Goal: Complete application form: Complete application form

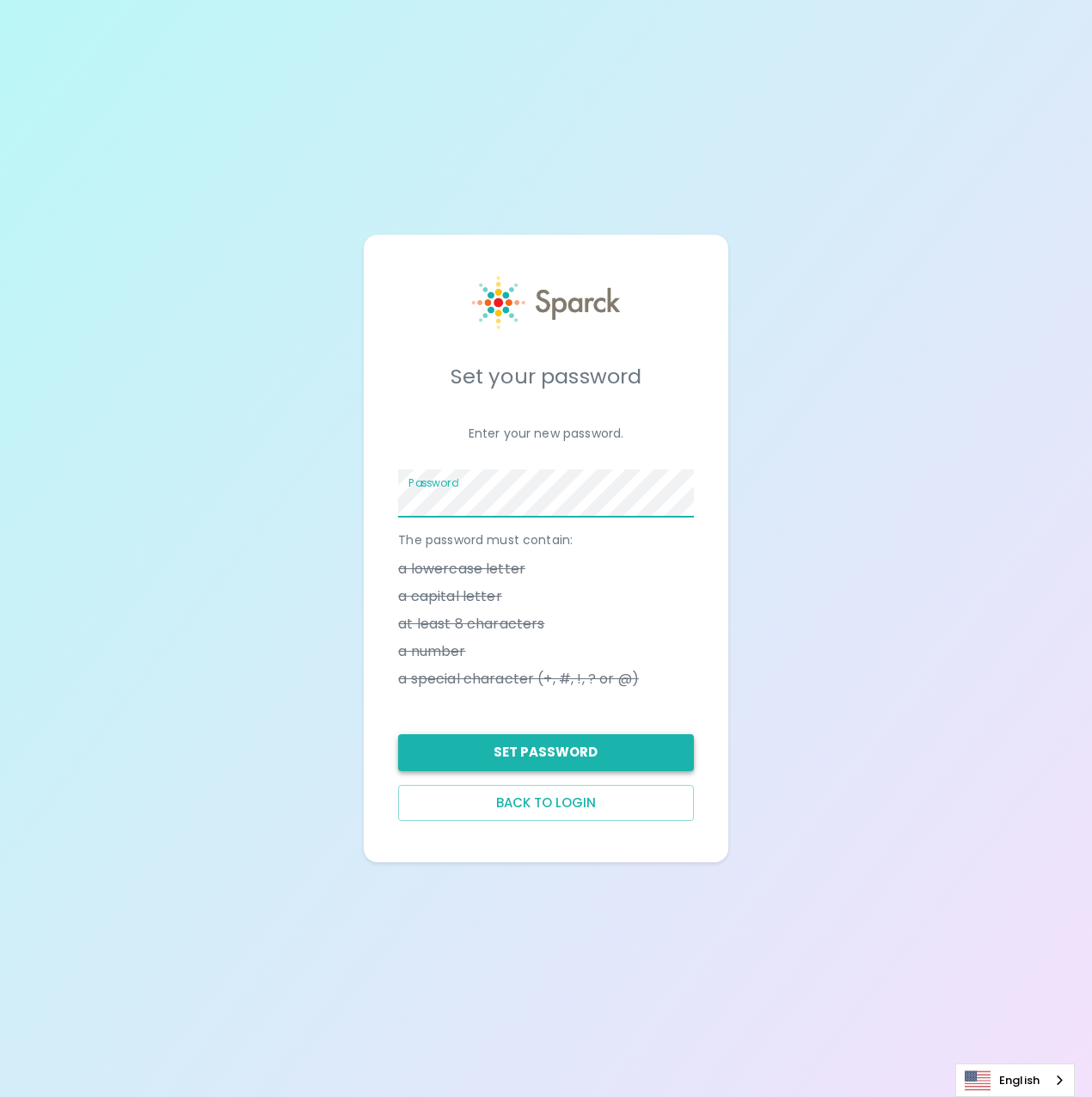
click at [553, 758] on button "Set Password" at bounding box center [545, 752] width 295 height 36
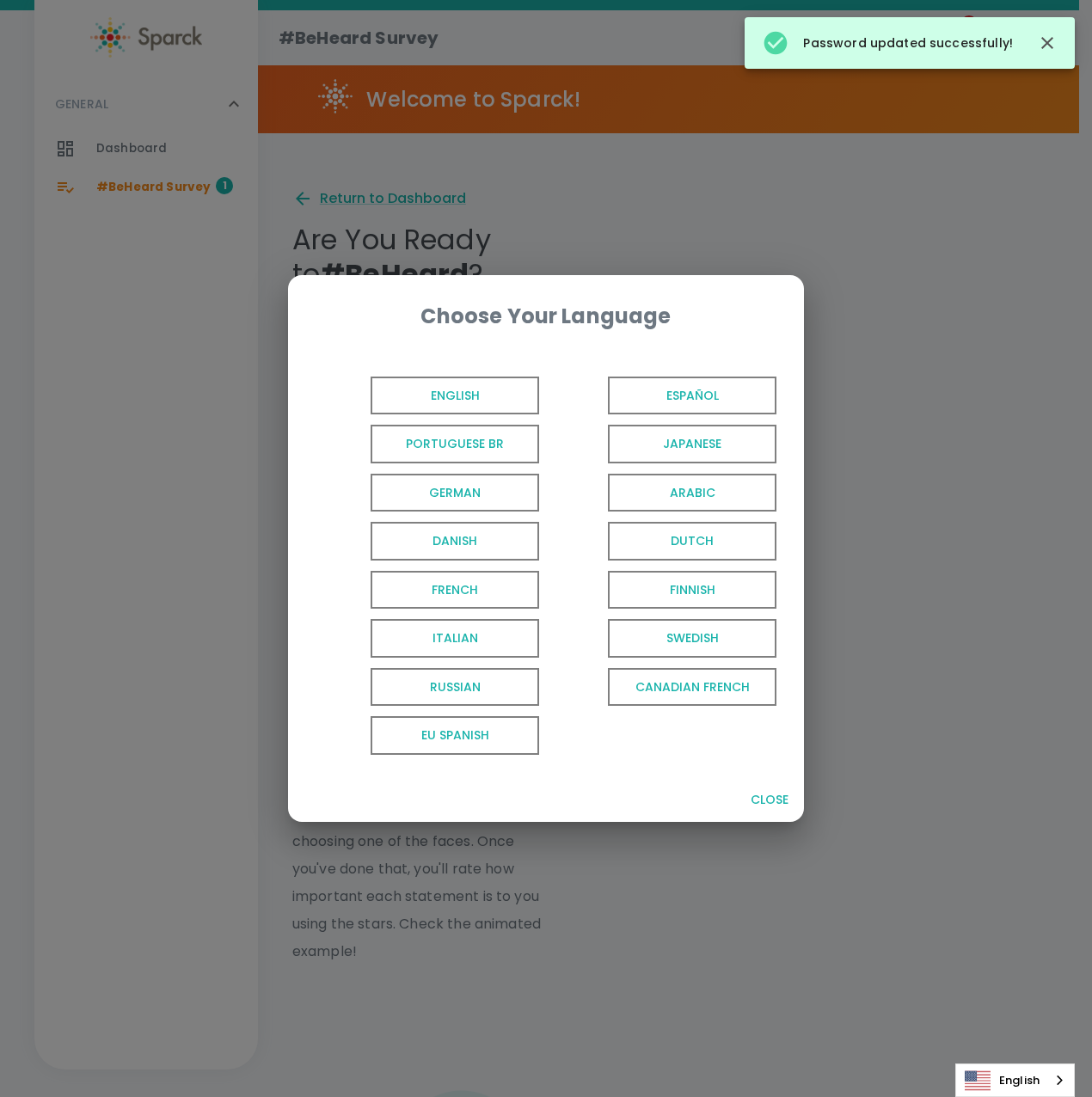
click at [436, 392] on span "English" at bounding box center [455, 396] width 168 height 39
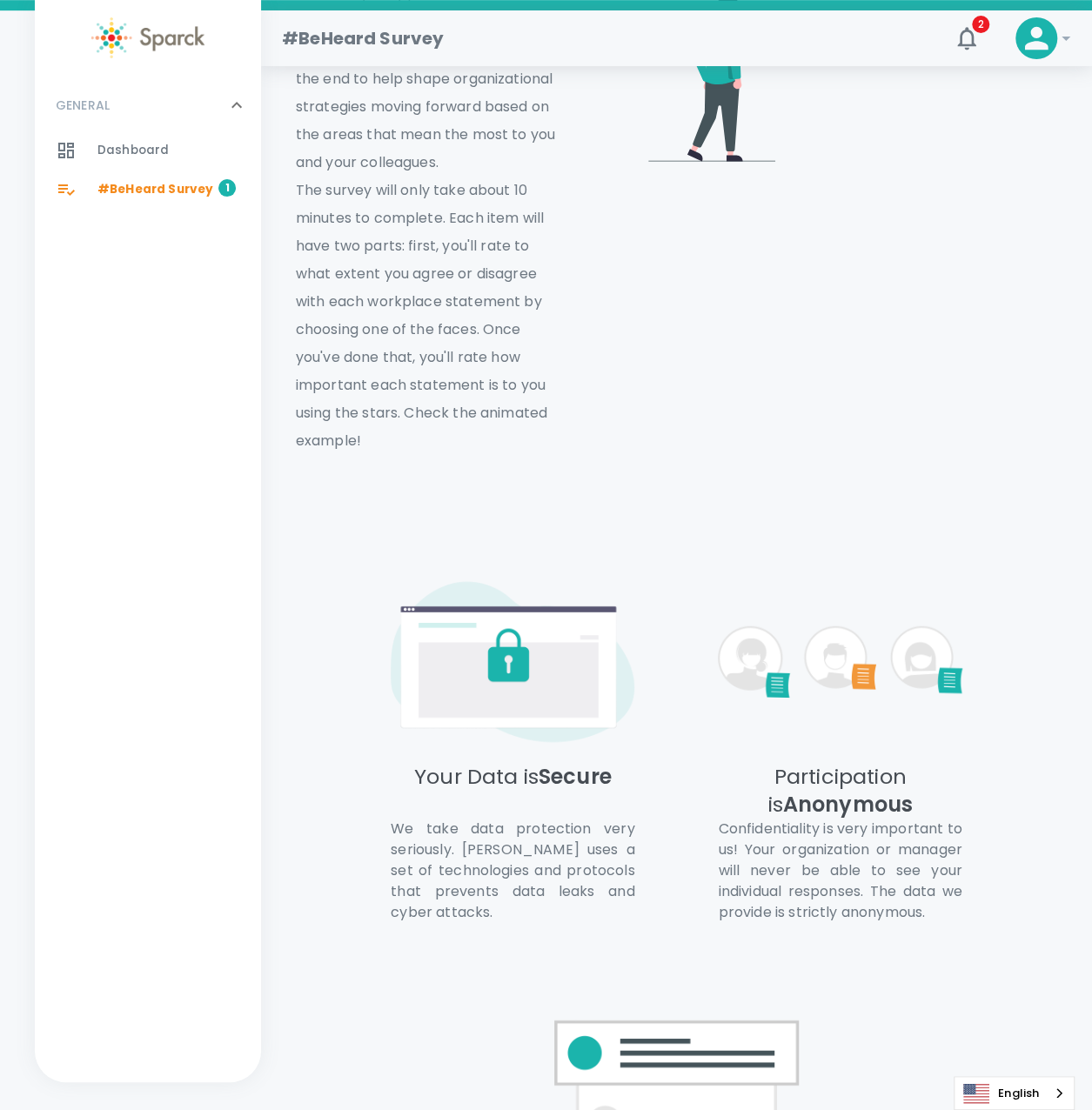
scroll to position [908, 0]
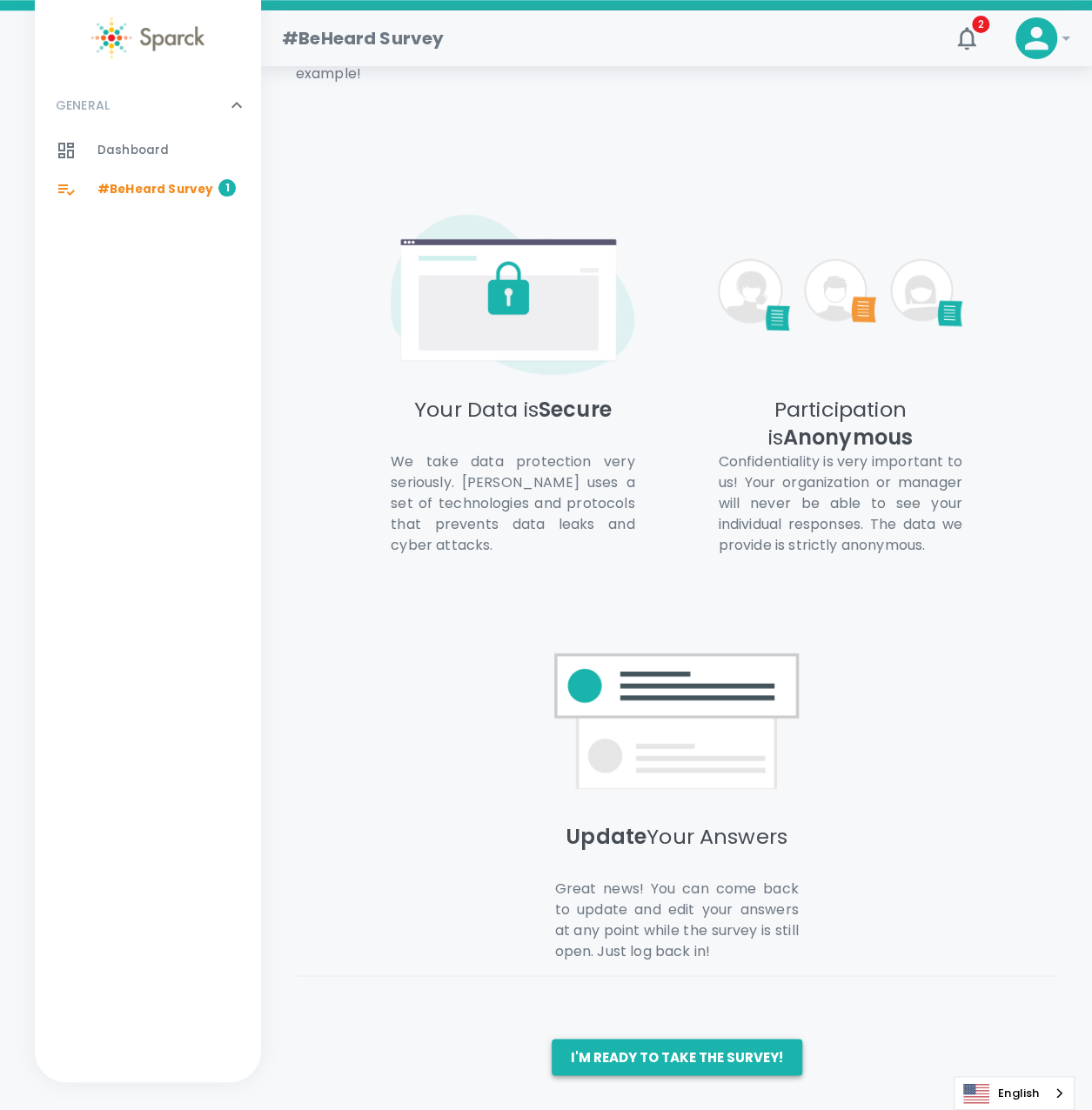
click at [686, 1066] on button "I'm ready to take the survey!" at bounding box center [676, 1057] width 251 height 37
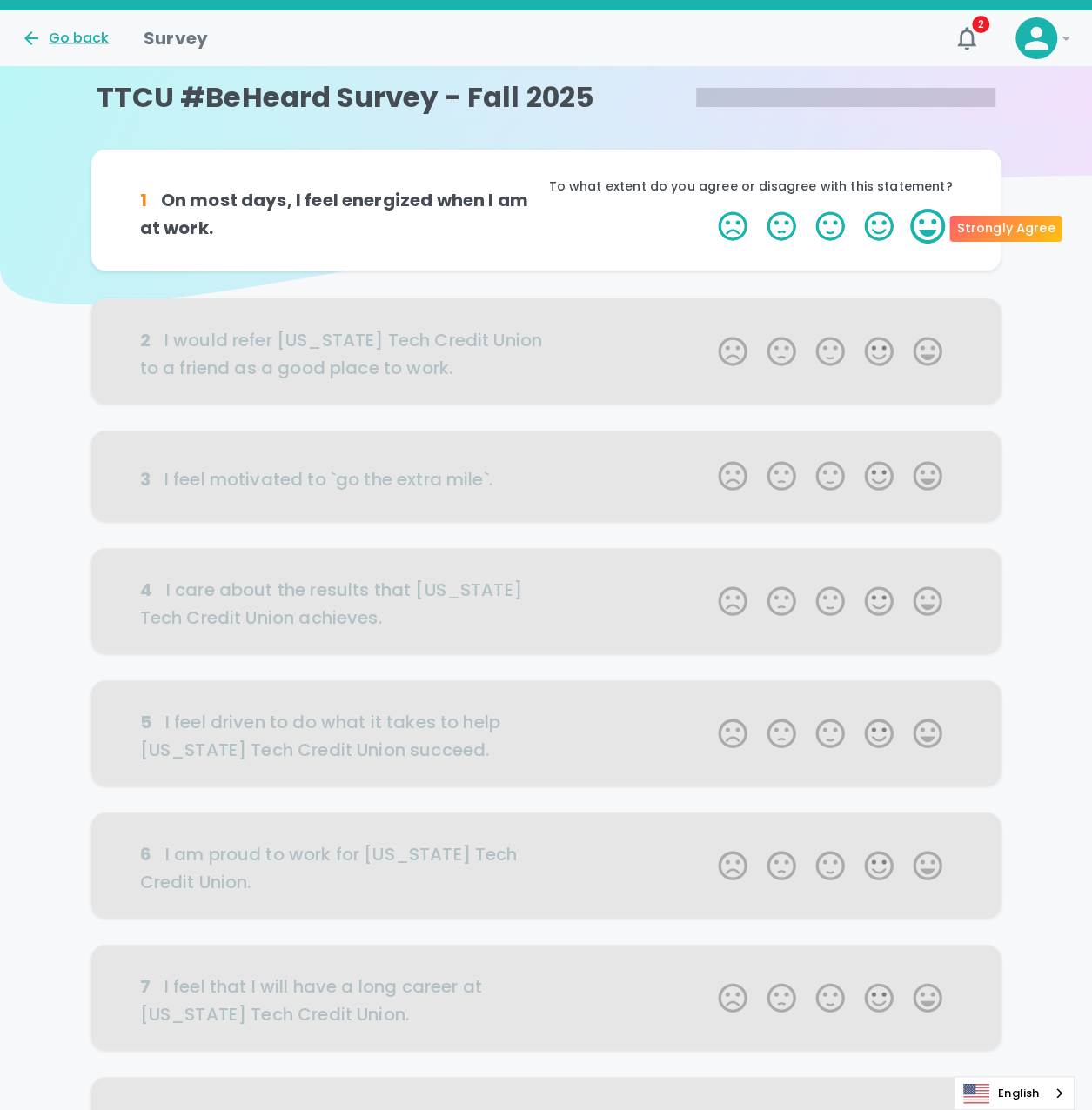
click at [922, 227] on label "5 Stars" at bounding box center [927, 226] width 49 height 35
click at [708, 209] on input "5 Stars" at bounding box center [707, 208] width 1 height 1
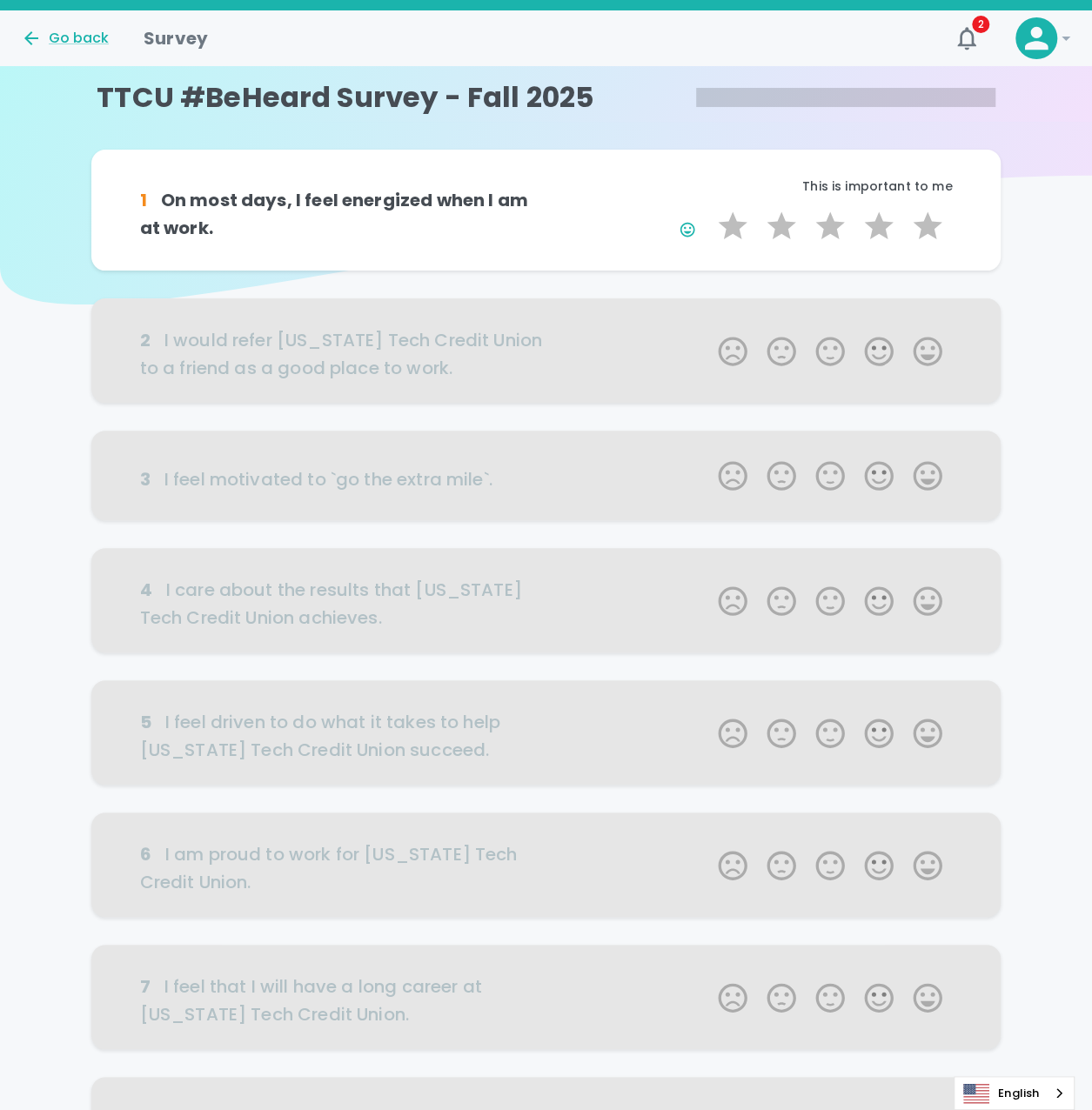
click at [920, 353] on div at bounding box center [546, 351] width 910 height 105
click at [934, 216] on label "5 Stars" at bounding box center [927, 226] width 49 height 35
click at [708, 209] on input "5 Stars" at bounding box center [707, 208] width 1 height 1
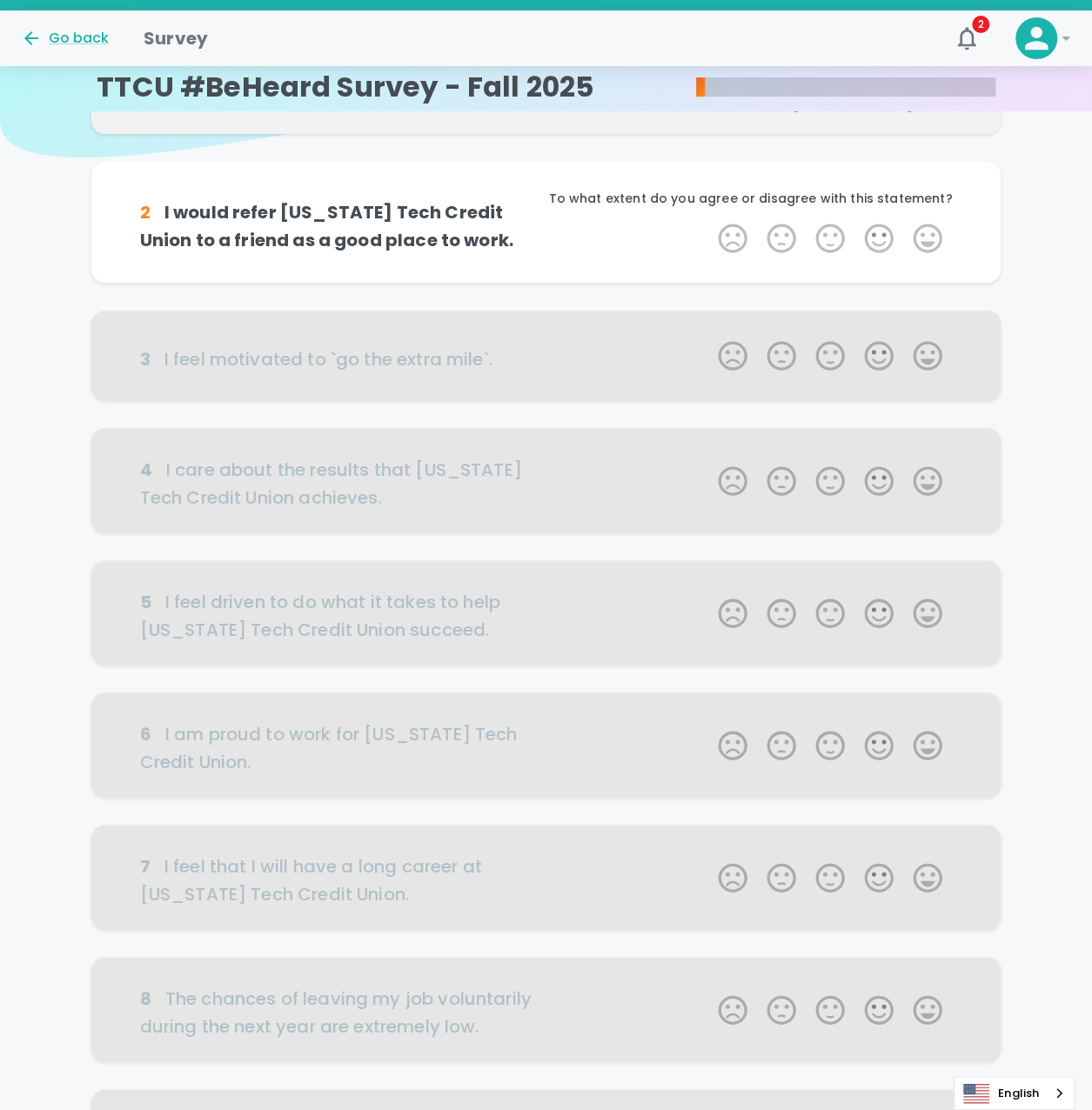
scroll to position [153, 0]
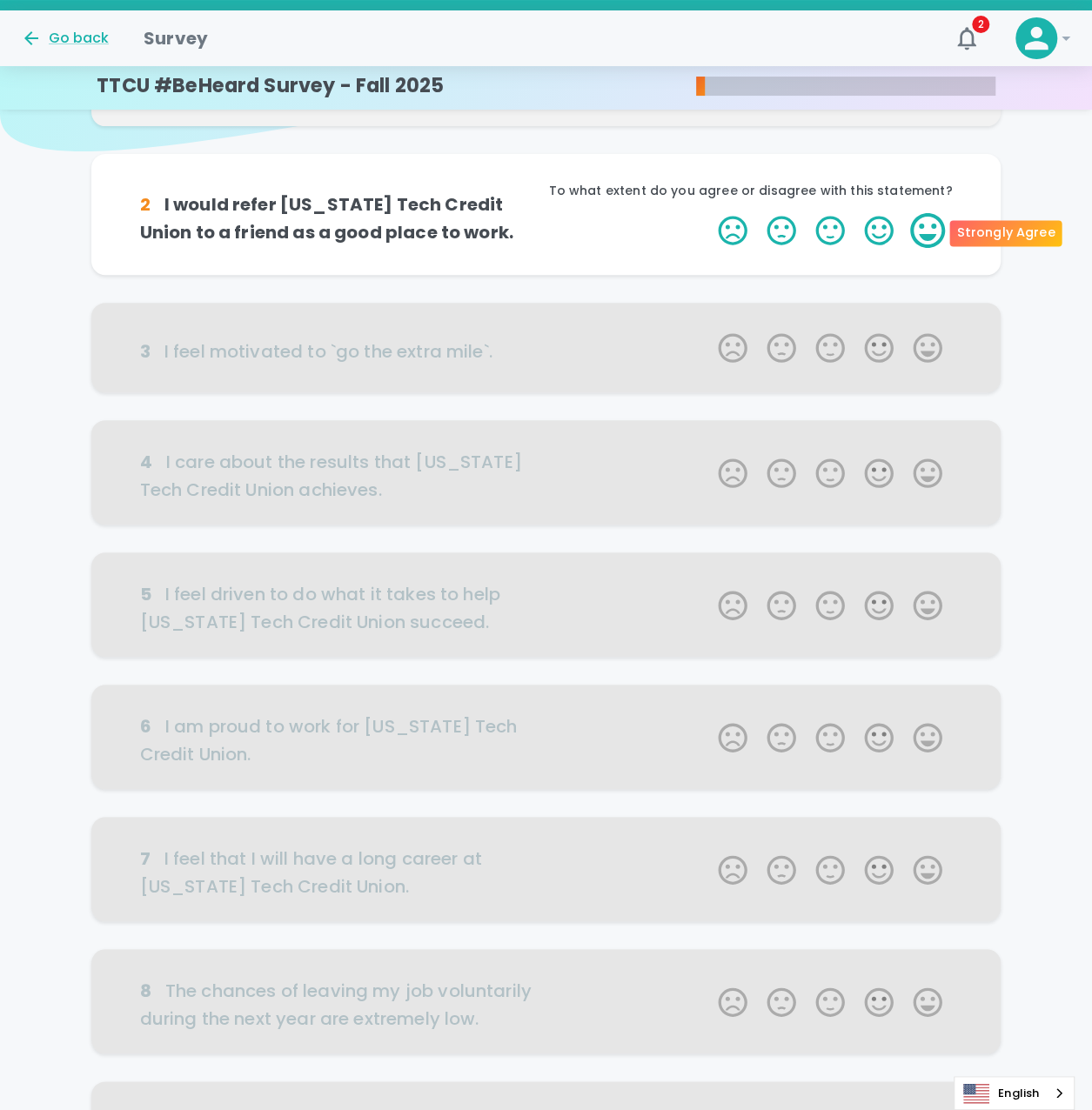
click at [929, 238] on label "5 Stars" at bounding box center [927, 230] width 49 height 35
click at [708, 213] on input "5 Stars" at bounding box center [707, 212] width 1 height 1
click at [929, 236] on label "5 Stars" at bounding box center [927, 230] width 49 height 35
click at [708, 213] on input "5 Stars" at bounding box center [707, 212] width 1 height 1
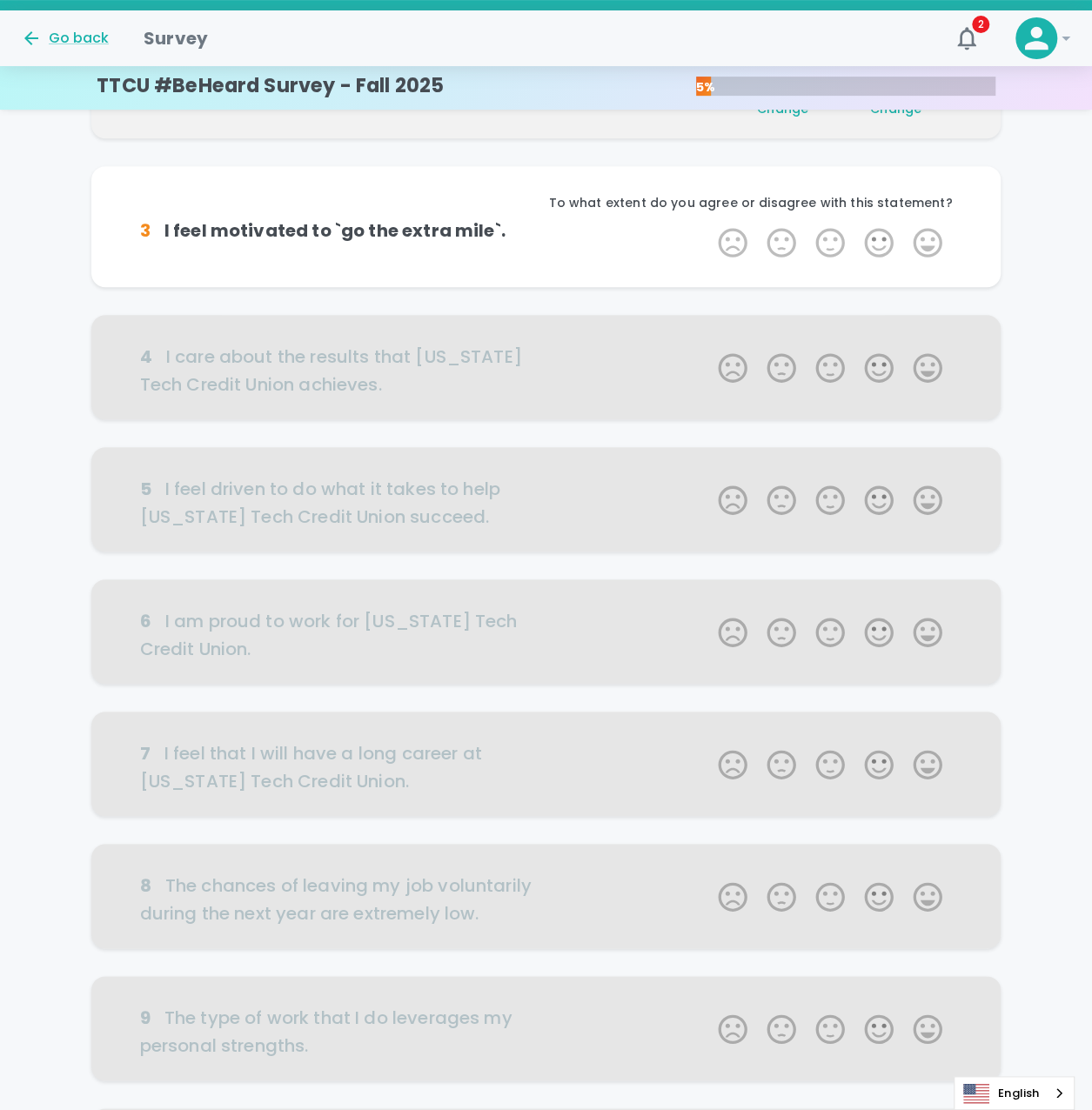
scroll to position [306, 0]
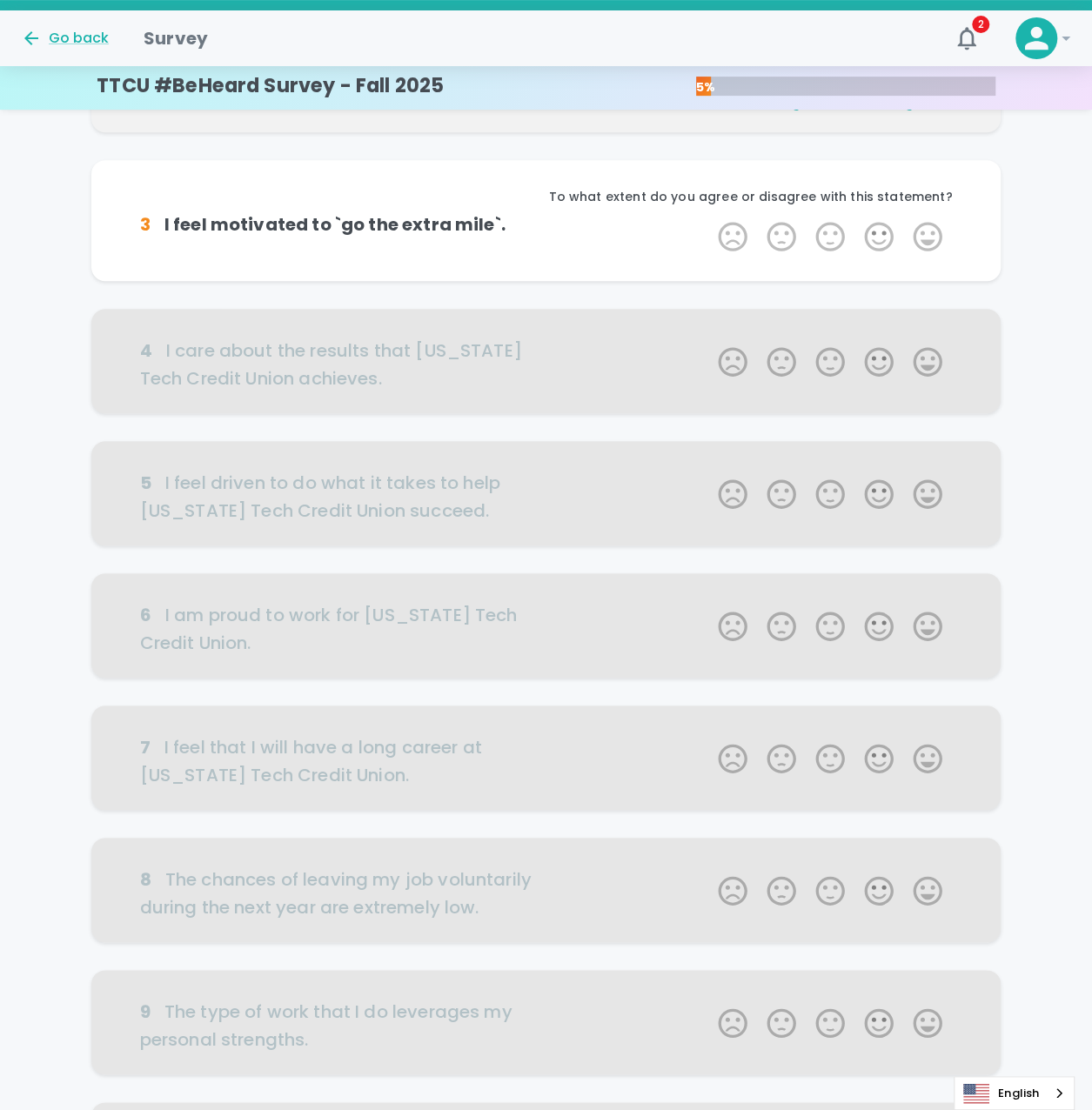
click at [929, 236] on label "5 Stars" at bounding box center [927, 236] width 49 height 35
click at [708, 219] on input "5 Stars" at bounding box center [707, 218] width 1 height 1
click at [929, 236] on label "5 Stars" at bounding box center [927, 236] width 49 height 35
click at [708, 219] on input "5 Stars" at bounding box center [707, 218] width 1 height 1
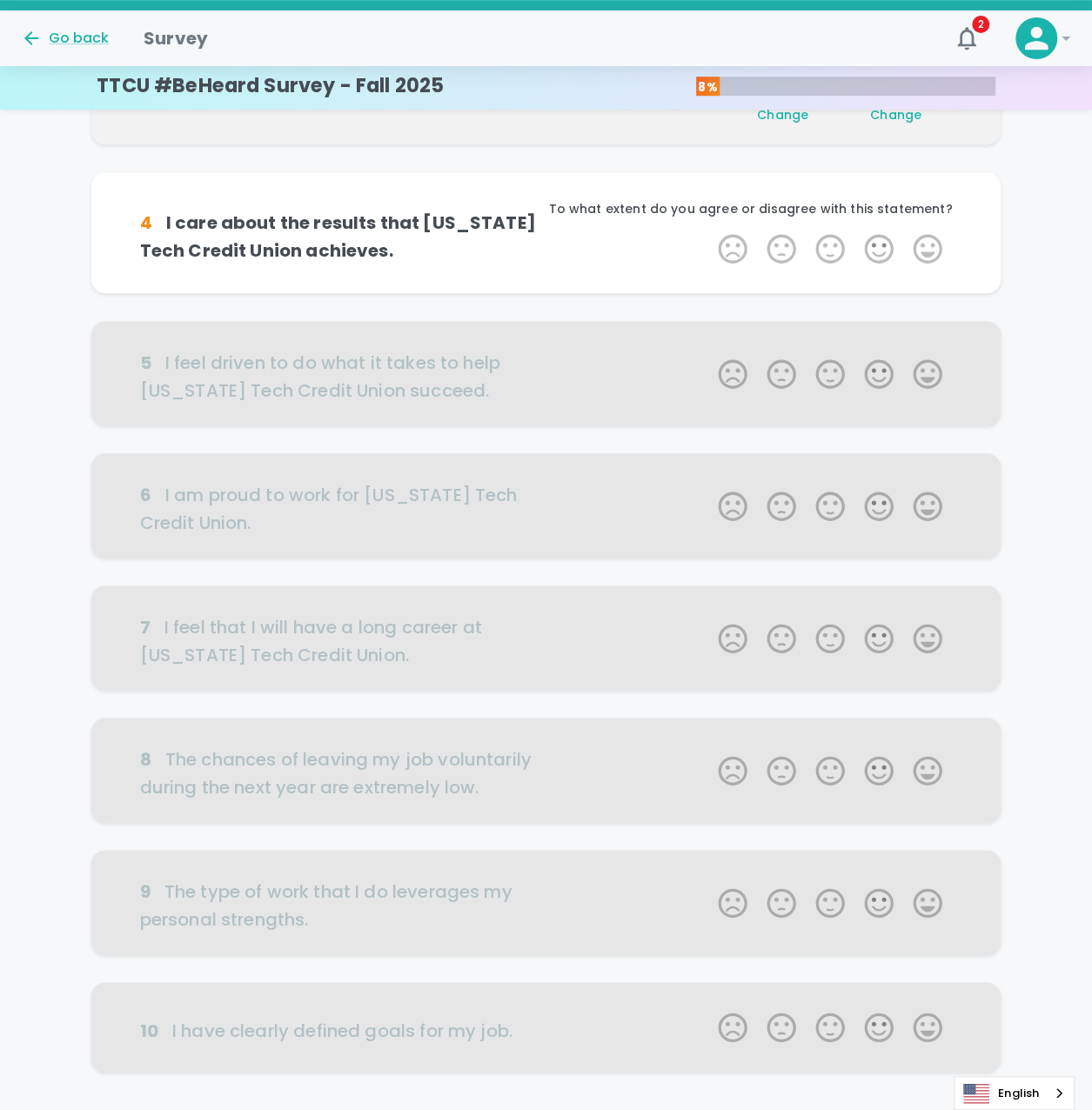
scroll to position [459, 0]
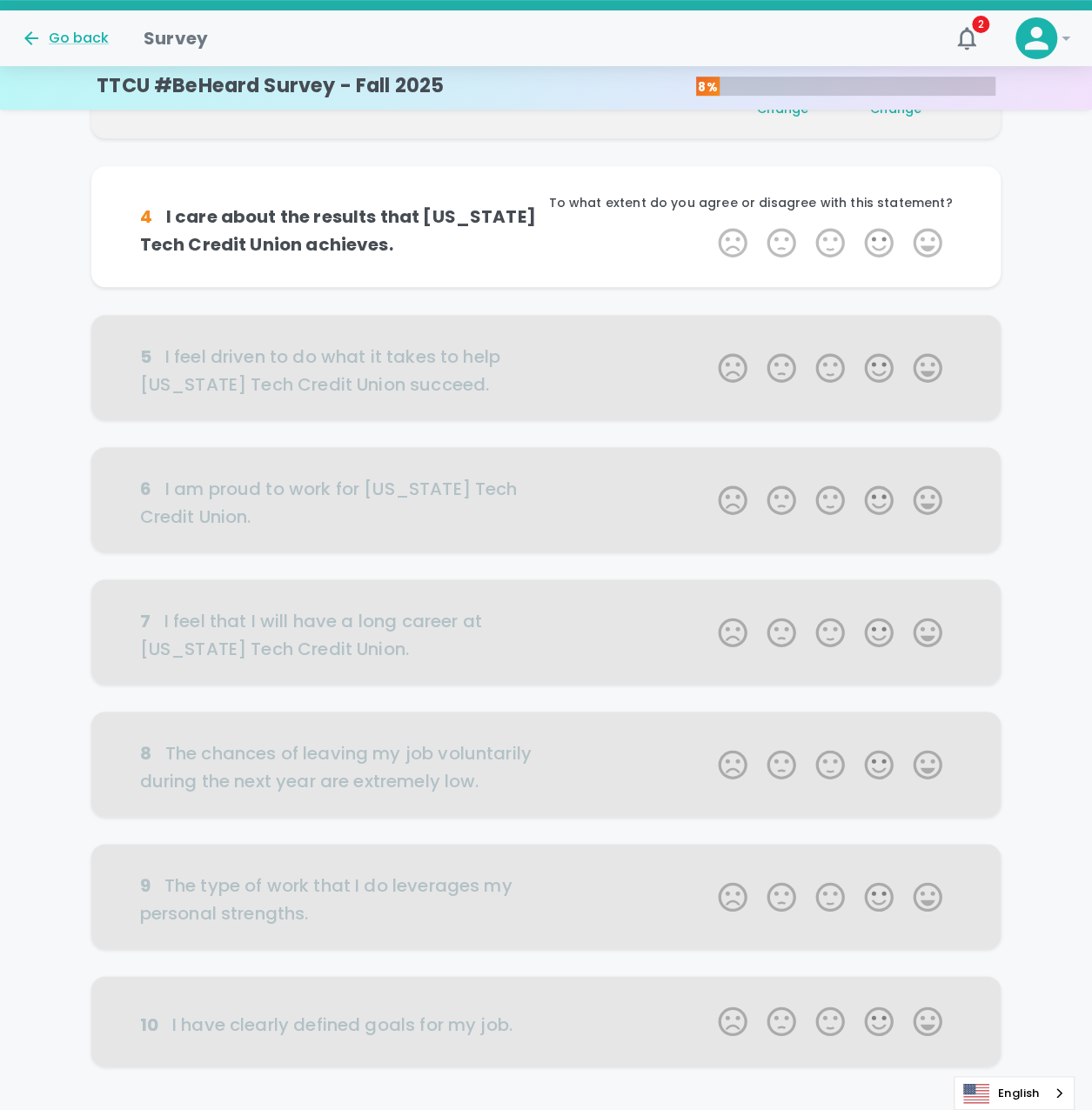
click at [929, 236] on label "5 Stars" at bounding box center [927, 243] width 49 height 35
click at [708, 225] on input "5 Stars" at bounding box center [707, 224] width 1 height 1
click at [929, 236] on label "5 Stars" at bounding box center [927, 243] width 49 height 35
click at [708, 225] on input "5 Stars" at bounding box center [707, 224] width 1 height 1
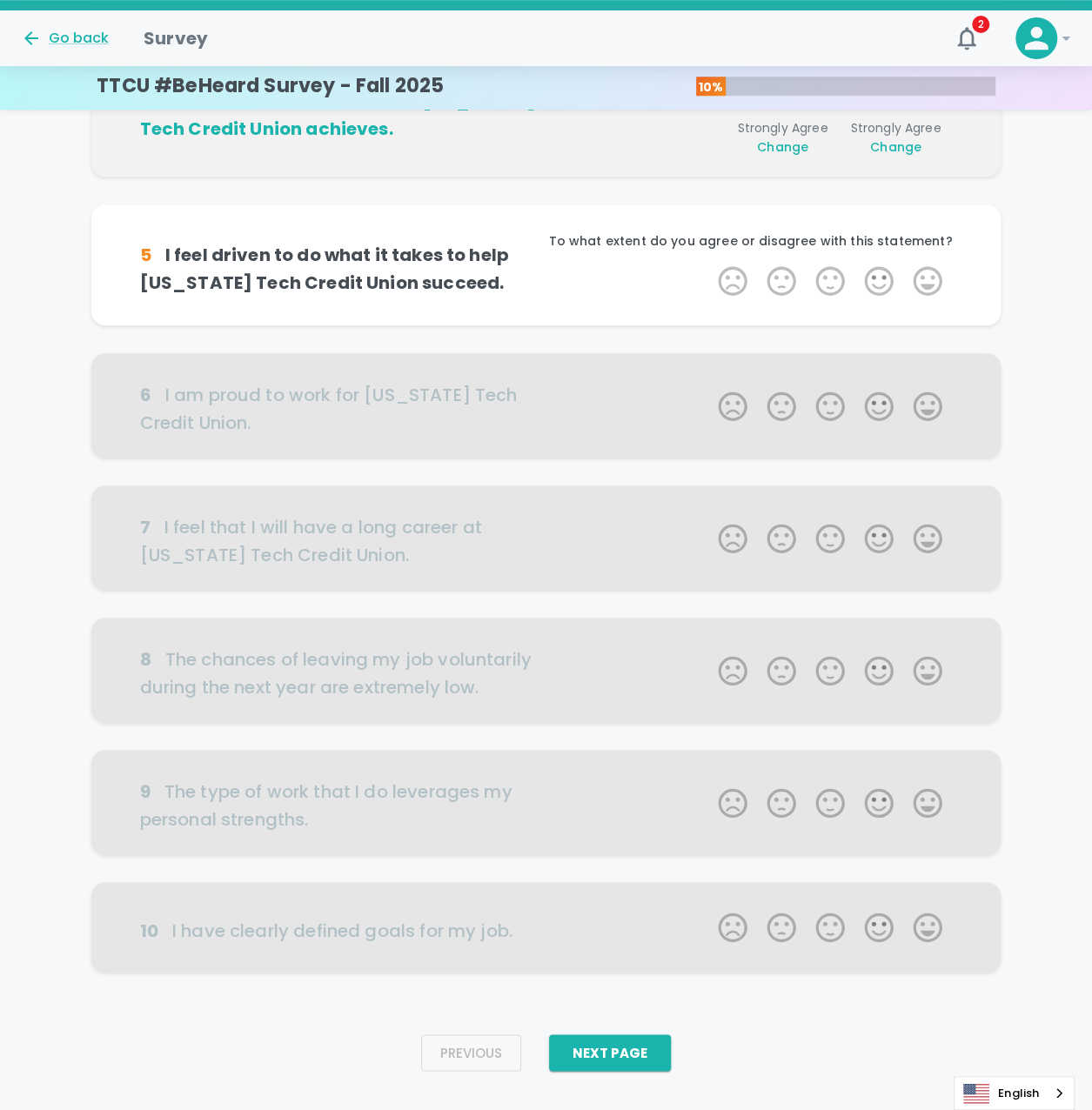
scroll to position [583, 0]
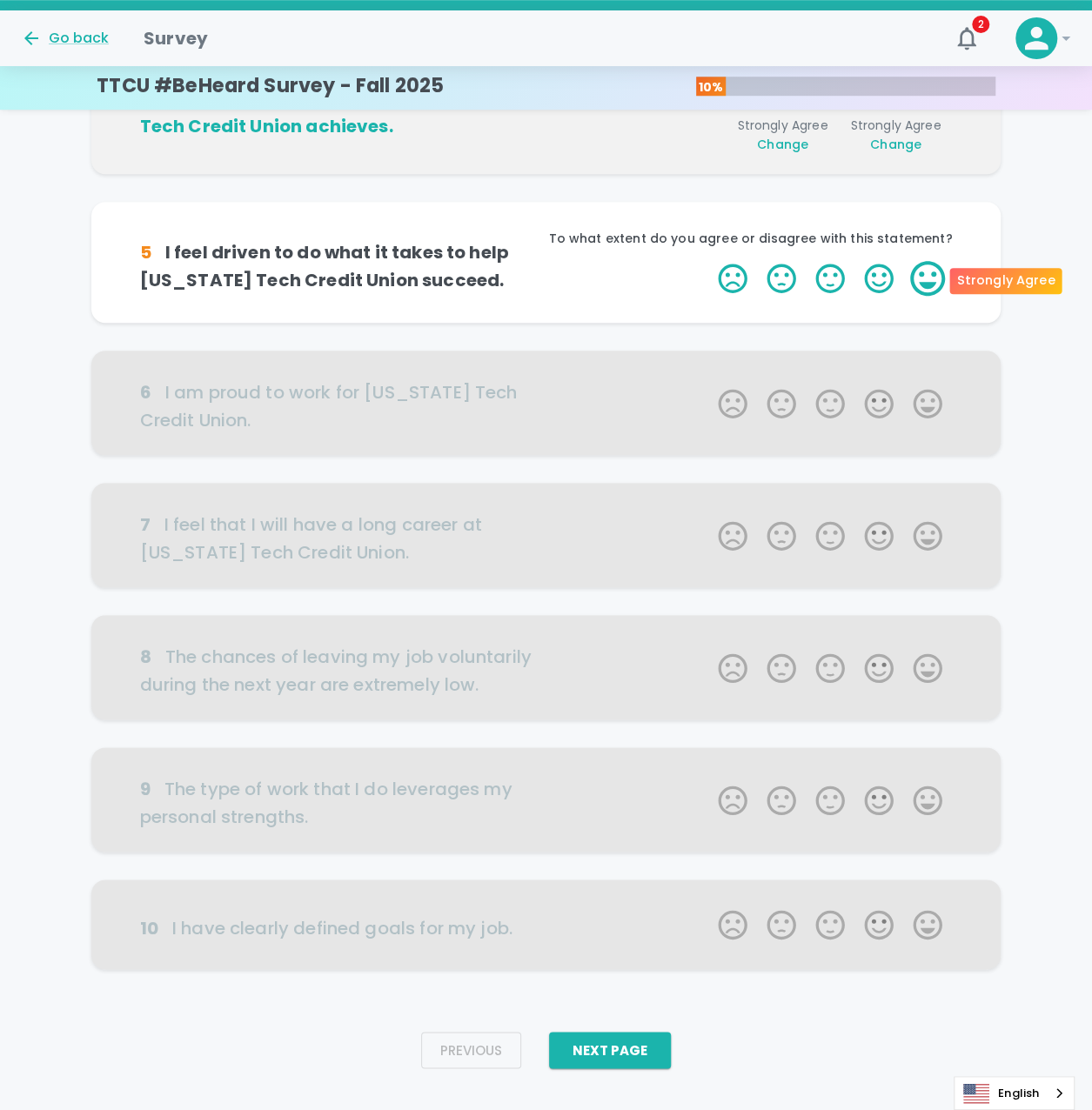
click at [924, 273] on label "5 Stars" at bounding box center [927, 278] width 49 height 35
click at [708, 261] on input "5 Stars" at bounding box center [707, 260] width 1 height 1
click at [924, 273] on label "5 Stars" at bounding box center [927, 278] width 49 height 35
click at [708, 261] on input "5 Stars" at bounding box center [707, 260] width 1 height 1
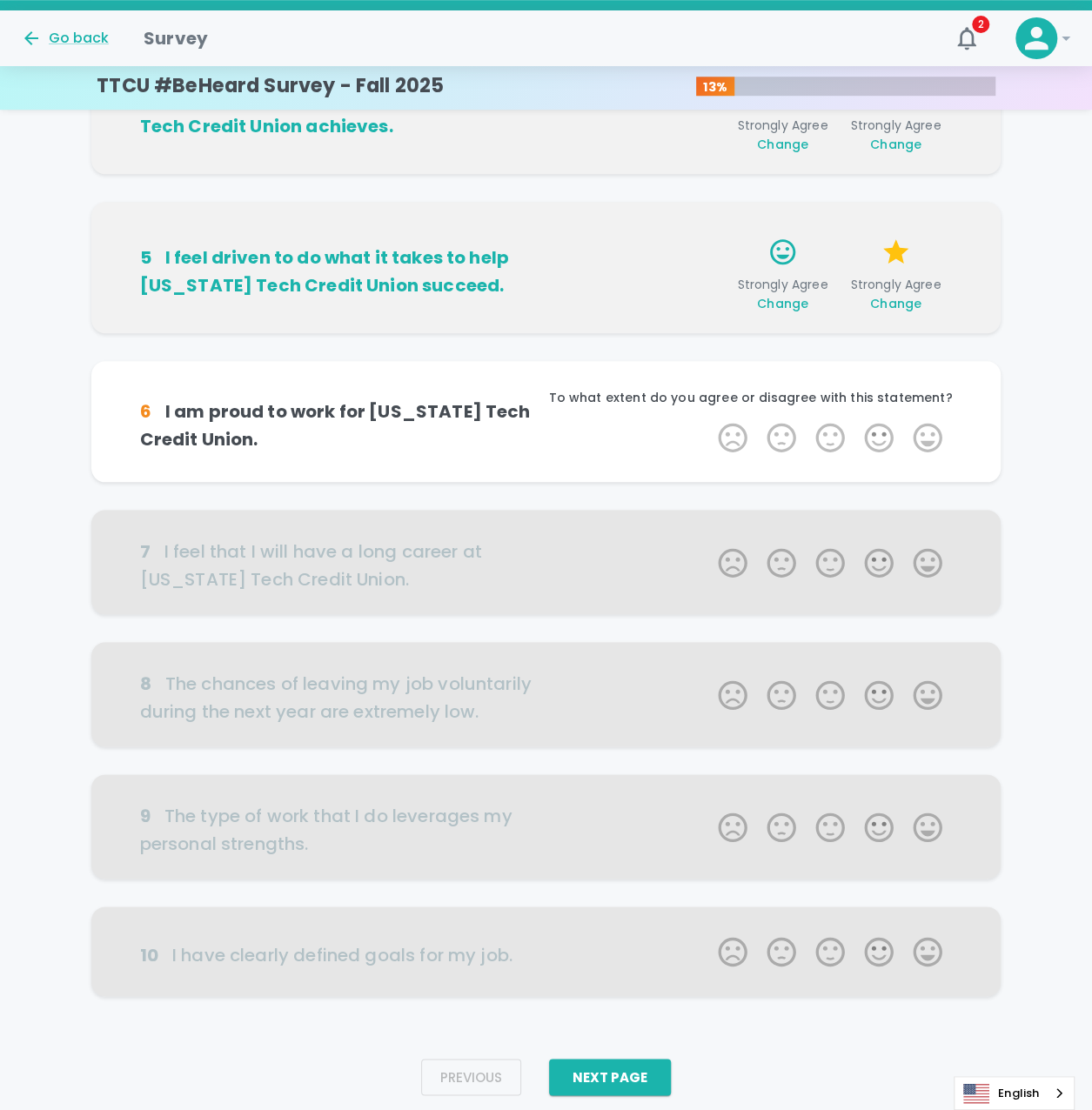
scroll to position [610, 0]
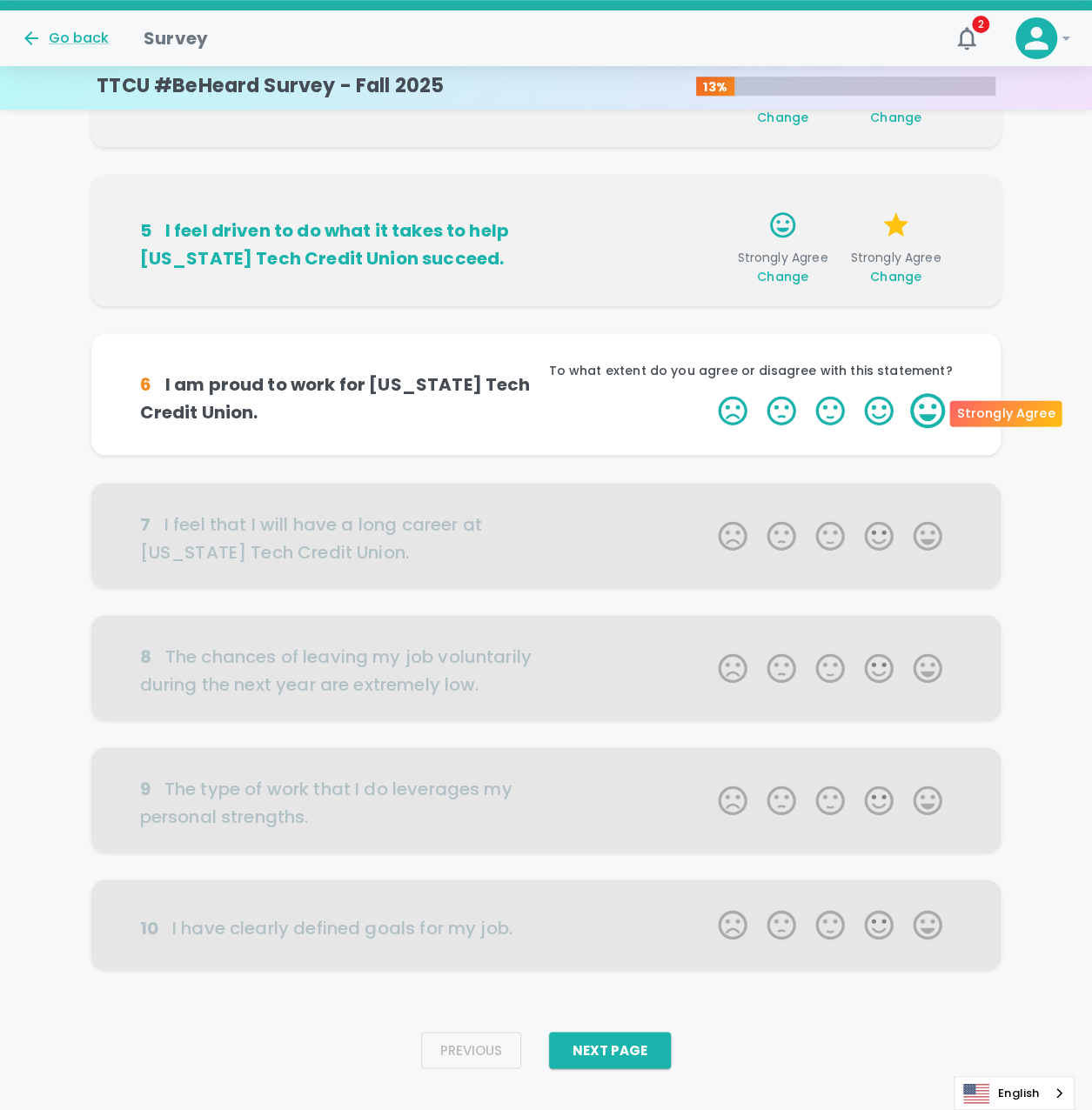
click at [924, 404] on label "5 Stars" at bounding box center [927, 410] width 49 height 35
click at [708, 393] on input "5 Stars" at bounding box center [707, 392] width 1 height 1
click at [924, 404] on label "5 Stars" at bounding box center [927, 410] width 49 height 35
click at [708, 393] on input "5 Stars" at bounding box center [707, 392] width 1 height 1
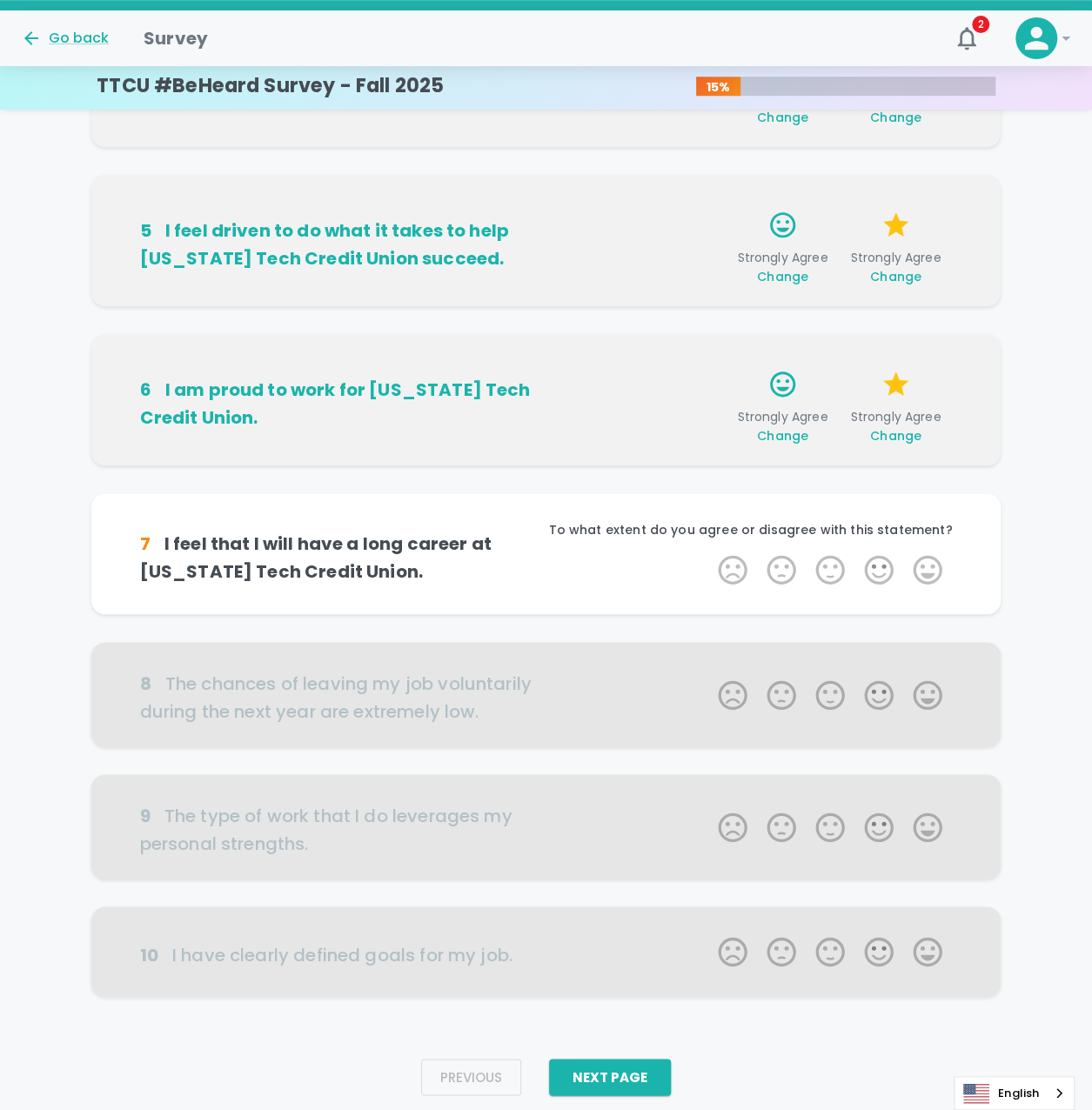
scroll to position [637, 0]
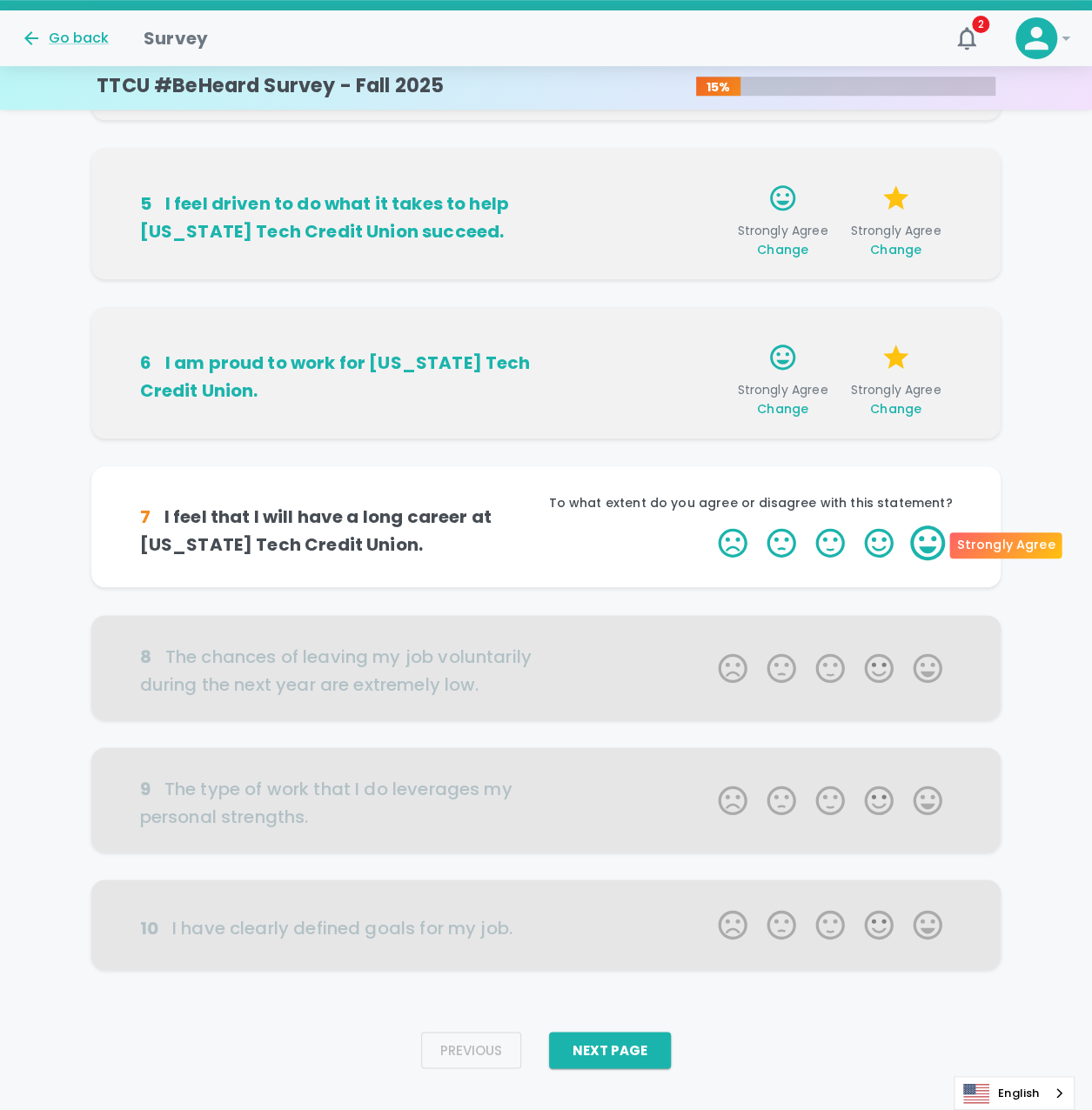
click at [927, 542] on label "5 Stars" at bounding box center [927, 543] width 49 height 35
click at [708, 525] on input "5 Stars" at bounding box center [707, 524] width 1 height 1
click at [929, 537] on label "5 Stars" at bounding box center [927, 543] width 49 height 35
click at [708, 525] on input "5 Stars" at bounding box center [707, 524] width 1 height 1
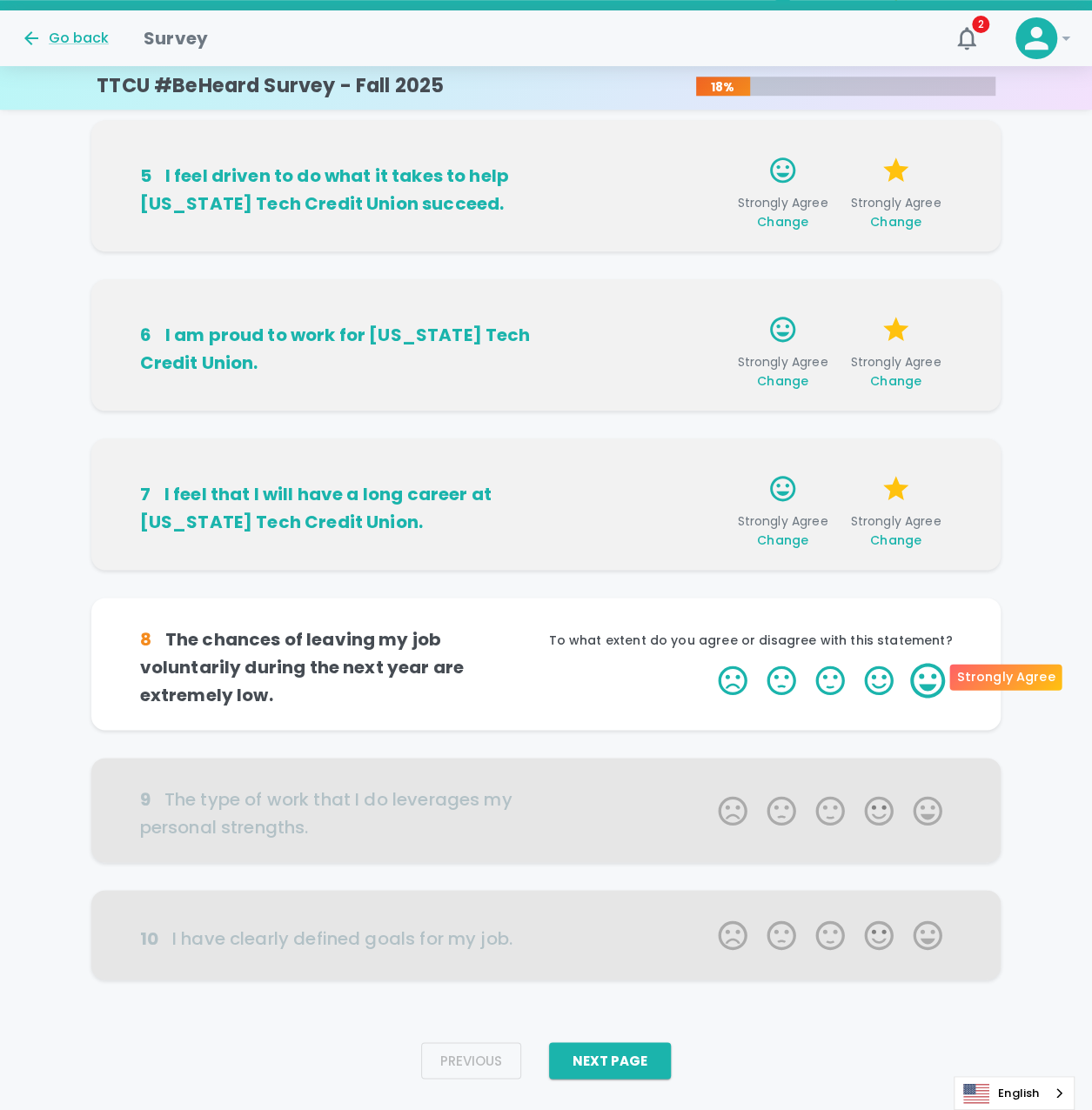
click at [925, 677] on label "5 Stars" at bounding box center [927, 680] width 49 height 35
click at [708, 662] on input "5 Stars" at bounding box center [707, 661] width 1 height 1
click at [925, 677] on label "5 Stars" at bounding box center [927, 680] width 49 height 35
click at [708, 662] on input "5 Stars" at bounding box center [707, 661] width 1 height 1
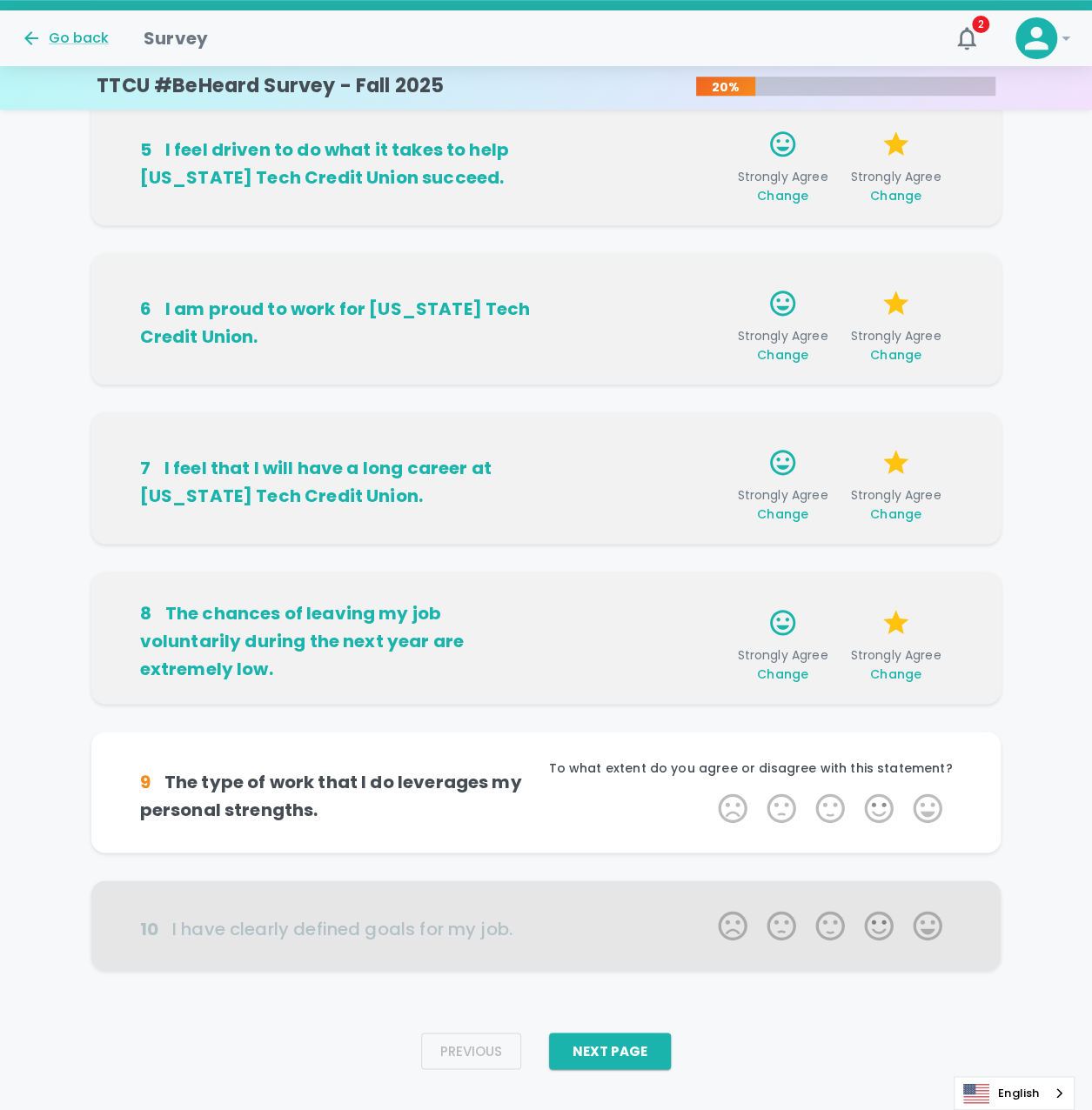
scroll to position [690, 0]
click at [936, 818] on label "5 Stars" at bounding box center [927, 808] width 49 height 35
click at [708, 791] on input "5 Stars" at bounding box center [707, 790] width 1 height 1
click at [936, 818] on label "5 Stars" at bounding box center [927, 808] width 49 height 35
click at [708, 791] on input "5 Stars" at bounding box center [707, 790] width 1 height 1
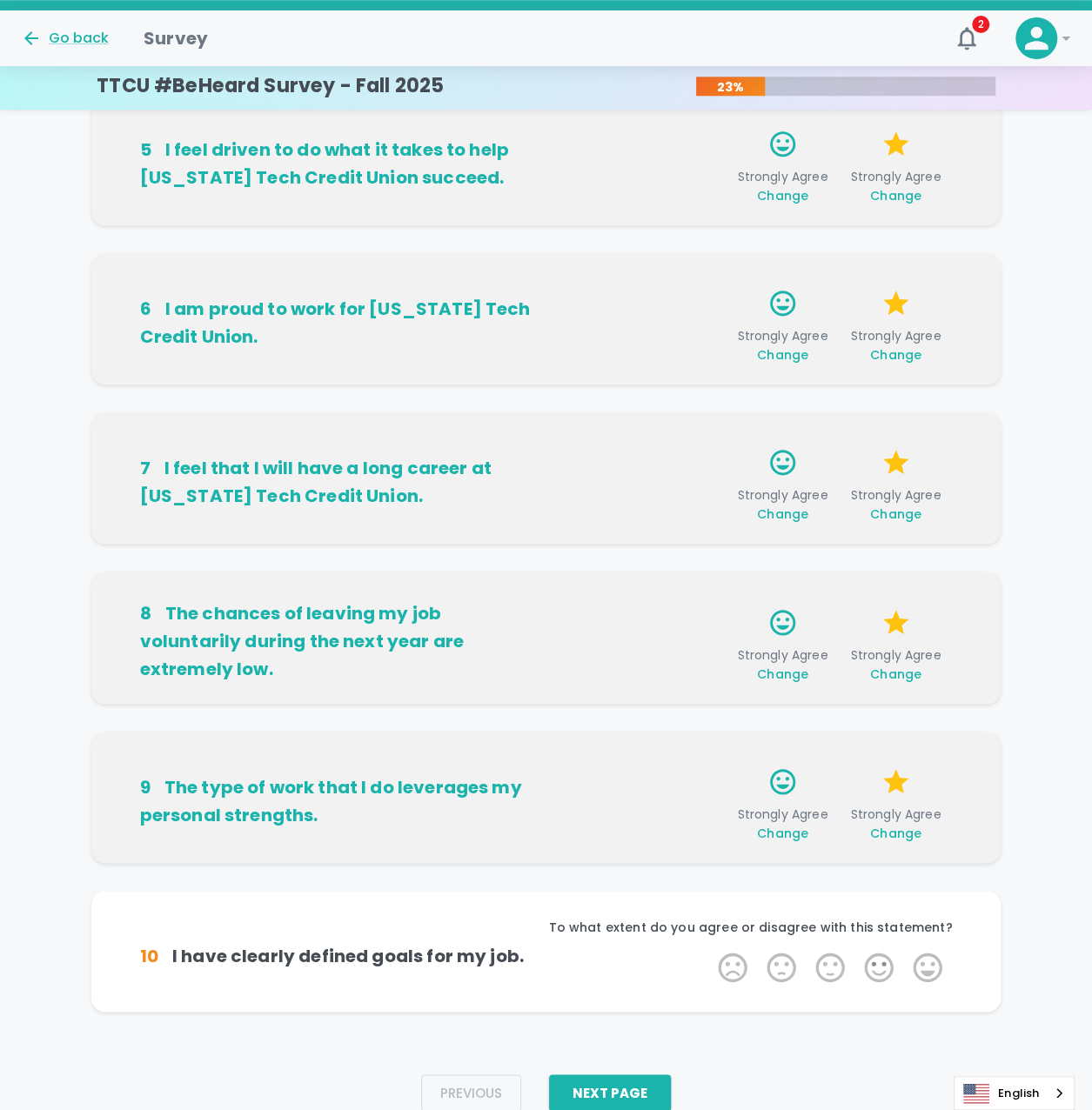
scroll to position [718, 0]
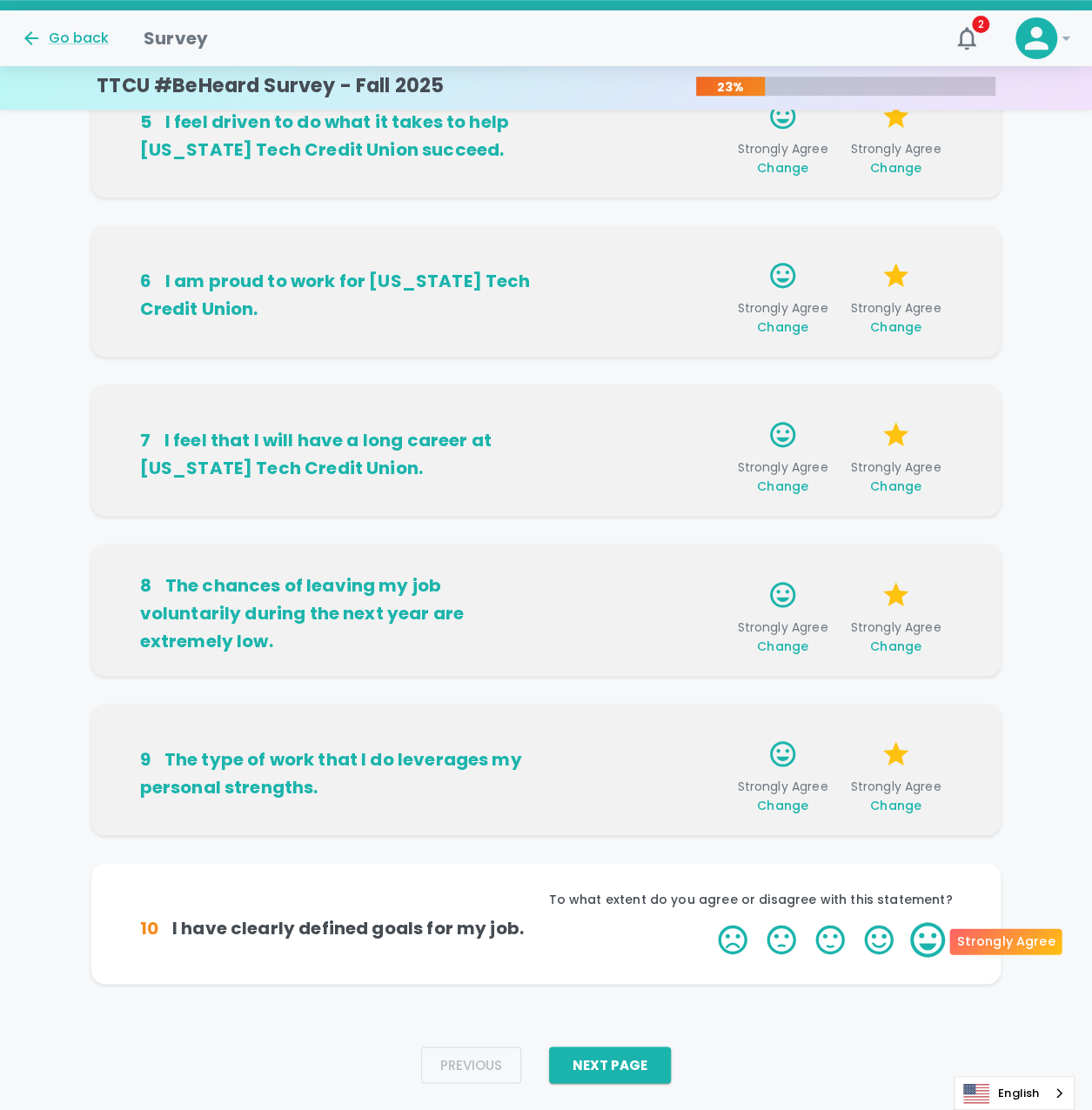
click at [943, 950] on label "5 Stars" at bounding box center [927, 939] width 49 height 35
click at [708, 922] on input "5 Stars" at bounding box center [707, 921] width 1 height 1
click at [925, 936] on label "5 Stars" at bounding box center [927, 939] width 49 height 35
click at [708, 922] on input "5 Stars" at bounding box center [707, 921] width 1 height 1
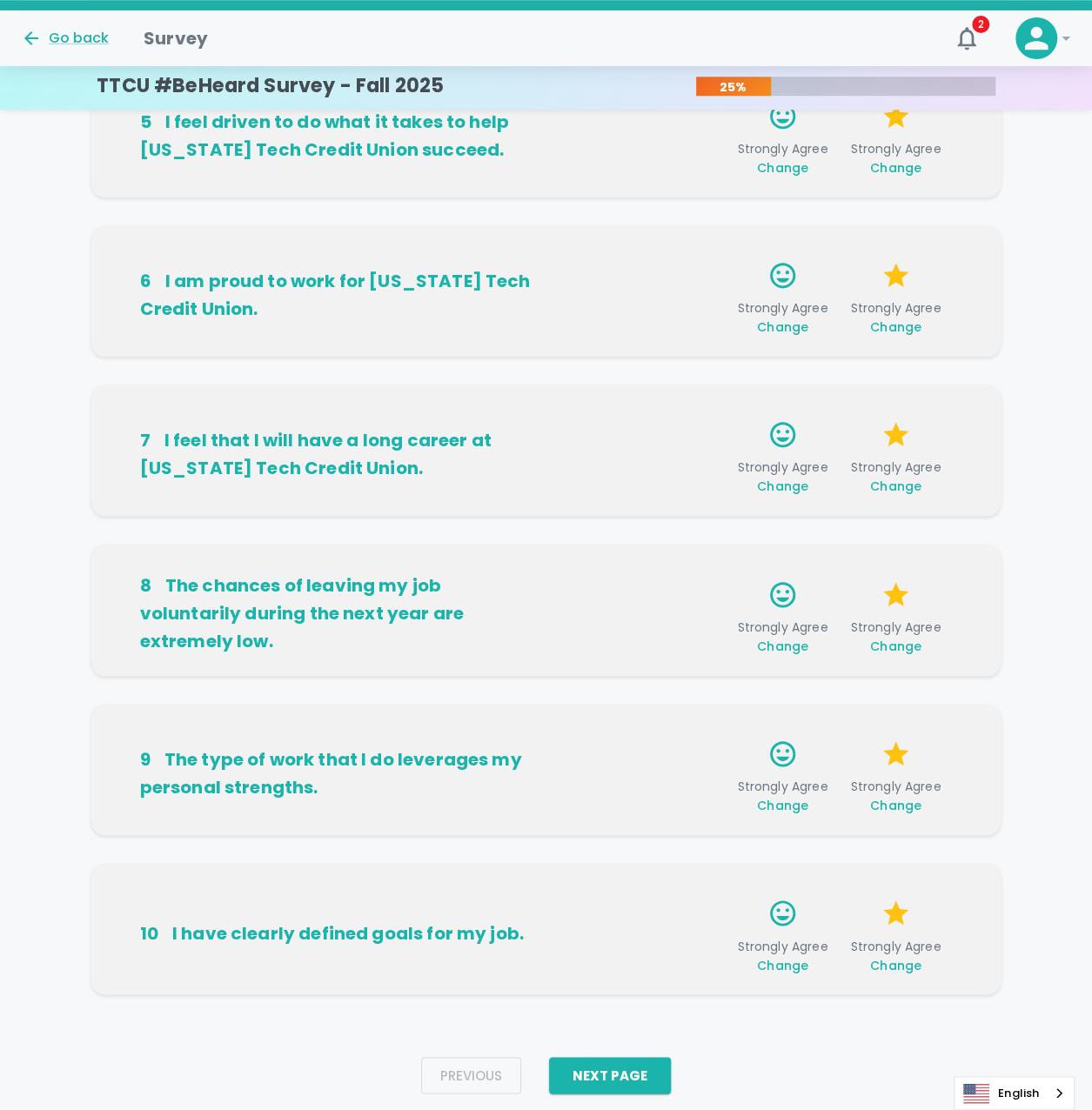
scroll to position [760, 0]
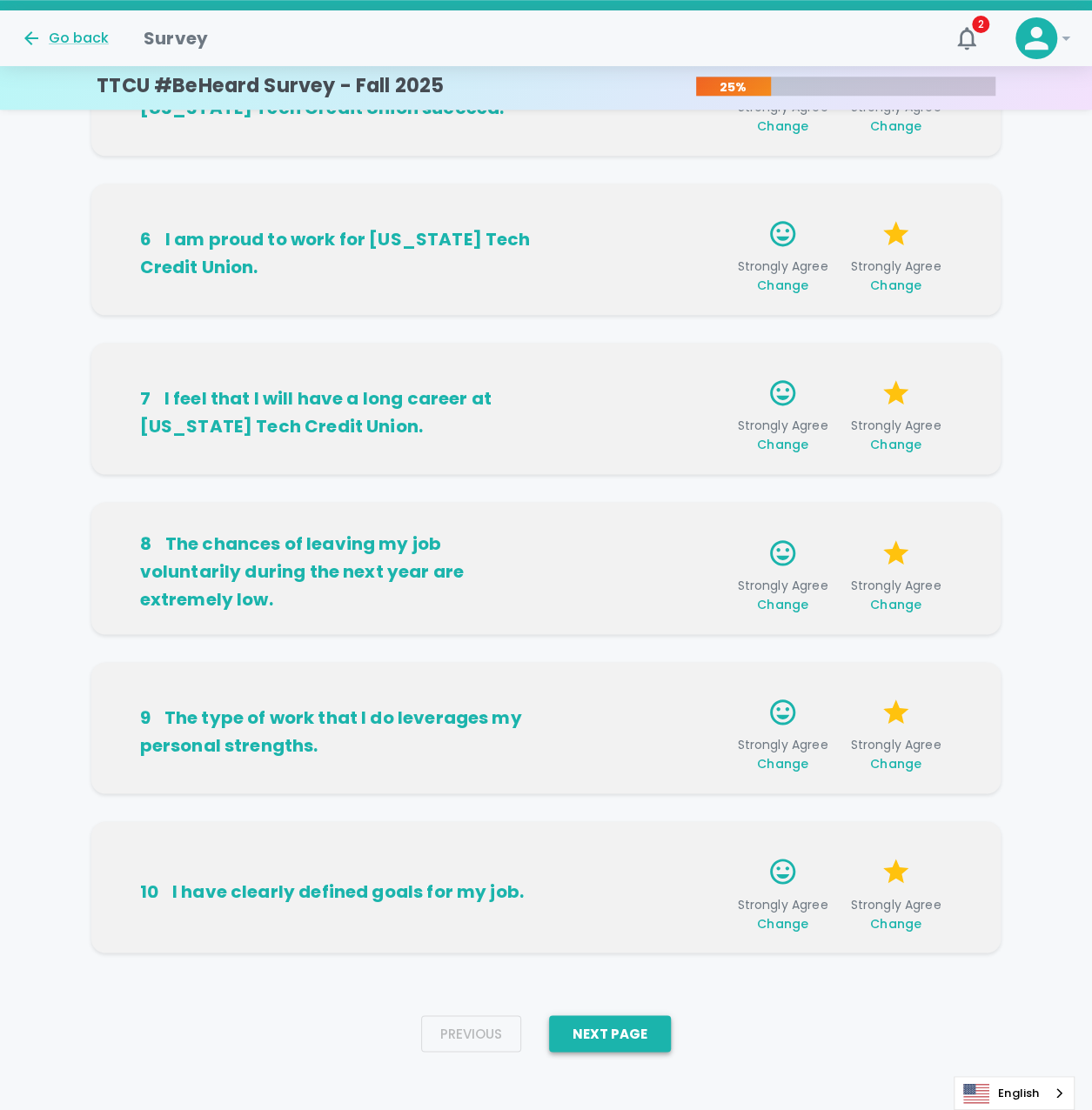
click at [608, 1031] on button "Next Page" at bounding box center [610, 1033] width 122 height 37
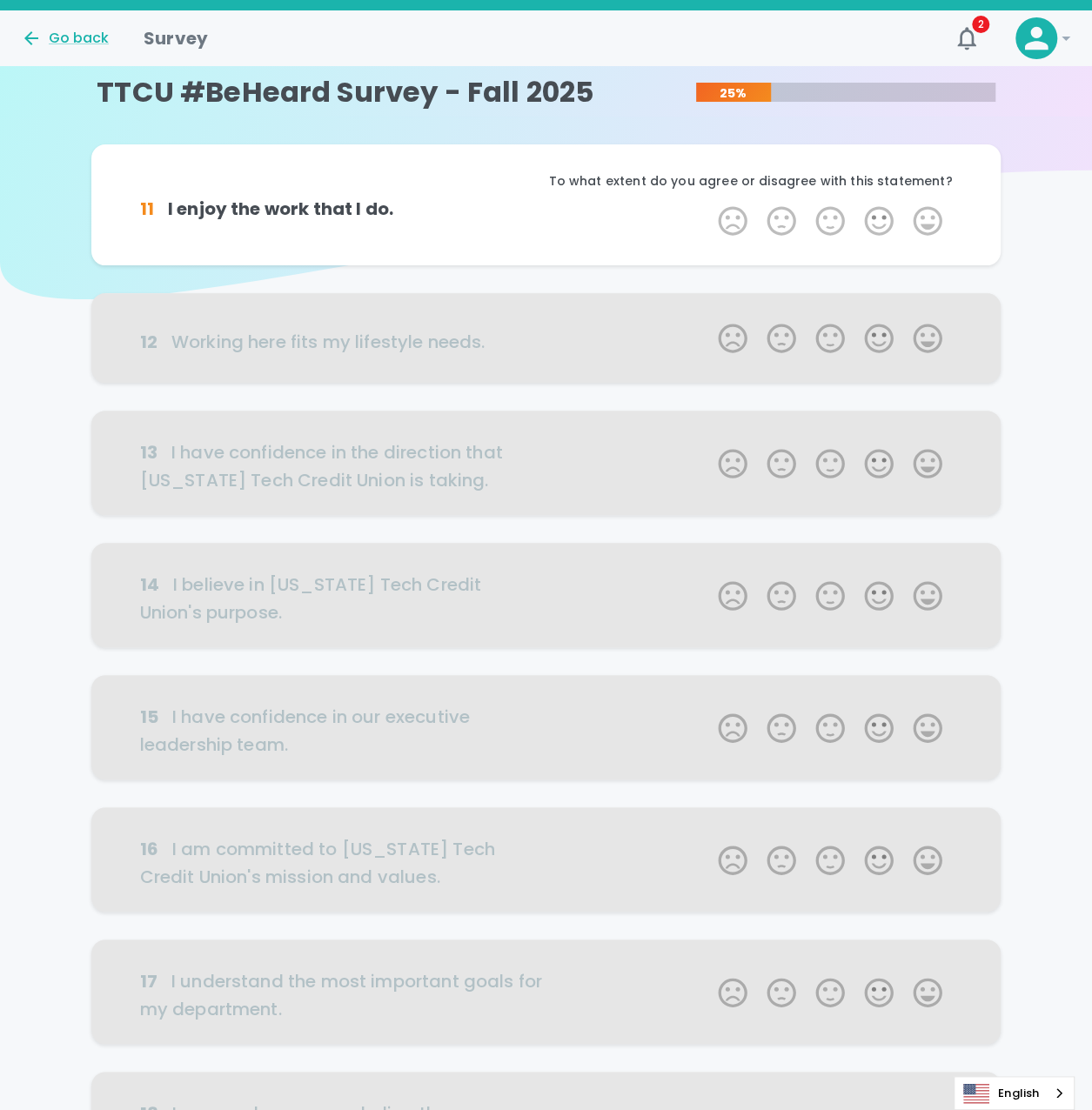
scroll to position [0, 0]
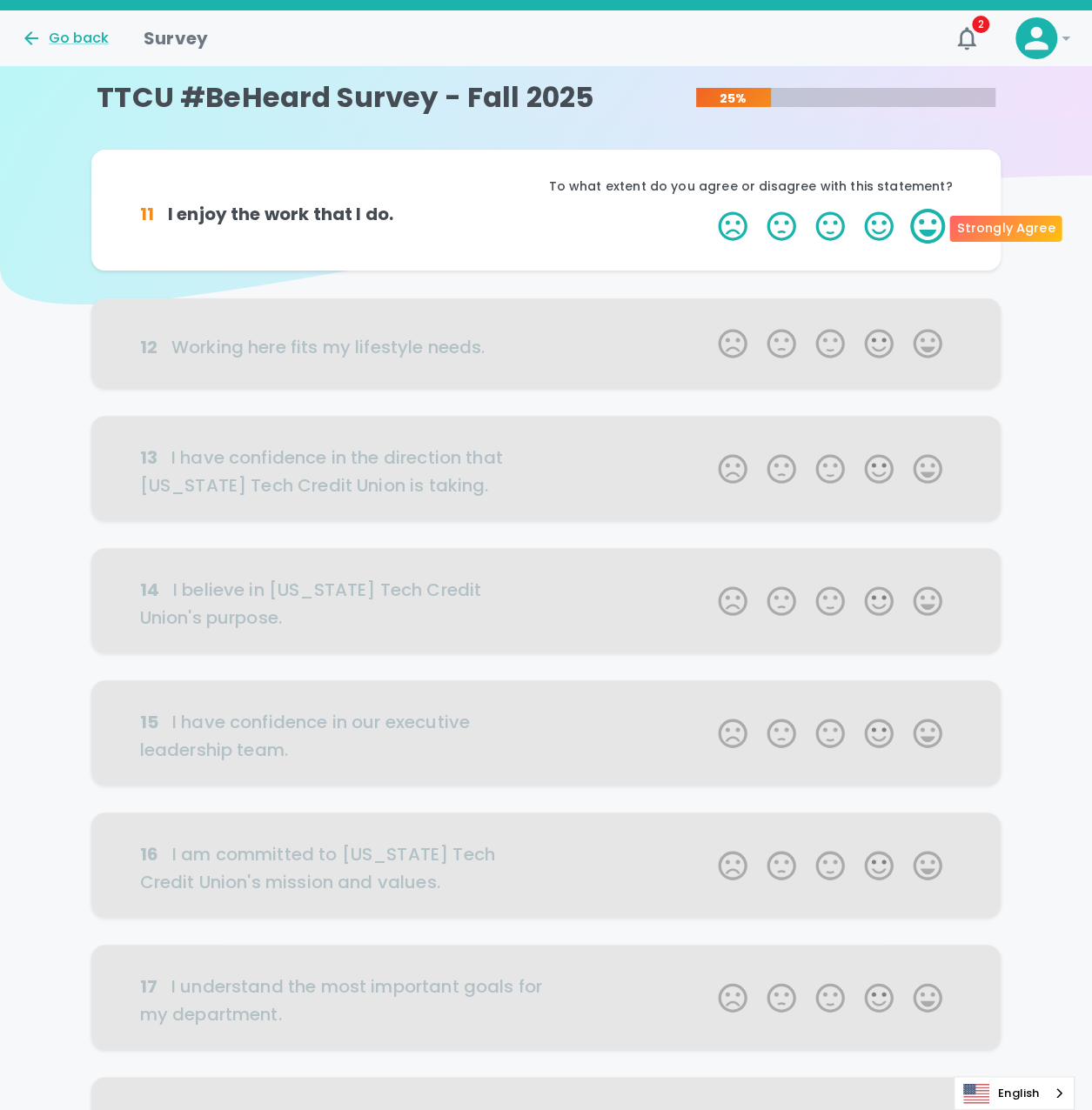
click at [922, 238] on label "5 Stars" at bounding box center [927, 226] width 49 height 35
click at [708, 209] on input "5 Stars" at bounding box center [707, 208] width 1 height 1
click at [922, 238] on label "5 Stars" at bounding box center [927, 226] width 49 height 35
click at [708, 209] on input "5 Stars" at bounding box center [707, 208] width 1 height 1
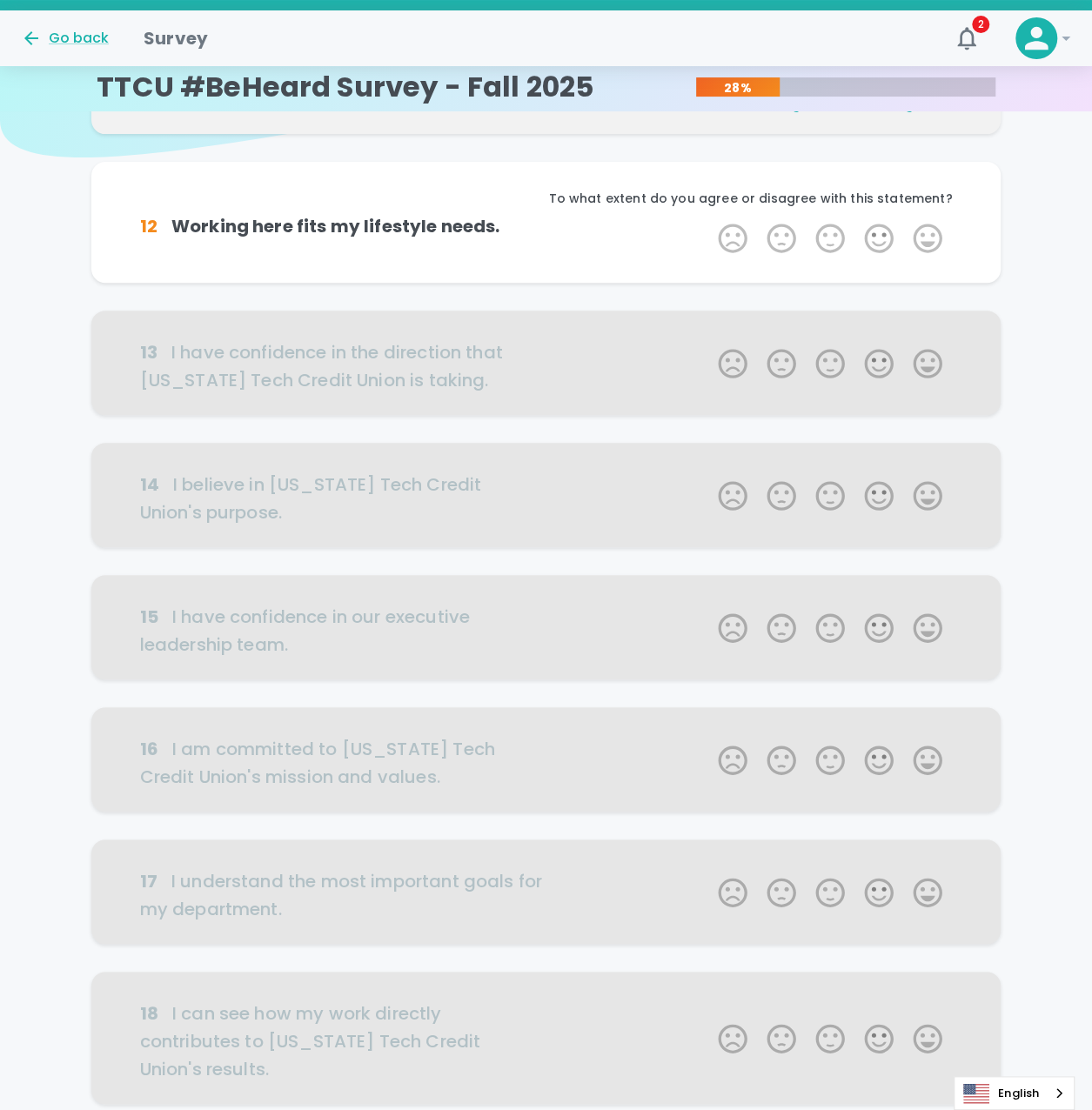
scroll to position [153, 0]
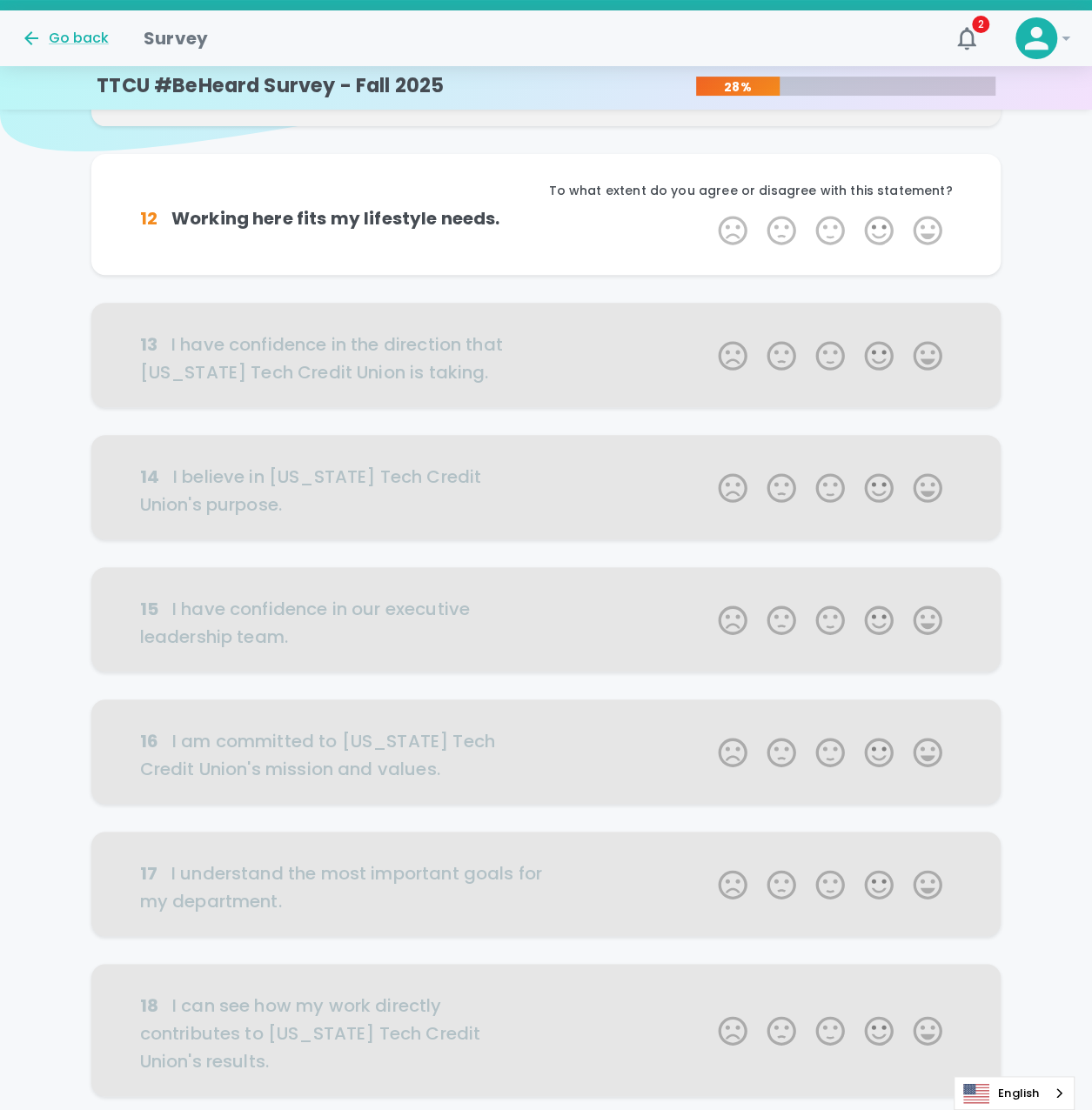
click at [922, 238] on label "5 Stars" at bounding box center [927, 230] width 49 height 35
click at [708, 213] on input "5 Stars" at bounding box center [707, 212] width 1 height 1
click at [922, 238] on label "5 Stars" at bounding box center [927, 230] width 49 height 35
click at [708, 213] on input "5 Stars" at bounding box center [707, 212] width 1 height 1
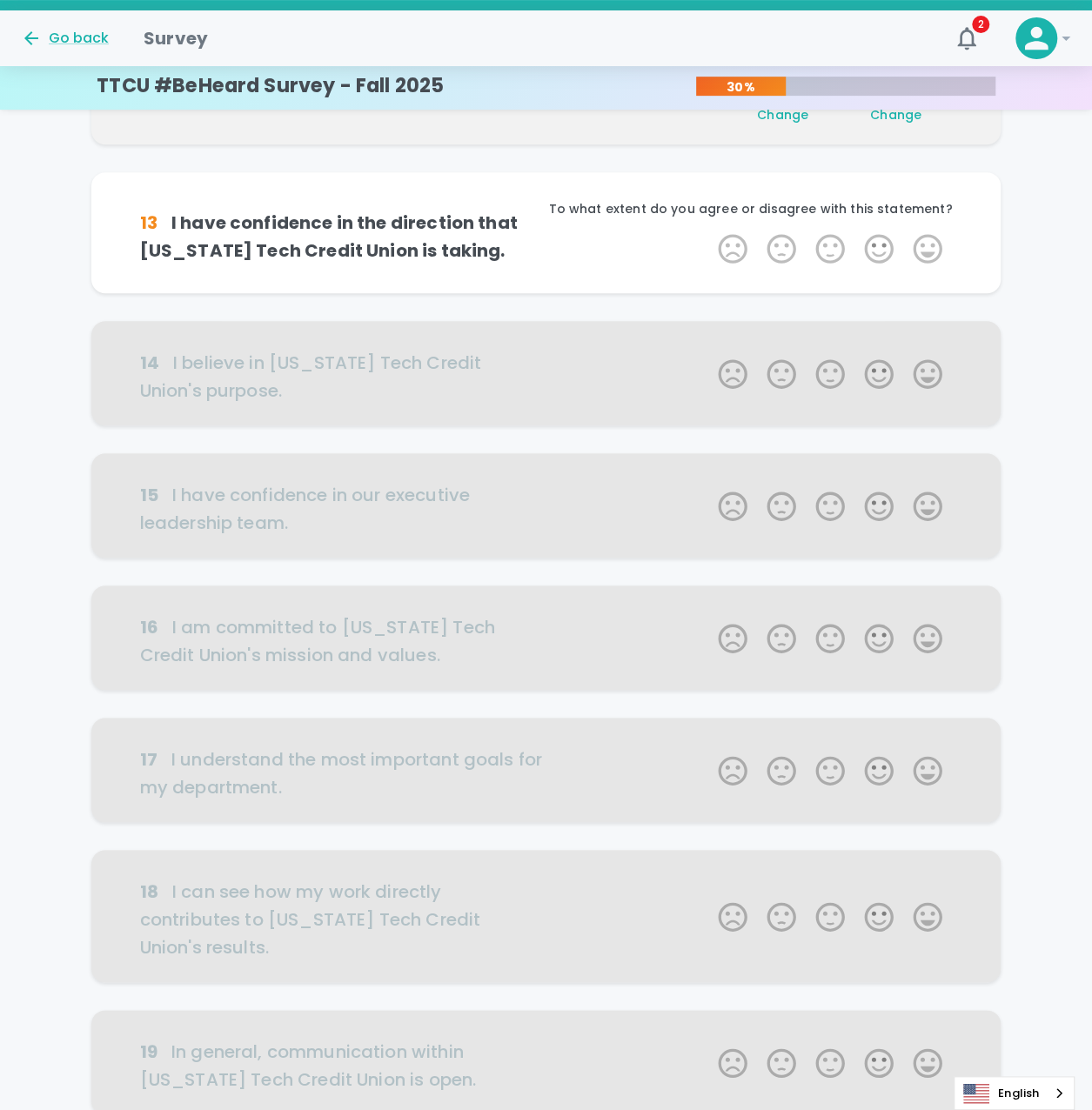
scroll to position [306, 0]
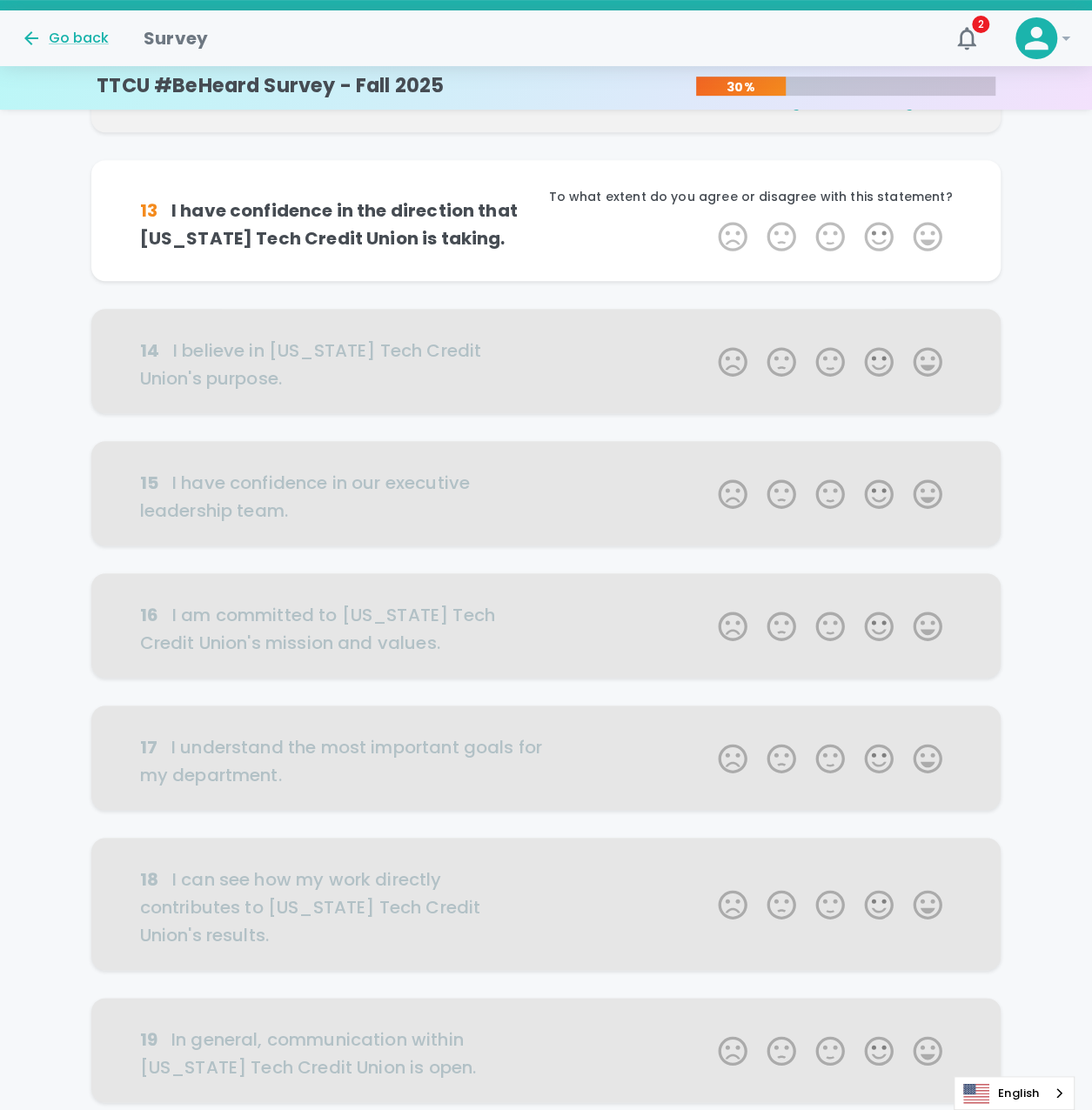
click at [922, 238] on label "5 Stars" at bounding box center [927, 236] width 49 height 35
click at [708, 219] on input "5 Stars" at bounding box center [707, 218] width 1 height 1
click at [922, 238] on label "5 Stars" at bounding box center [927, 236] width 49 height 35
click at [708, 219] on input "5 Stars" at bounding box center [707, 218] width 1 height 1
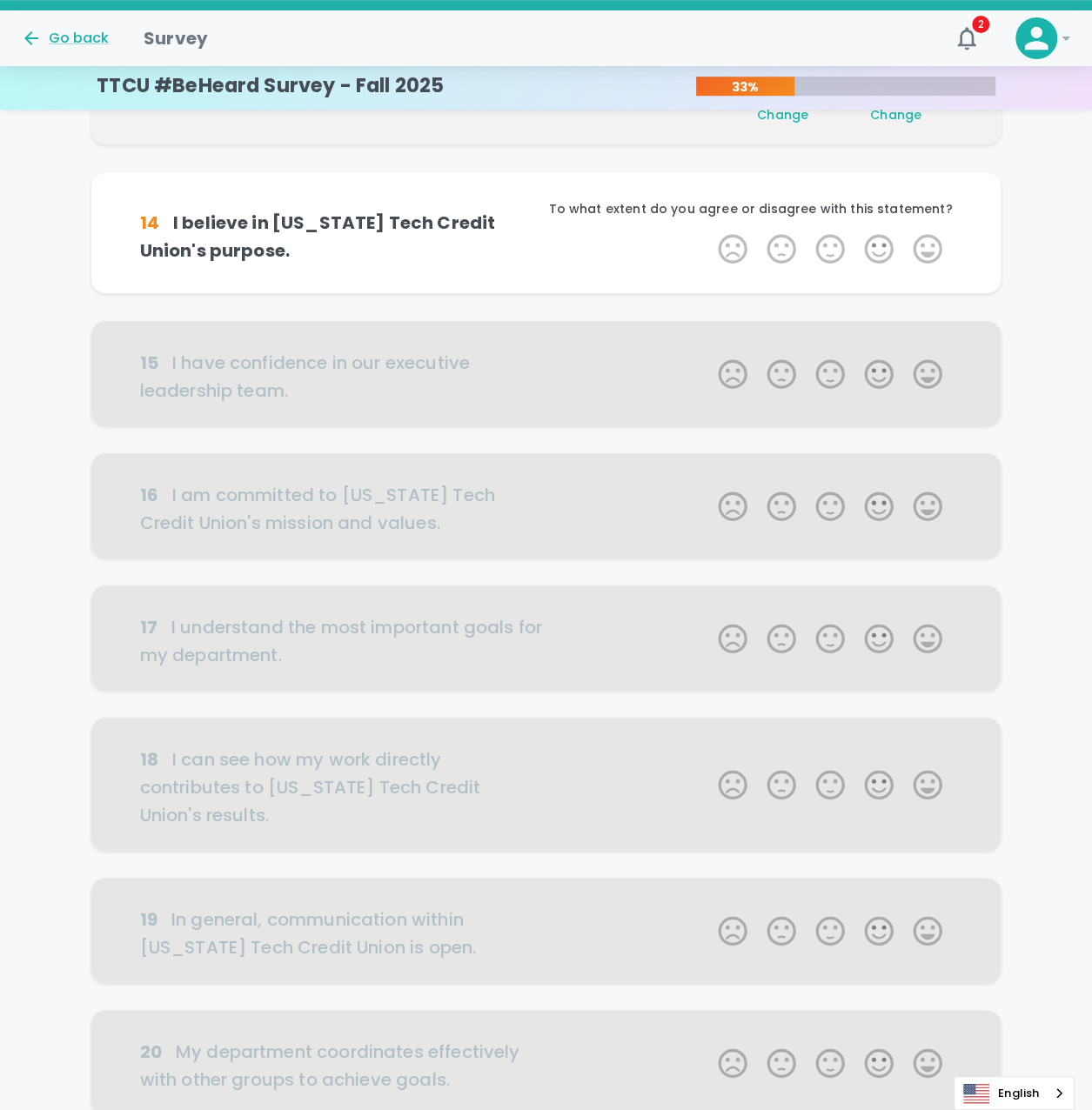
scroll to position [459, 0]
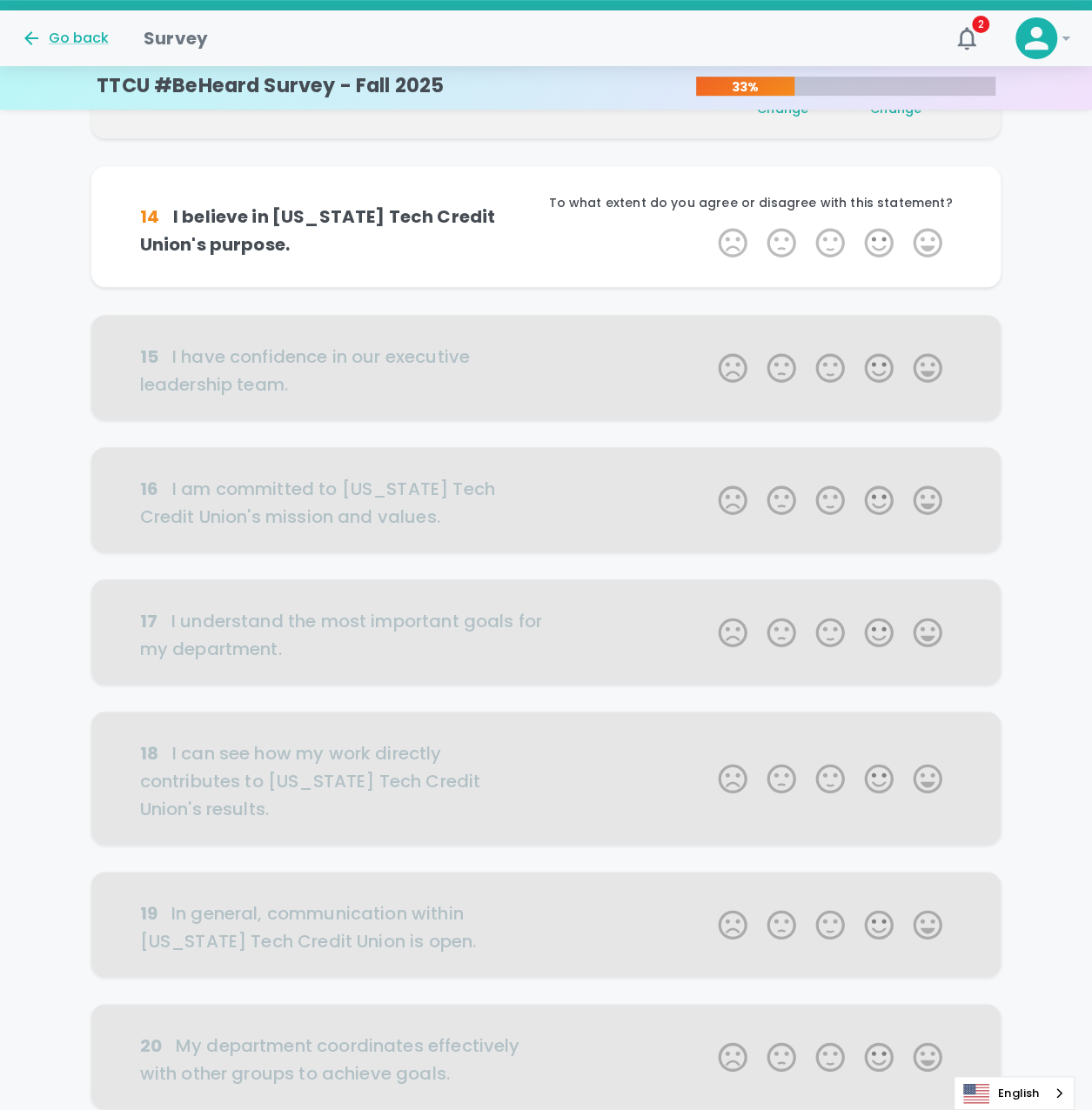
click at [922, 238] on label "5 Stars" at bounding box center [927, 243] width 49 height 35
click at [708, 225] on input "5 Stars" at bounding box center [707, 224] width 1 height 1
click at [922, 238] on label "5 Stars" at bounding box center [927, 243] width 49 height 35
click at [708, 225] on input "5 Stars" at bounding box center [707, 224] width 1 height 1
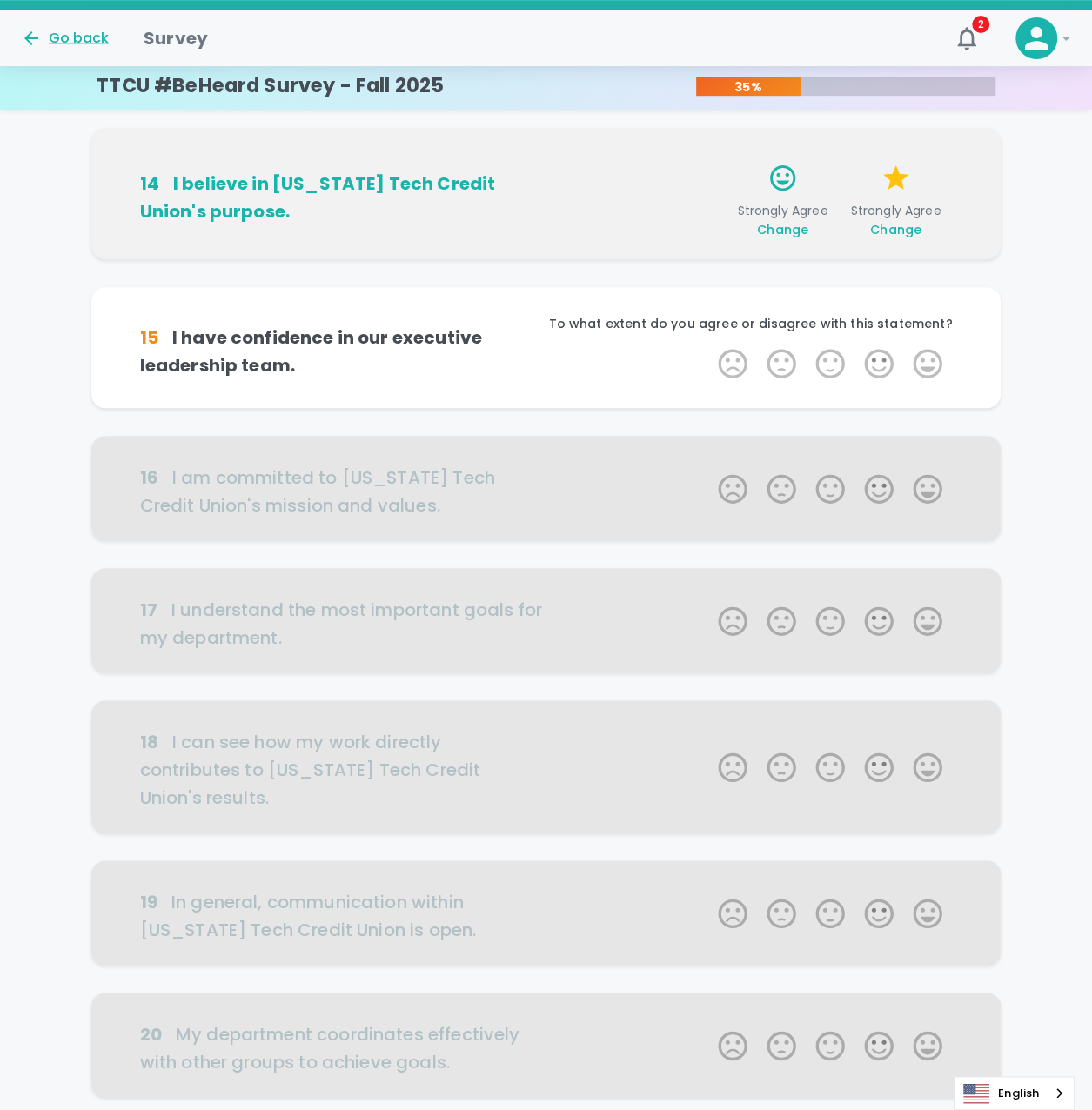
scroll to position [525, 0]
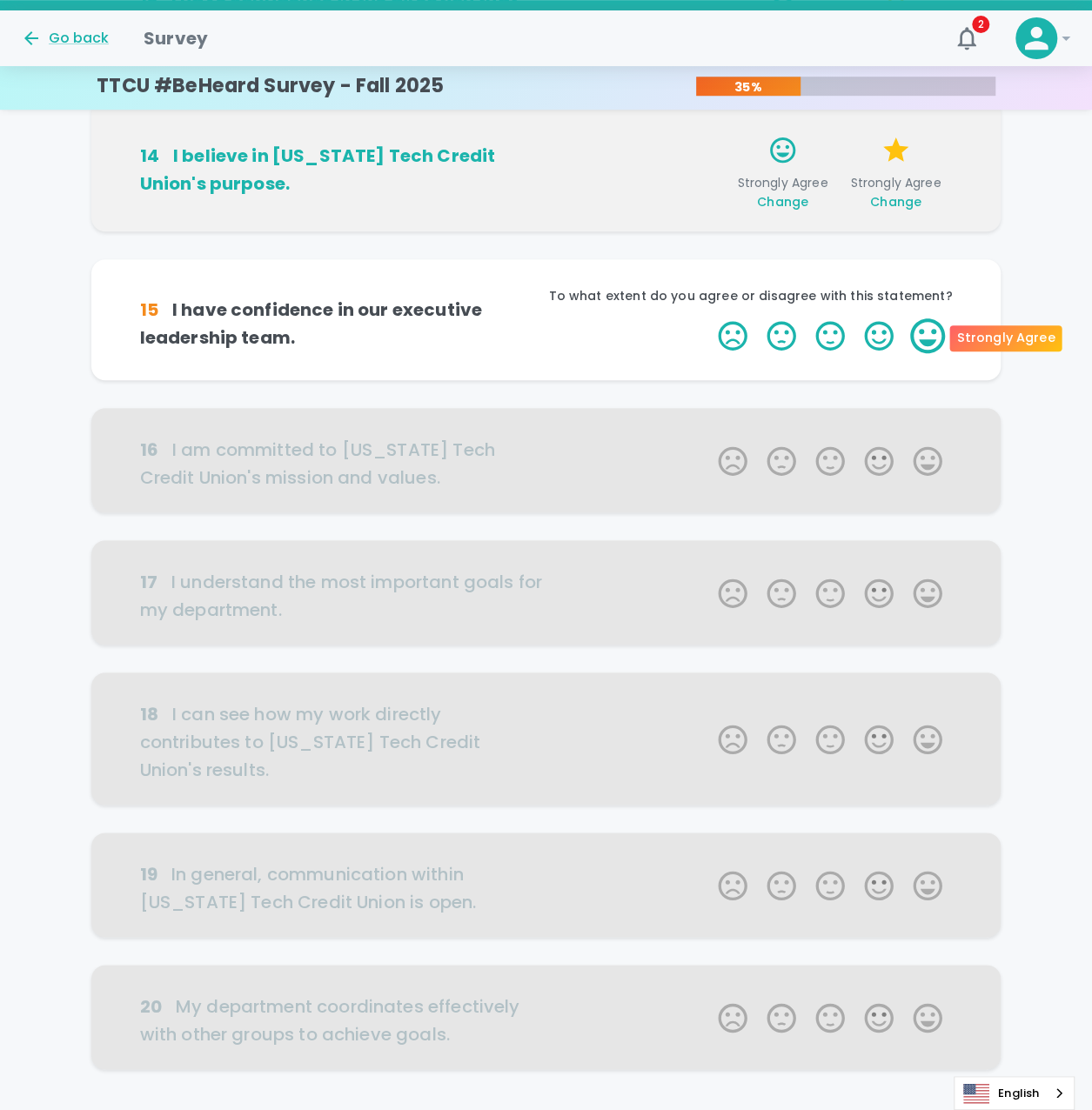
click at [925, 330] on label "5 Stars" at bounding box center [927, 336] width 49 height 35
click at [708, 319] on input "5 Stars" at bounding box center [707, 318] width 1 height 1
click at [925, 330] on label "5 Stars" at bounding box center [927, 336] width 49 height 35
click at [708, 319] on input "5 Stars" at bounding box center [707, 318] width 1 height 1
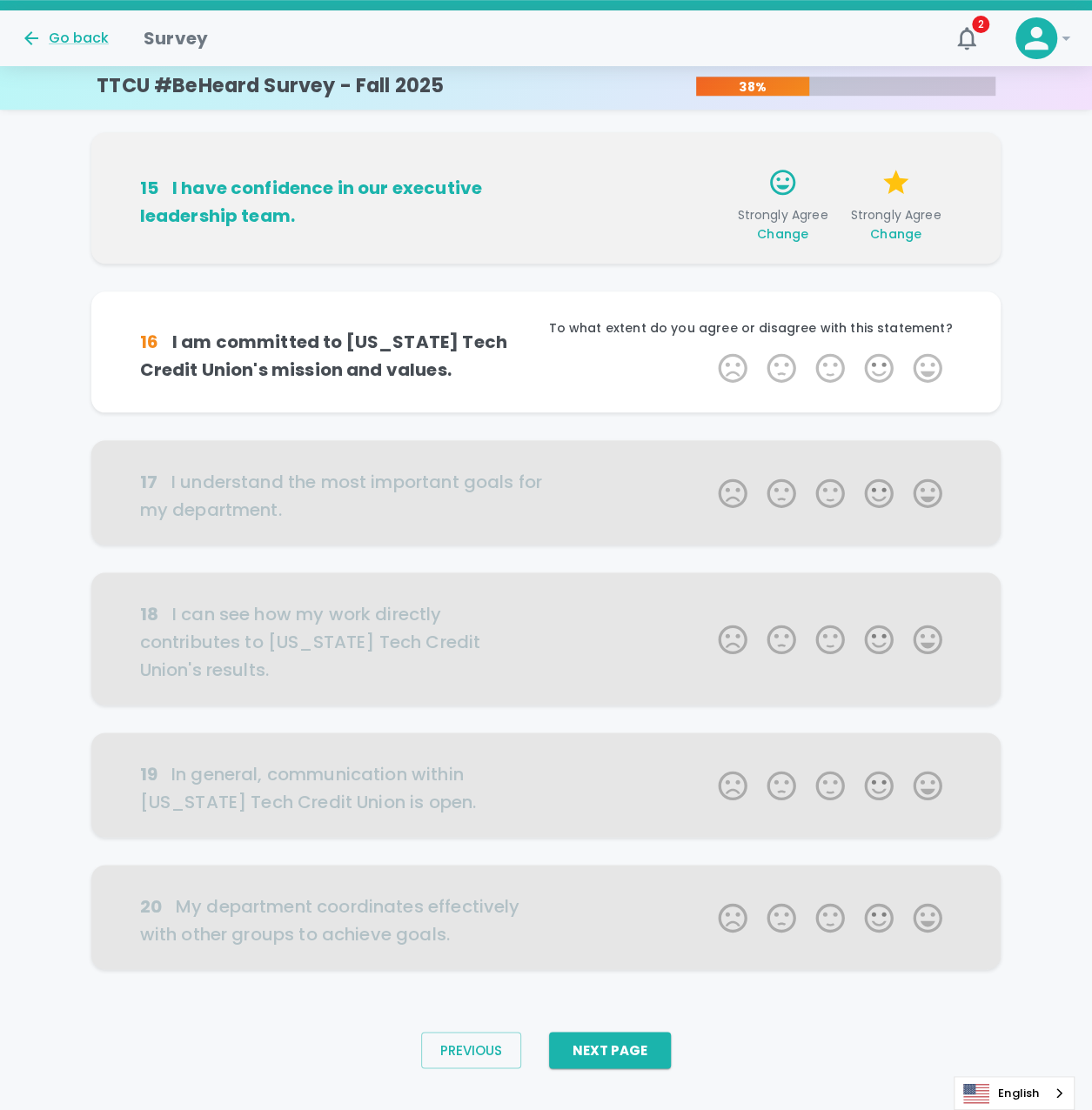
scroll to position [652, 0]
click at [924, 358] on label "5 Stars" at bounding box center [927, 368] width 49 height 35
click at [708, 351] on input "5 Stars" at bounding box center [707, 350] width 1 height 1
click at [924, 358] on label "5 Stars" at bounding box center [927, 368] width 49 height 35
click at [708, 351] on input "5 Stars" at bounding box center [707, 350] width 1 height 1
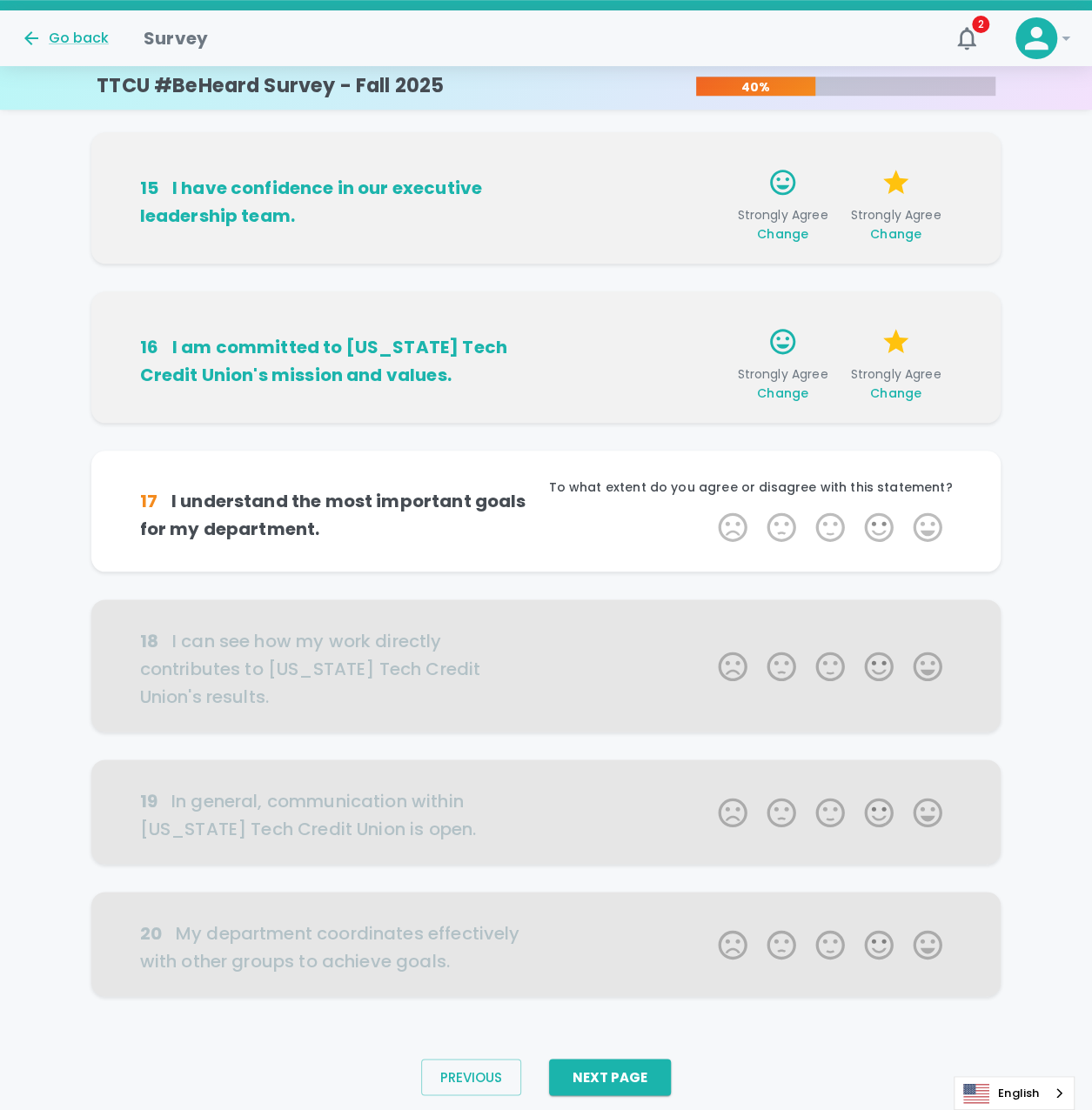
scroll to position [680, 0]
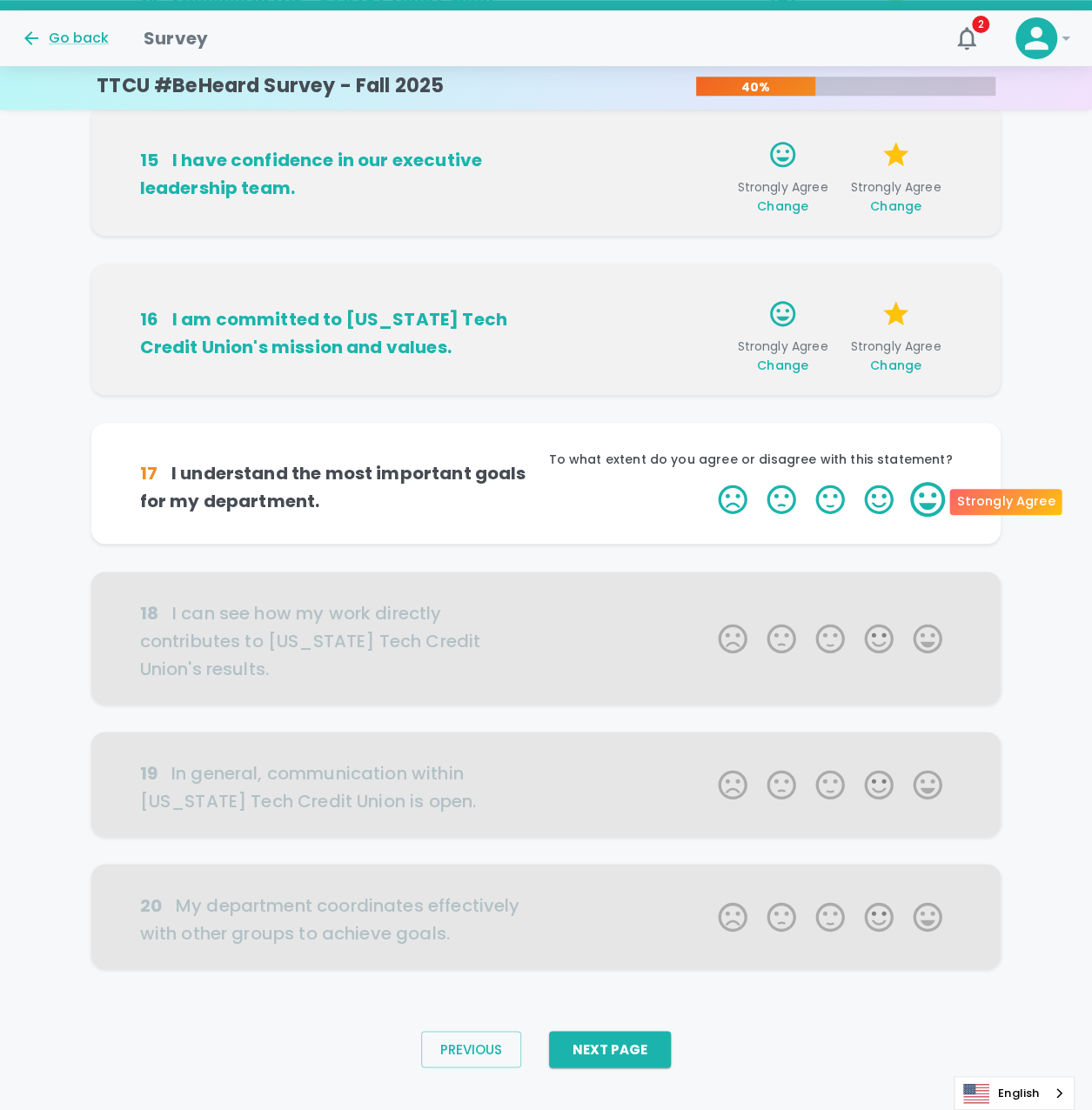
click at [928, 495] on label "5 Stars" at bounding box center [927, 499] width 49 height 35
click at [708, 482] on input "5 Stars" at bounding box center [707, 481] width 1 height 1
click at [929, 490] on label "5 Stars" at bounding box center [927, 499] width 49 height 35
click at [708, 482] on input "5 Stars" at bounding box center [707, 481] width 1 height 1
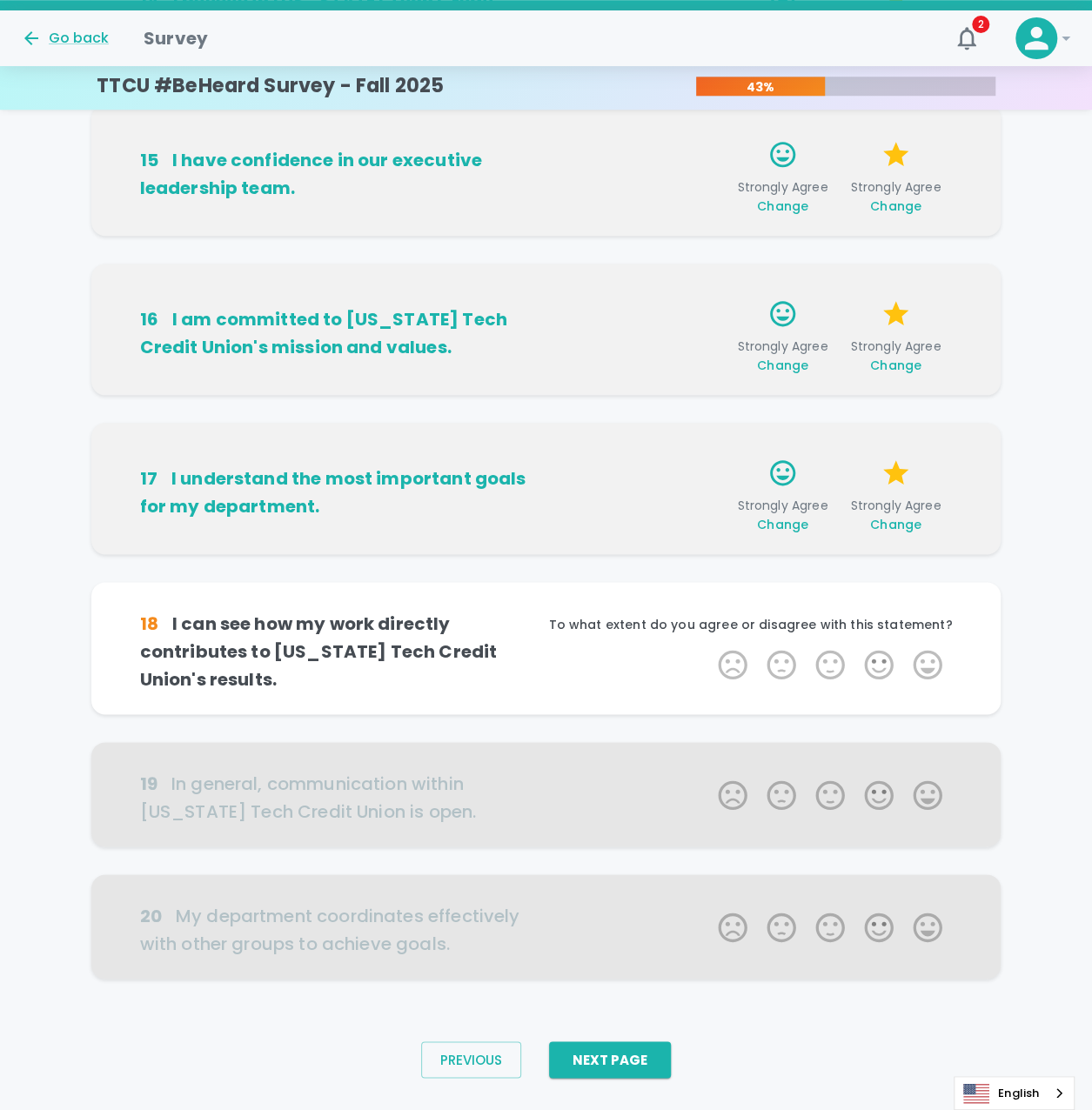
scroll to position [707, 0]
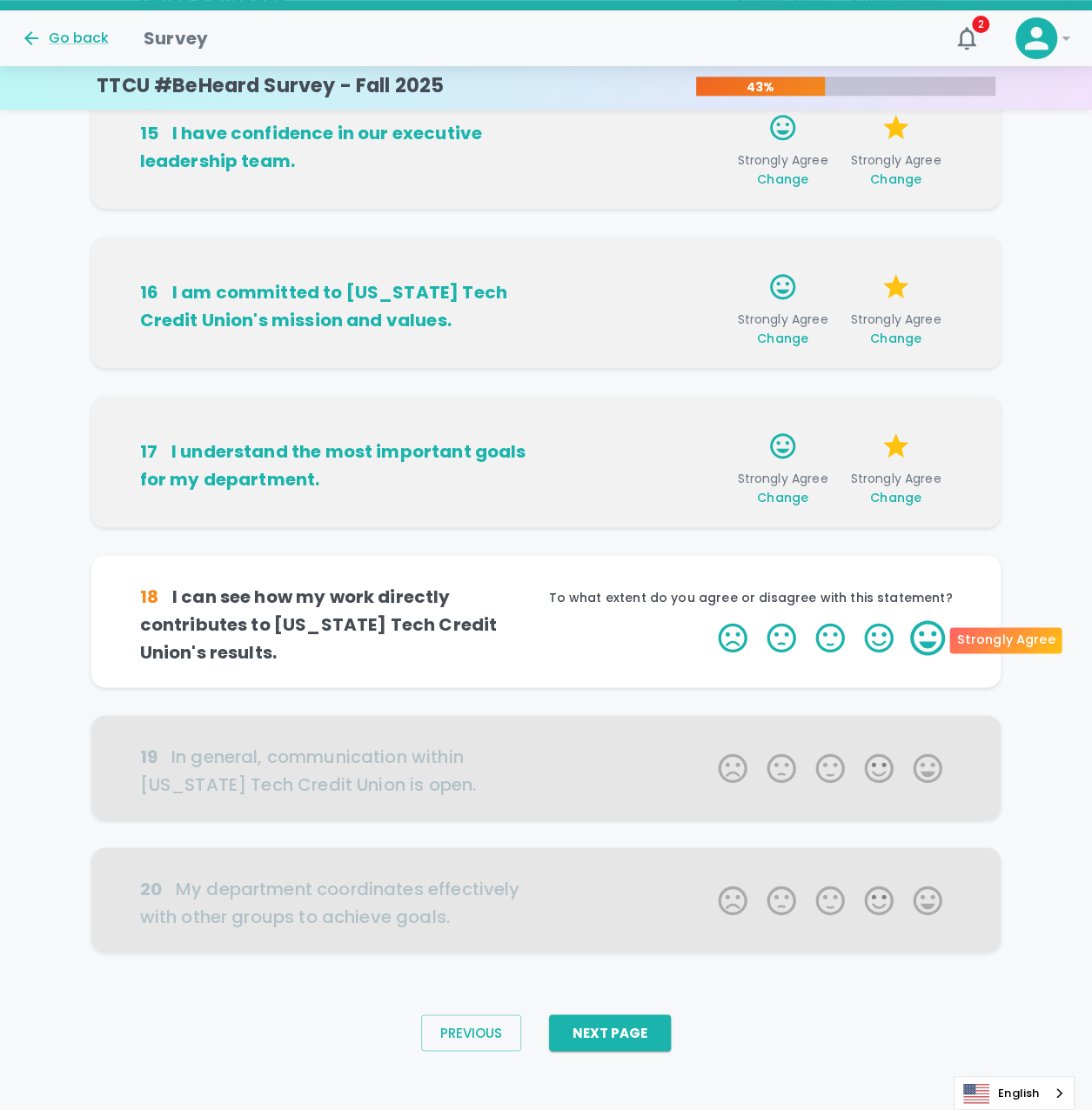
click at [946, 640] on label "5 Stars" at bounding box center [927, 638] width 49 height 35
click at [708, 620] on input "5 Stars" at bounding box center [707, 620] width 1 height 1
click at [927, 633] on label "5 Stars" at bounding box center [927, 638] width 49 height 35
click at [708, 620] on input "5 Stars" at bounding box center [707, 620] width 1 height 1
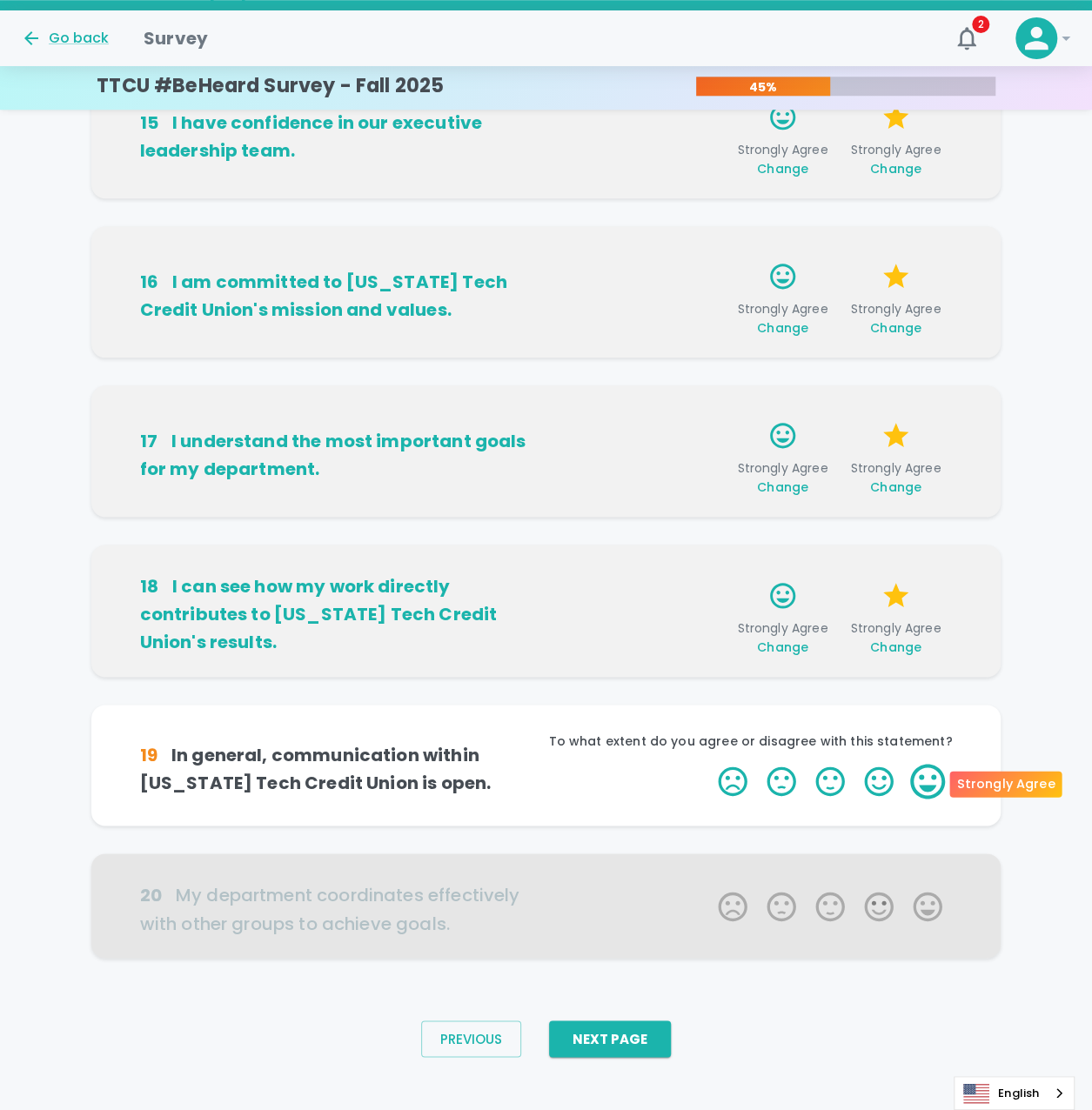
click at [942, 779] on label "5 Stars" at bounding box center [927, 781] width 49 height 35
click at [708, 764] on input "5 Stars" at bounding box center [707, 763] width 1 height 1
click at [937, 782] on label "5 Stars" at bounding box center [927, 781] width 49 height 35
click at [708, 764] on input "5 Stars" at bounding box center [707, 763] width 1 height 1
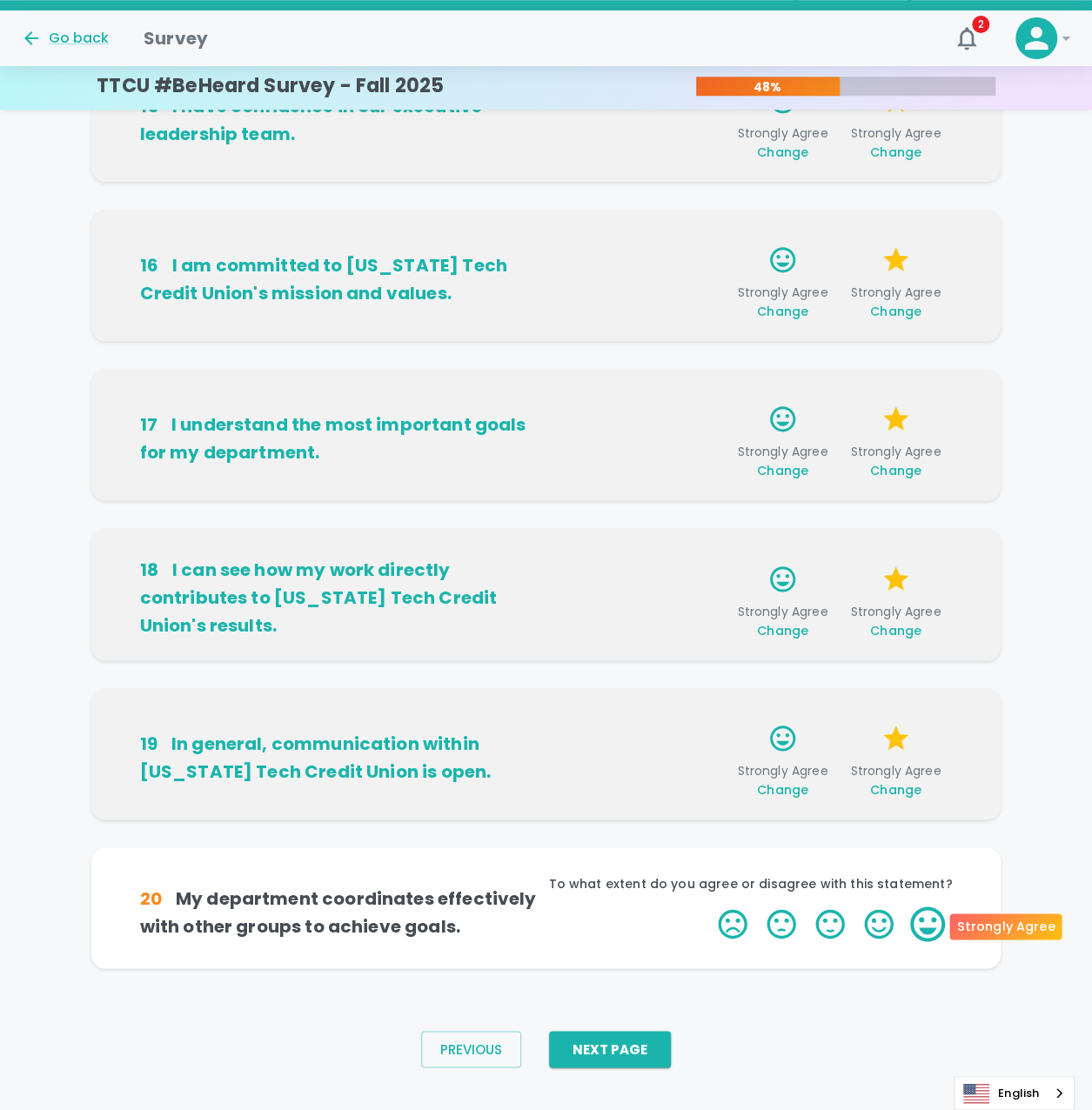
click at [932, 923] on label "5 Stars" at bounding box center [927, 923] width 49 height 35
click at [708, 906] on input "5 Stars" at bounding box center [707, 905] width 1 height 1
click at [932, 923] on label "5 Stars" at bounding box center [927, 923] width 49 height 35
click at [708, 906] on input "5 Stars" at bounding box center [707, 905] width 1 height 1
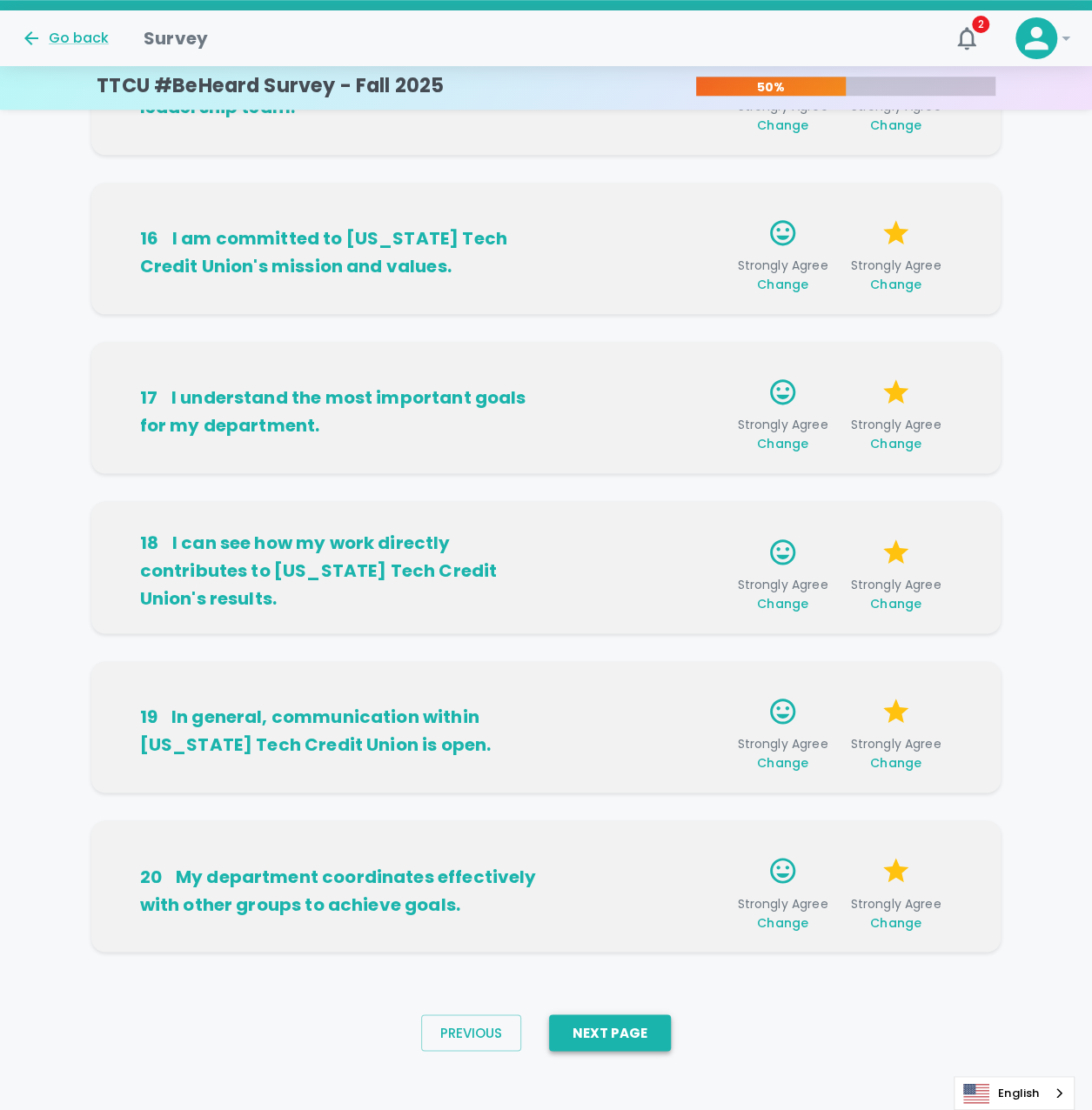
click at [618, 1035] on button "Next Page" at bounding box center [610, 1032] width 122 height 37
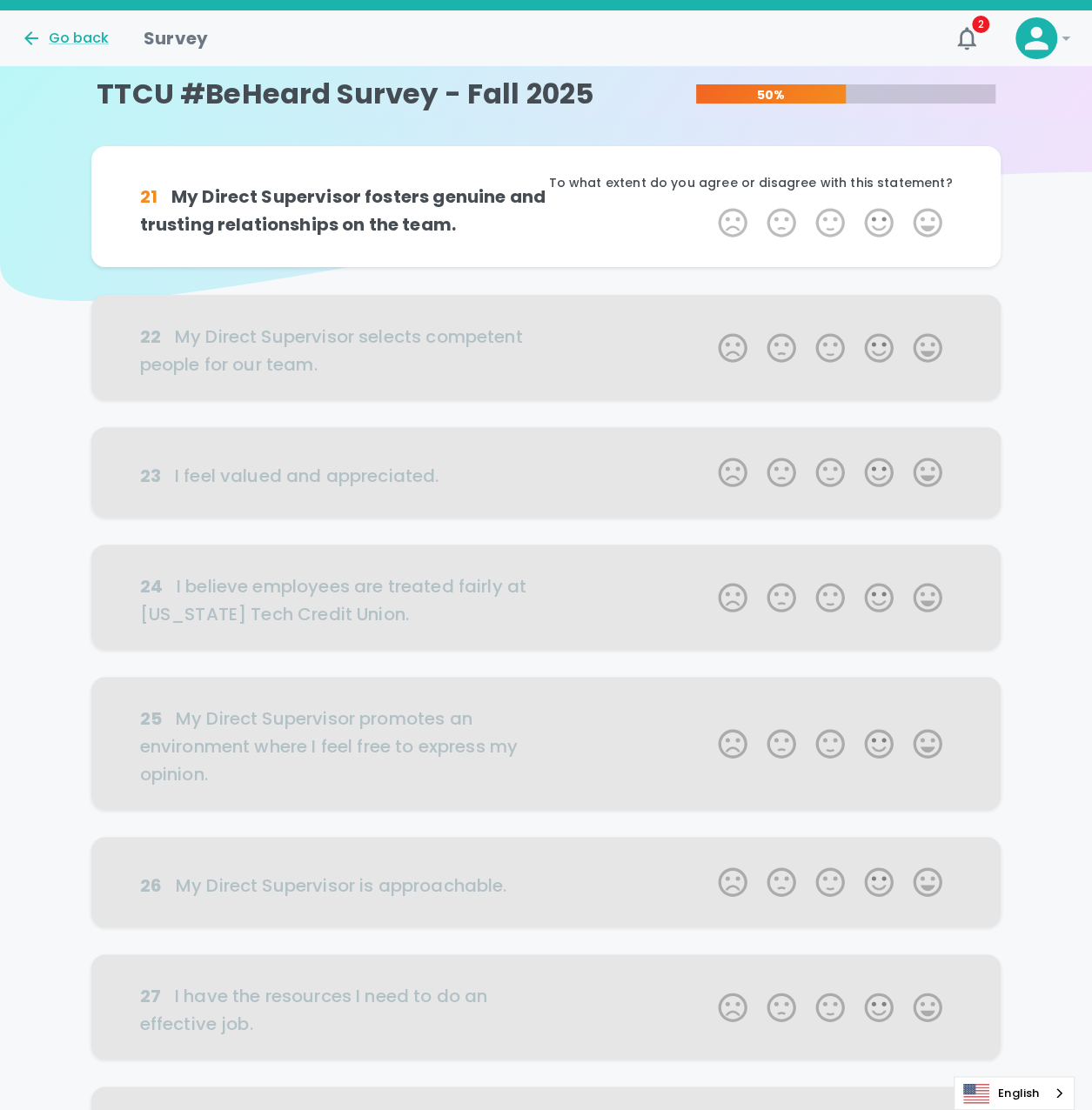
scroll to position [0, 0]
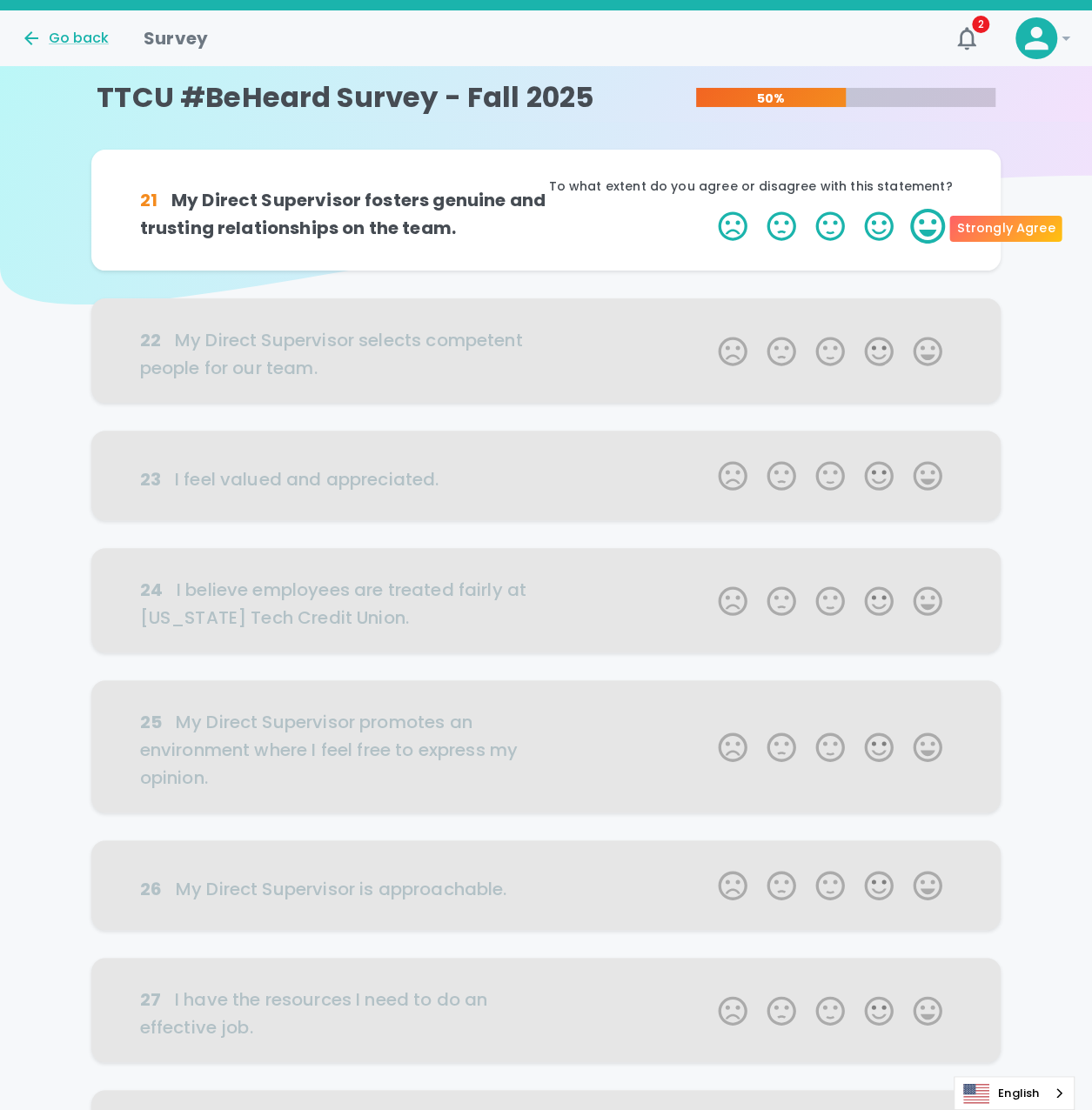
click at [936, 233] on label "5 Stars" at bounding box center [927, 226] width 49 height 35
click at [708, 209] on input "5 Stars" at bounding box center [707, 208] width 1 height 1
click at [937, 234] on label "5 Stars" at bounding box center [927, 226] width 49 height 35
click at [708, 209] on input "5 Stars" at bounding box center [707, 208] width 1 height 1
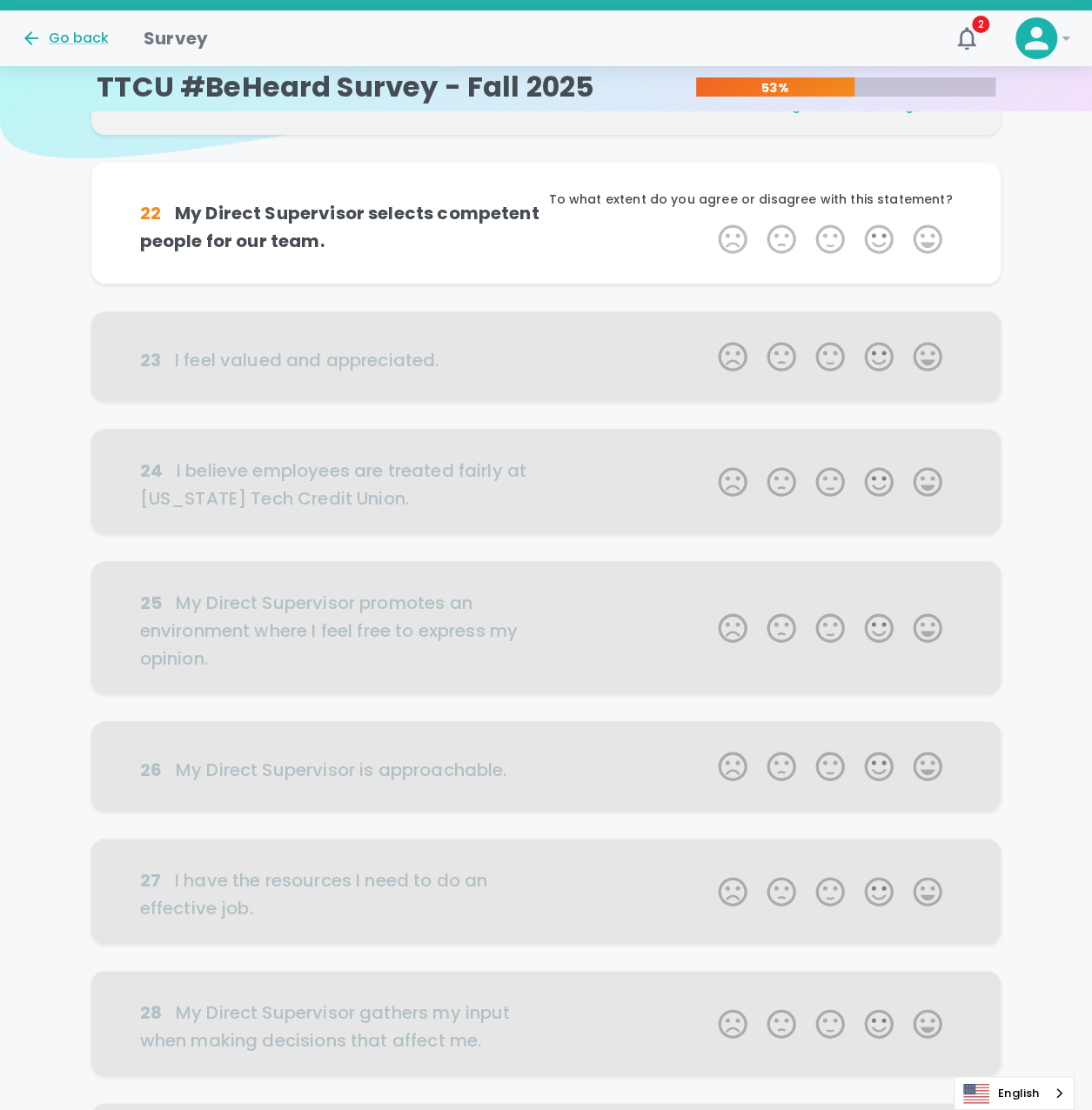
scroll to position [153, 0]
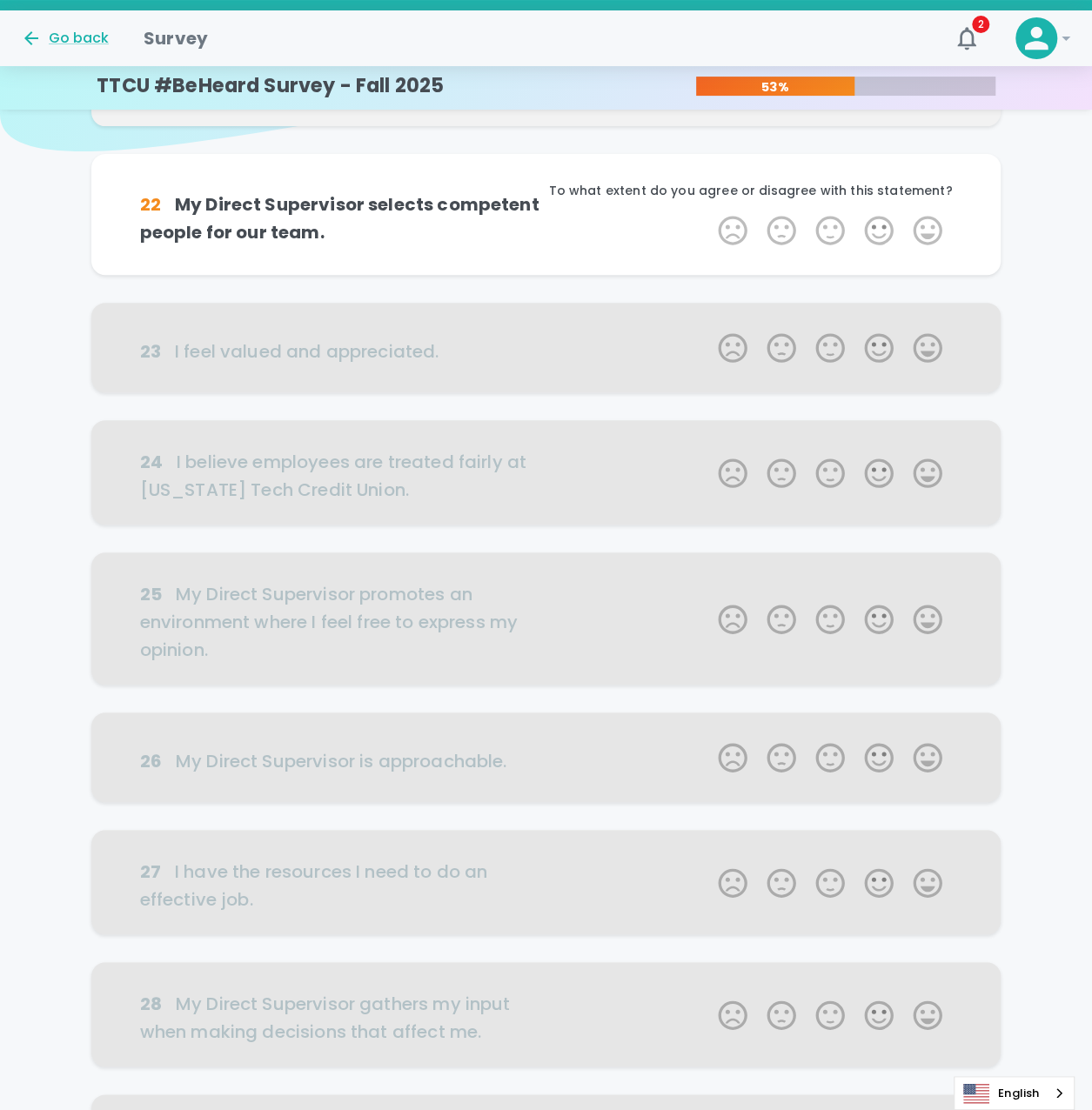
click at [937, 234] on label "5 Stars" at bounding box center [927, 230] width 49 height 35
click at [708, 213] on input "5 Stars" at bounding box center [707, 212] width 1 height 1
click at [937, 234] on label "5 Stars" at bounding box center [927, 230] width 49 height 35
click at [708, 213] on input "5 Stars" at bounding box center [707, 212] width 1 height 1
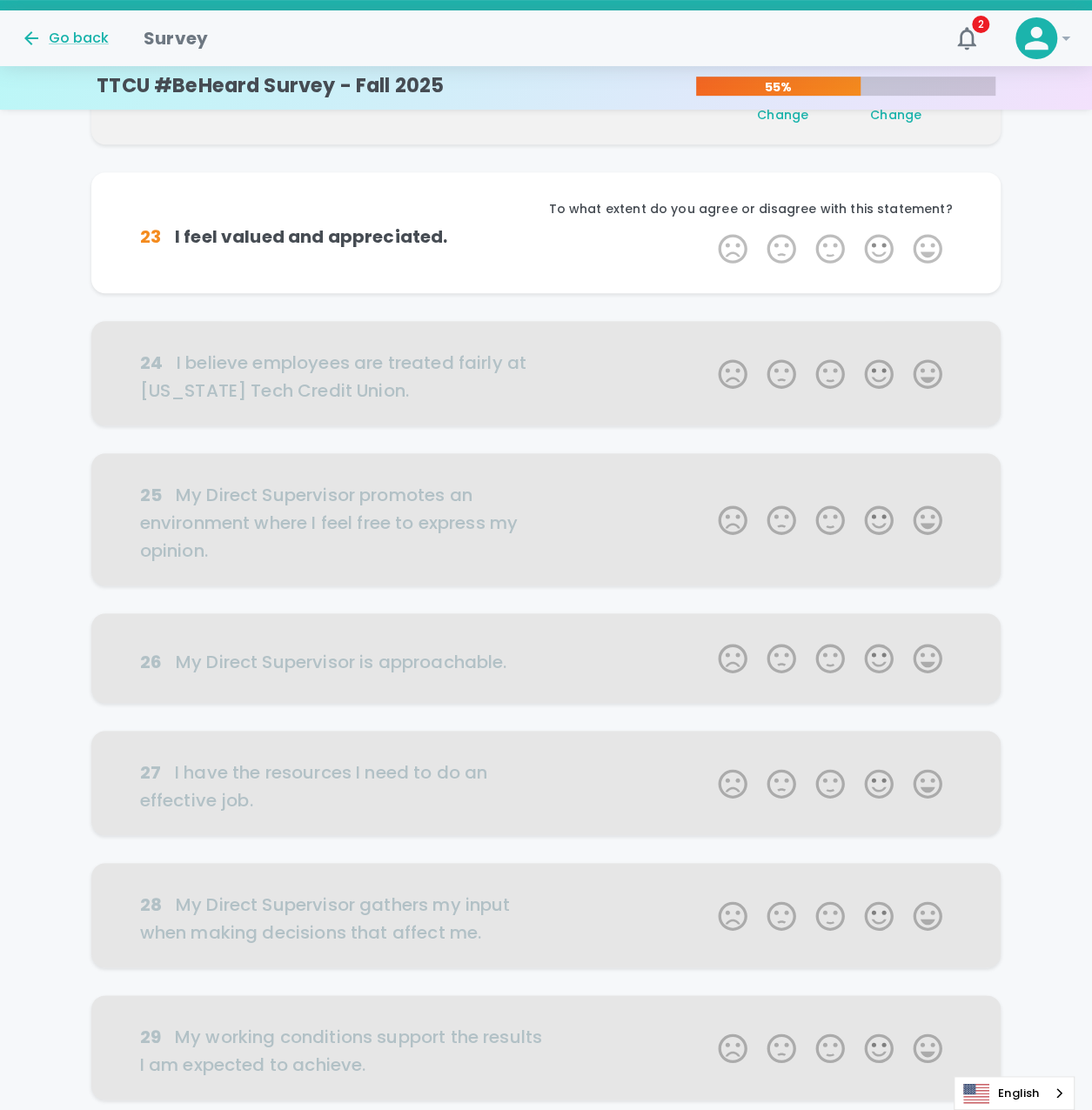
scroll to position [306, 0]
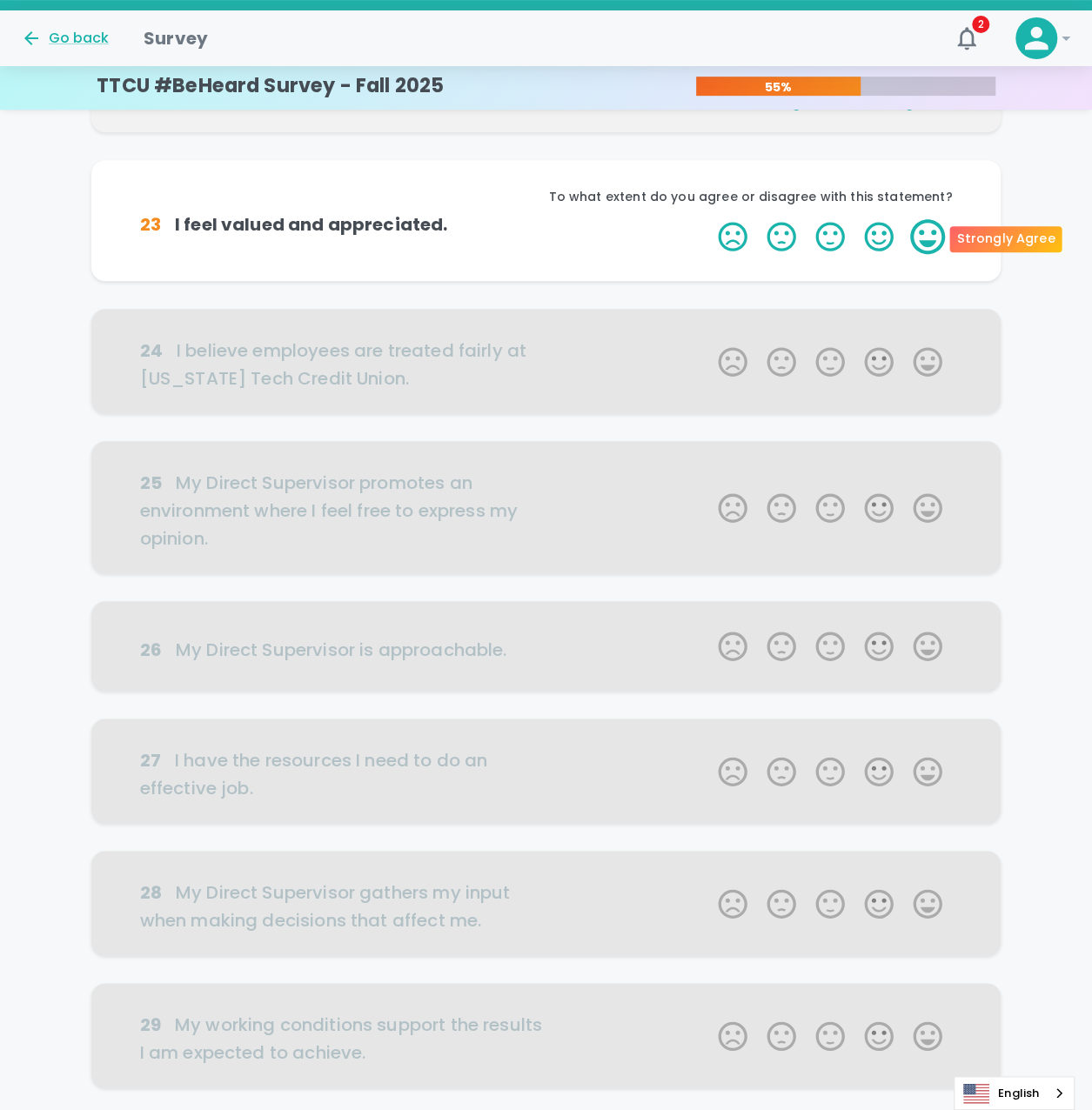
click at [937, 233] on label "5 Stars" at bounding box center [927, 236] width 49 height 35
click at [708, 219] on input "5 Stars" at bounding box center [707, 218] width 1 height 1
click at [937, 233] on label "5 Stars" at bounding box center [927, 236] width 49 height 35
click at [708, 219] on input "5 Stars" at bounding box center [707, 218] width 1 height 1
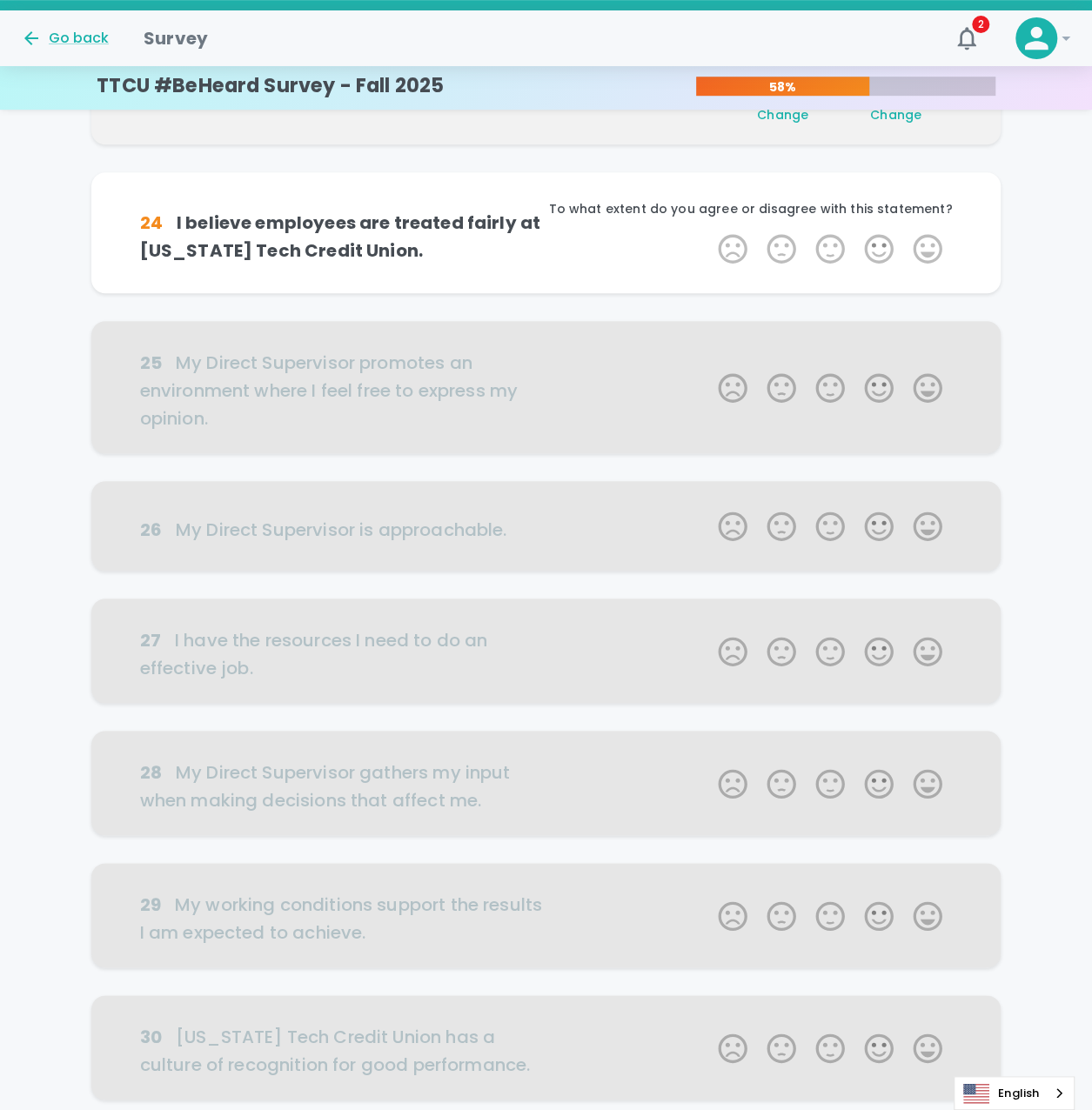
scroll to position [459, 0]
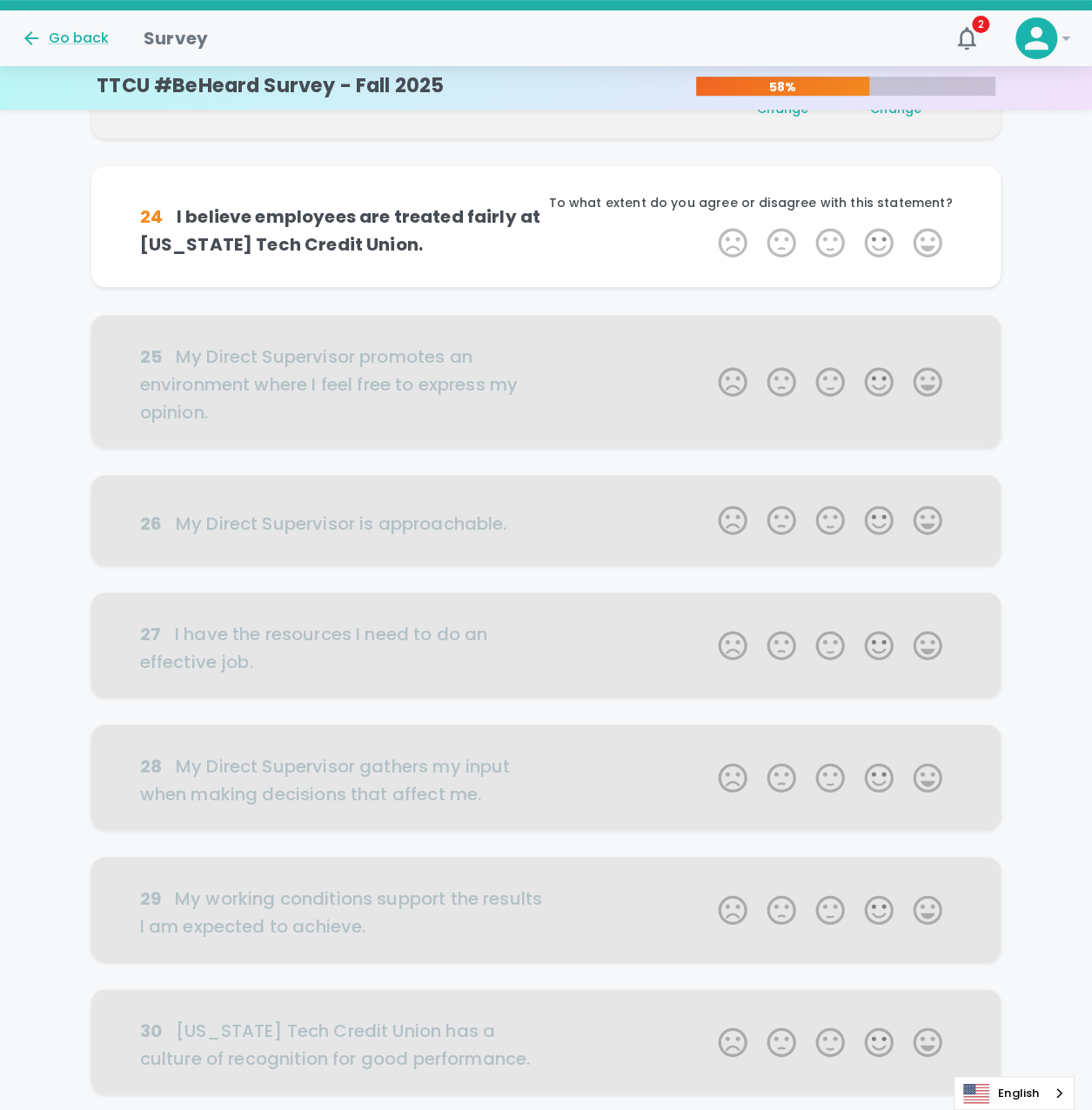
click at [937, 233] on label "5 Stars" at bounding box center [927, 243] width 49 height 35
click at [708, 225] on input "5 Stars" at bounding box center [707, 224] width 1 height 1
click at [937, 233] on label "5 Stars" at bounding box center [927, 243] width 49 height 35
click at [708, 225] on input "5 Stars" at bounding box center [707, 224] width 1 height 1
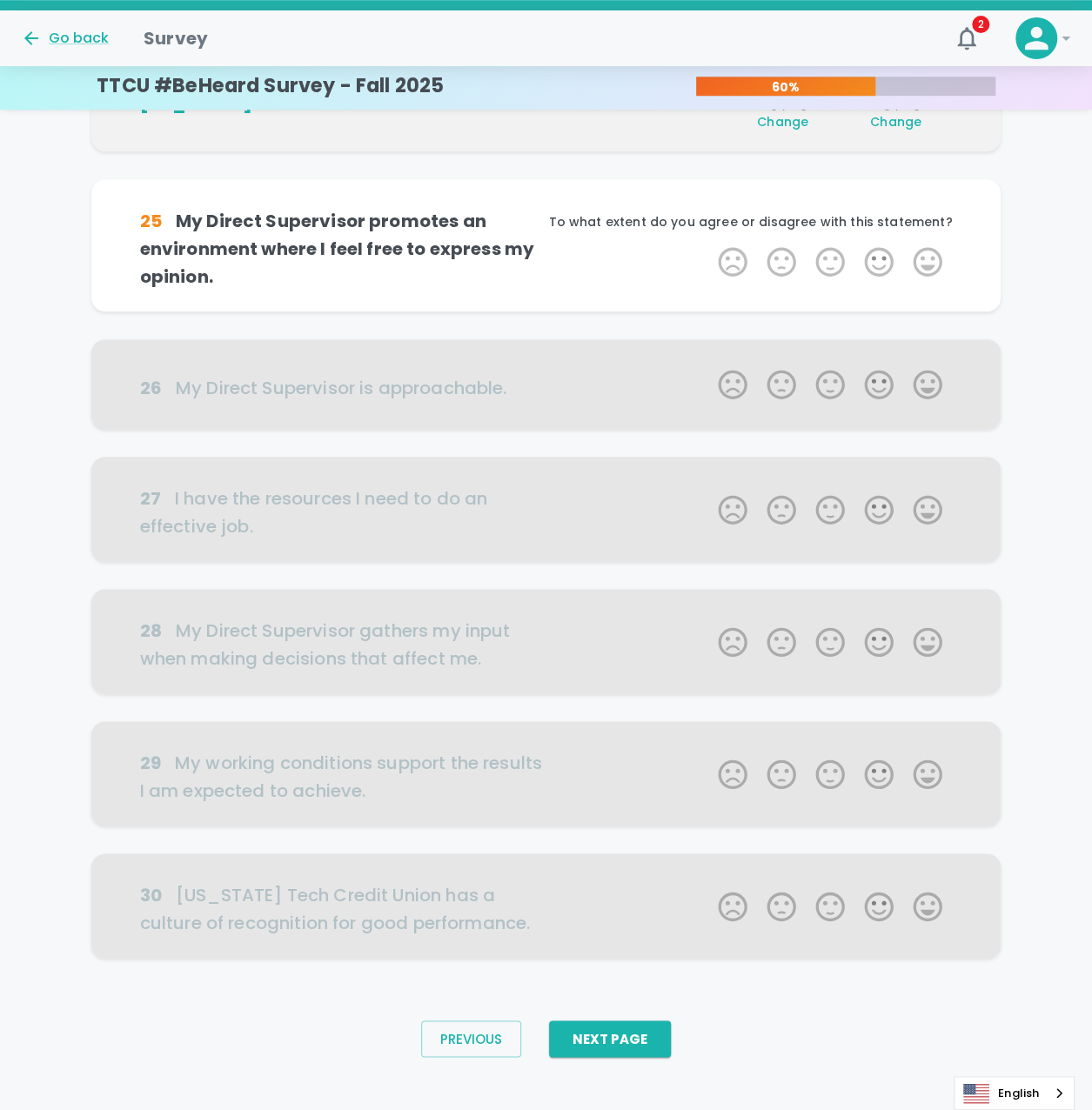
scroll to position [611, 0]
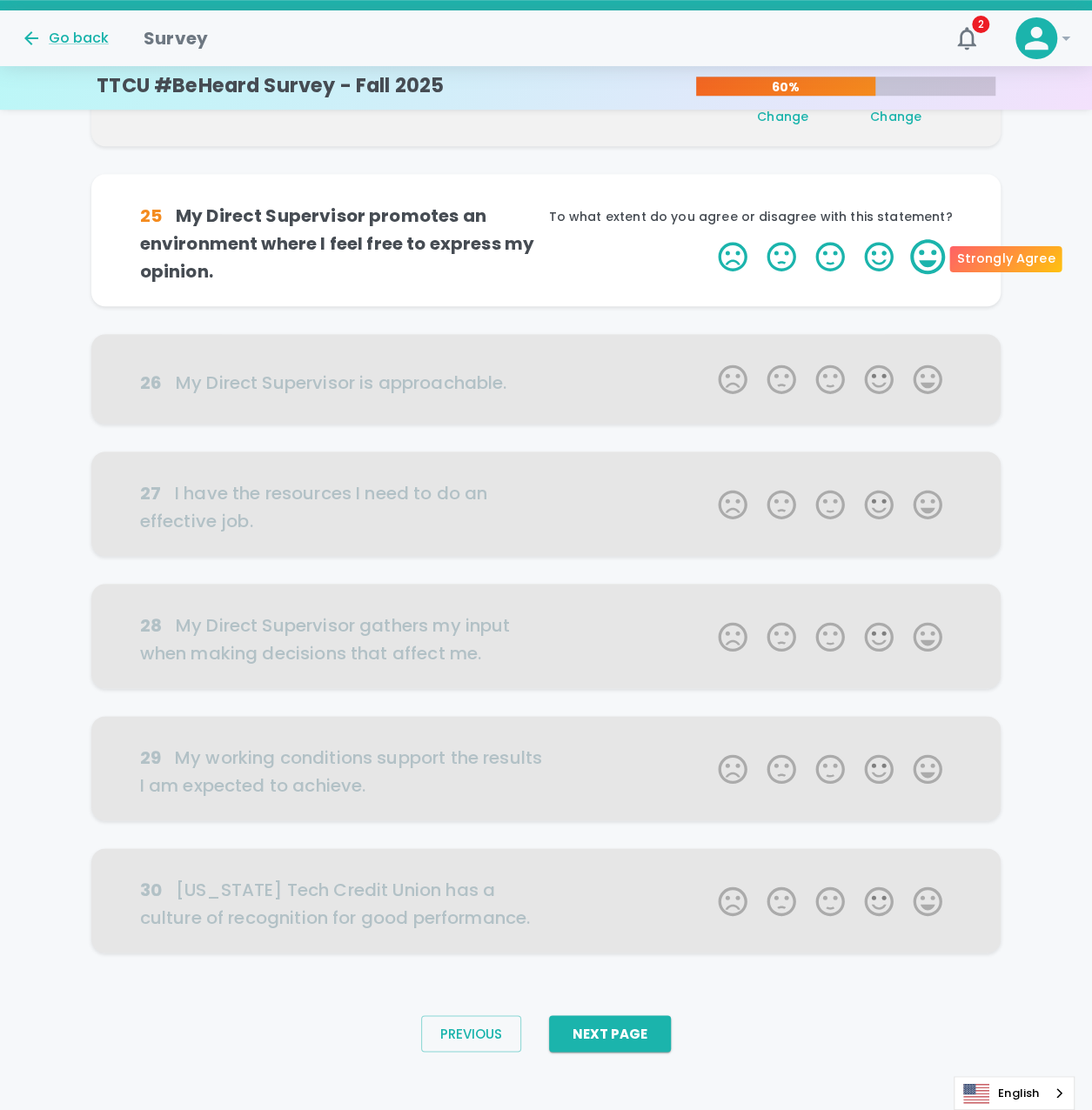
click at [934, 247] on label "5 Stars" at bounding box center [927, 257] width 49 height 35
click at [708, 239] on input "5 Stars" at bounding box center [707, 238] width 1 height 1
click at [934, 249] on label "5 Stars" at bounding box center [927, 257] width 49 height 35
click at [708, 239] on input "5 Stars" at bounding box center [707, 238] width 1 height 1
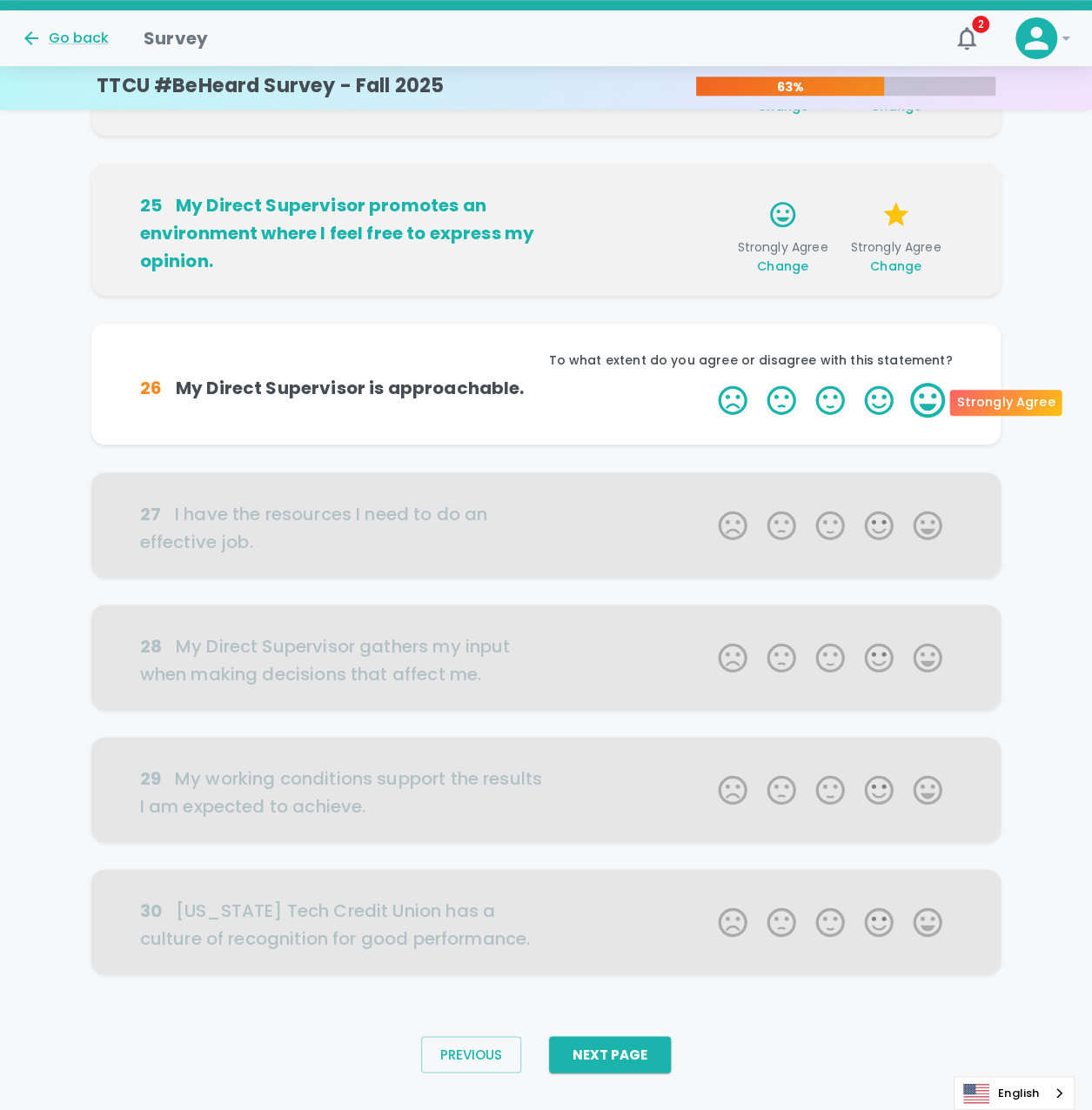
click at [935, 402] on label "5 Stars" at bounding box center [927, 401] width 49 height 35
click at [708, 383] on input "5 Stars" at bounding box center [707, 382] width 1 height 1
click at [935, 402] on label "5 Stars" at bounding box center [927, 401] width 49 height 35
click at [708, 383] on input "5 Stars" at bounding box center [707, 382] width 1 height 1
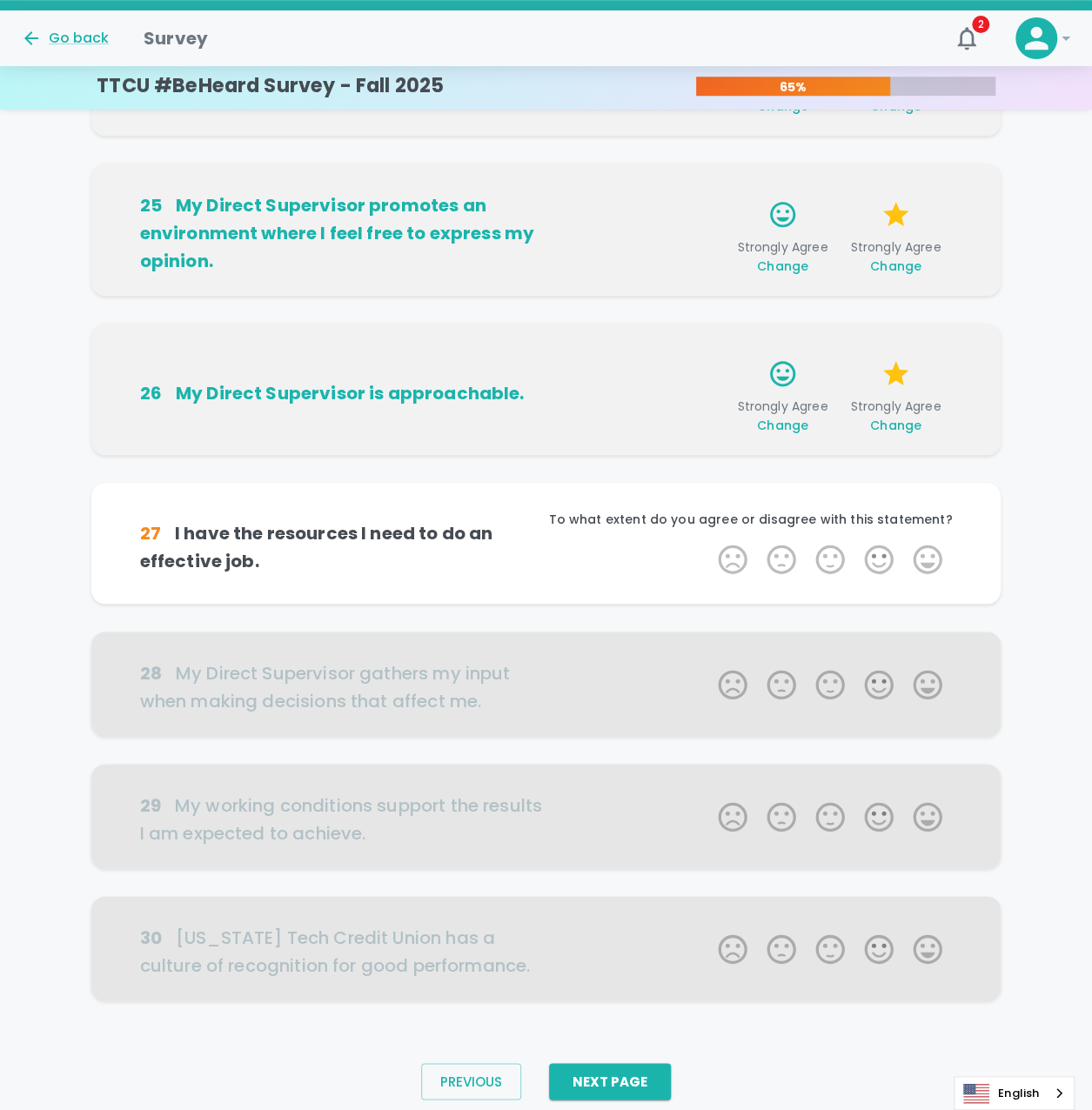
scroll to position [652, 0]
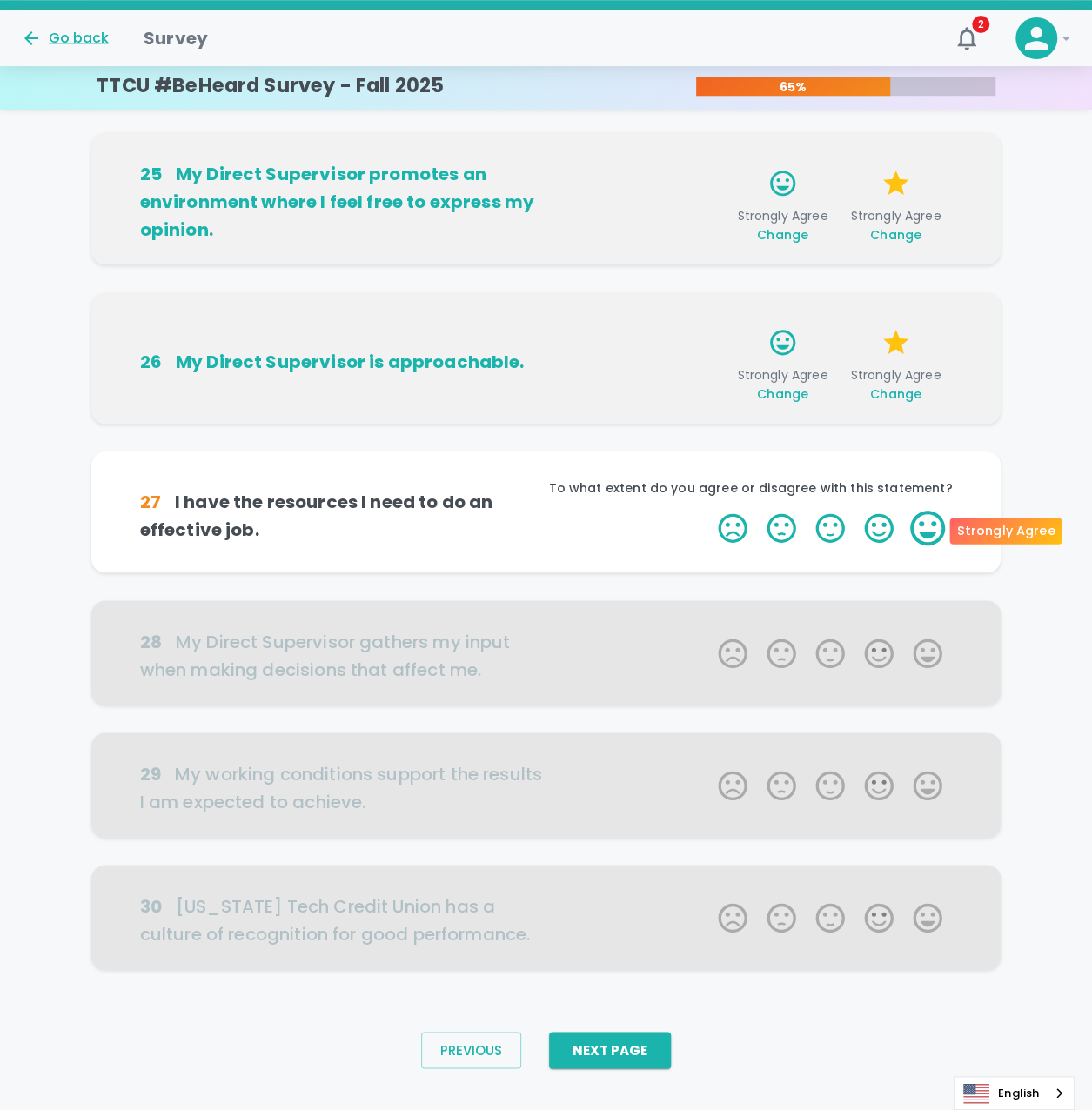
click at [941, 535] on label "5 Stars" at bounding box center [927, 528] width 49 height 35
click at [708, 510] on input "5 Stars" at bounding box center [707, 510] width 1 height 1
click at [935, 533] on label "5 Stars" at bounding box center [927, 528] width 49 height 35
click at [708, 510] on input "5 Stars" at bounding box center [707, 510] width 1 height 1
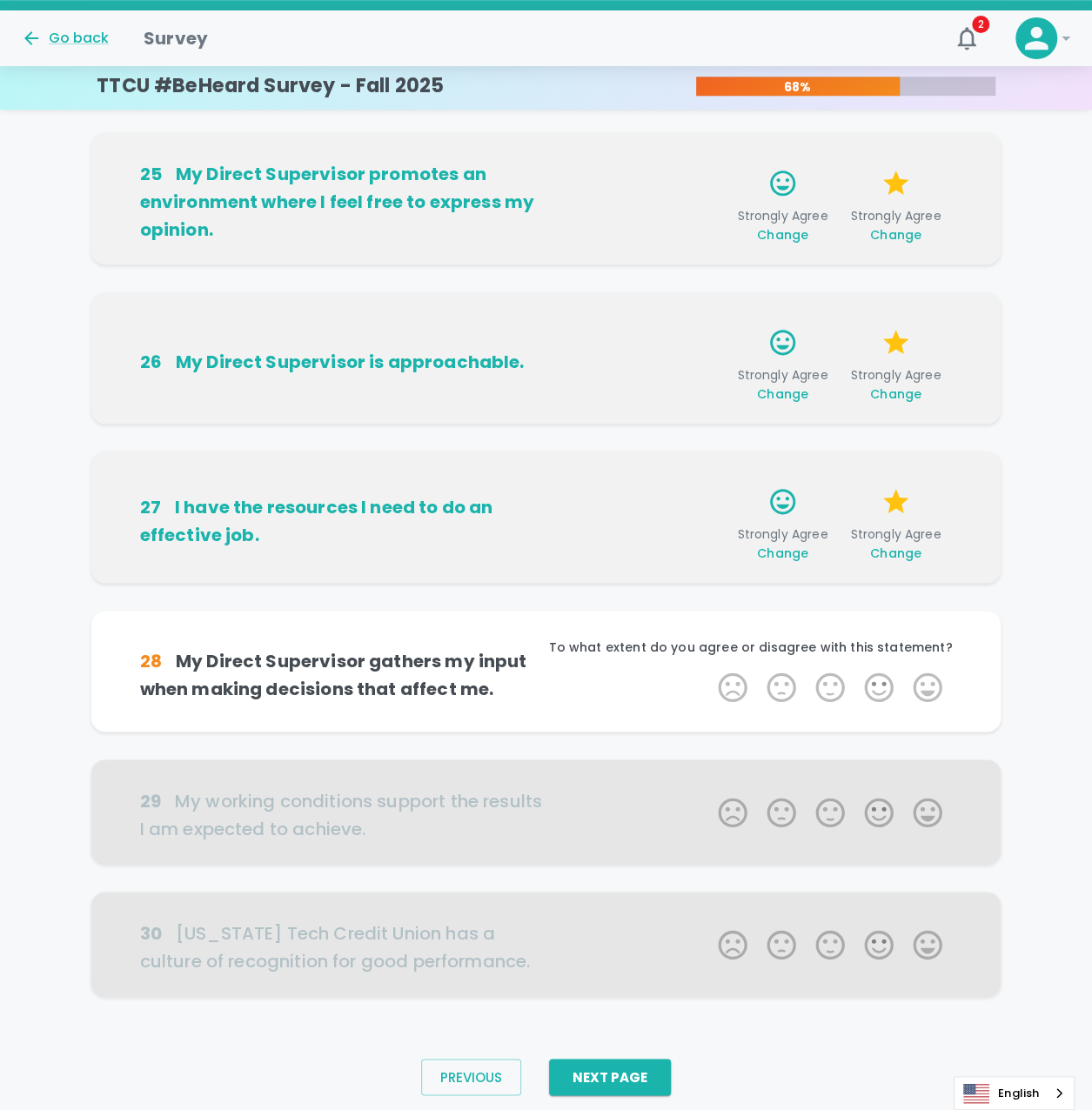
scroll to position [680, 0]
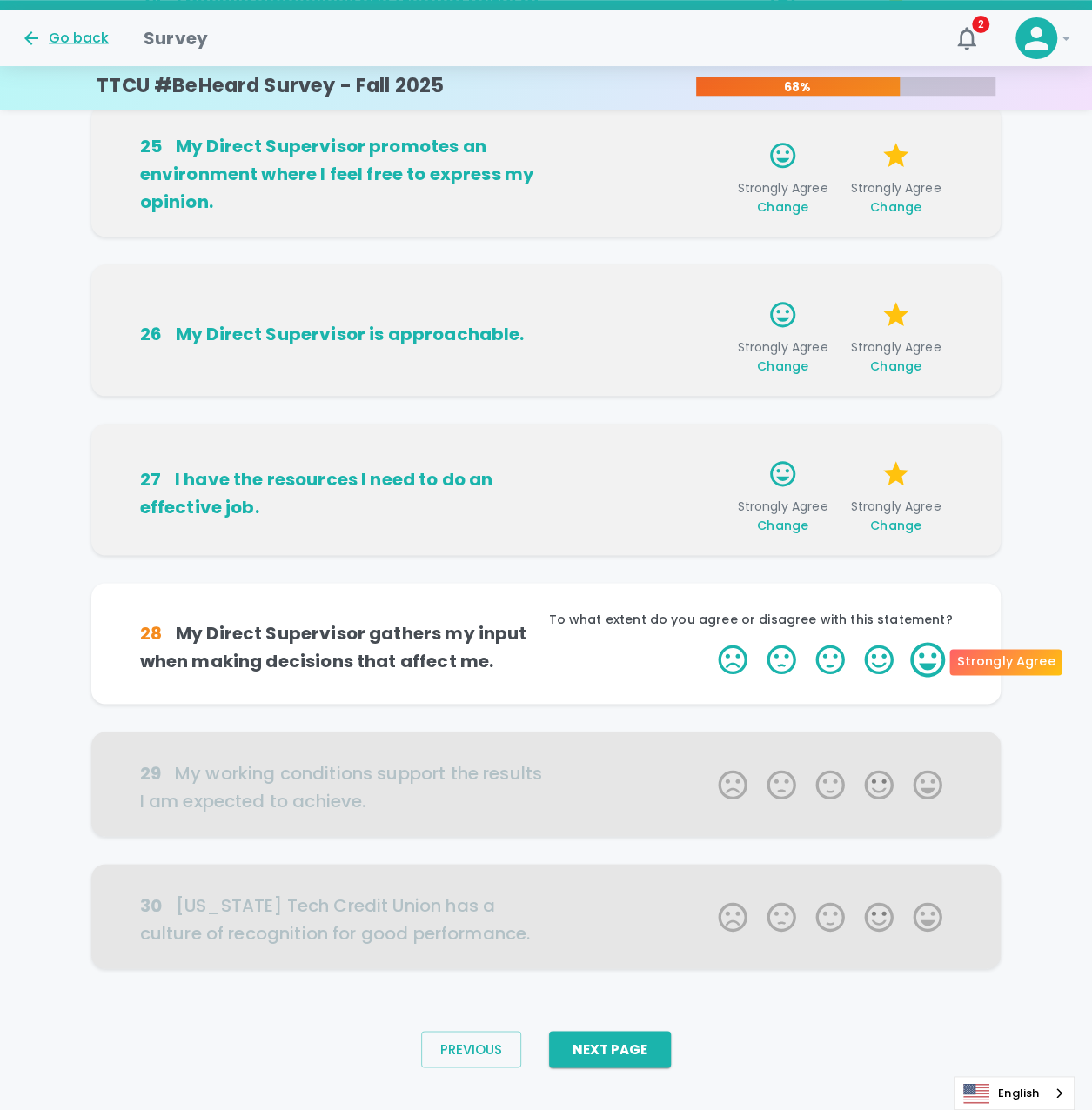
click at [936, 660] on label "5 Stars" at bounding box center [927, 660] width 49 height 35
click at [708, 642] on input "5 Stars" at bounding box center [707, 641] width 1 height 1
click at [936, 660] on label "5 Stars" at bounding box center [927, 660] width 49 height 35
click at [708, 642] on input "5 Stars" at bounding box center [707, 641] width 1 height 1
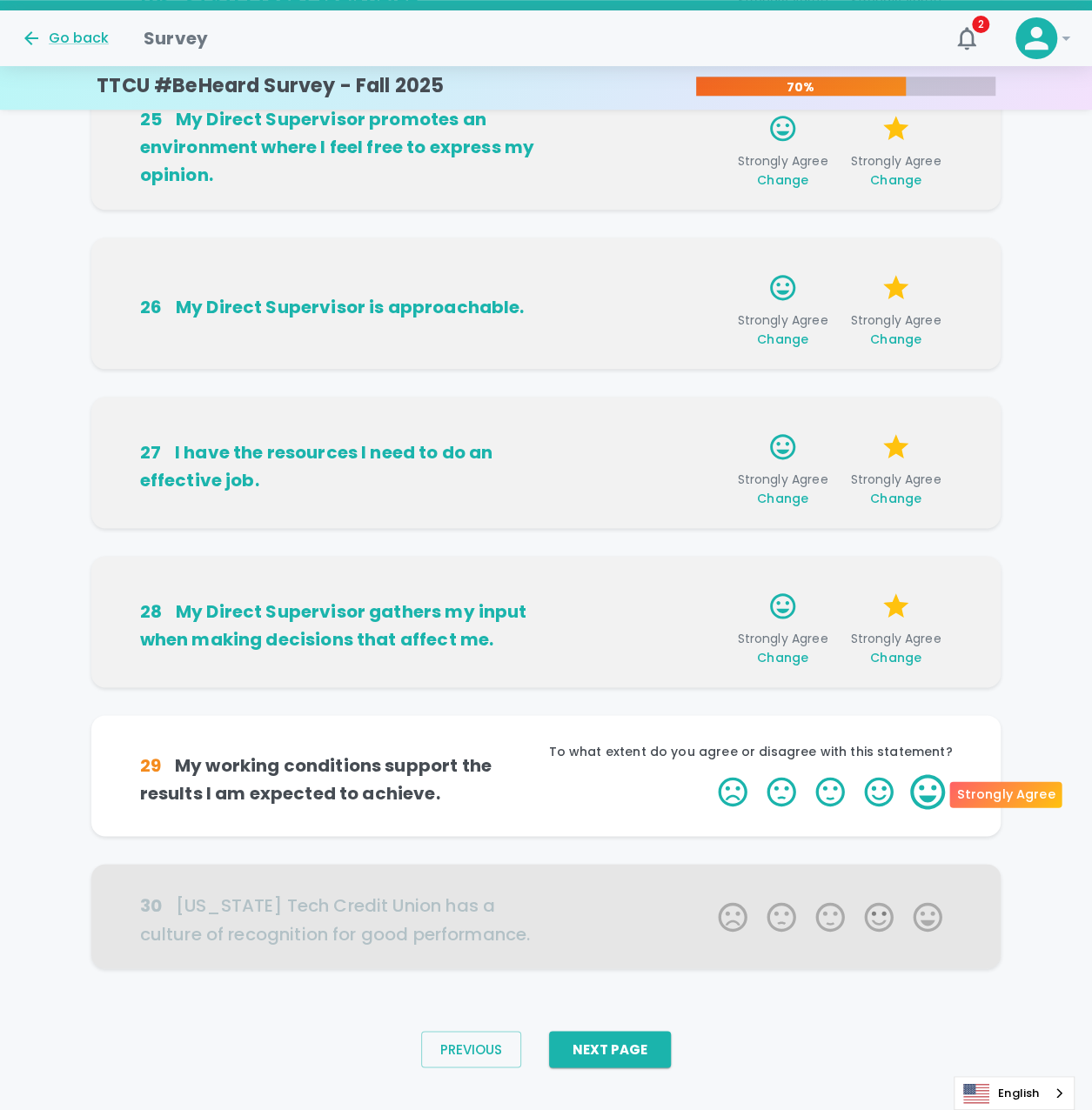
click at [918, 798] on label "5 Stars" at bounding box center [927, 791] width 49 height 35
click at [708, 774] on input "5 Stars" at bounding box center [707, 773] width 1 height 1
click at [918, 798] on label "5 Stars" at bounding box center [927, 791] width 49 height 35
click at [708, 774] on input "5 Stars" at bounding box center [707, 773] width 1 height 1
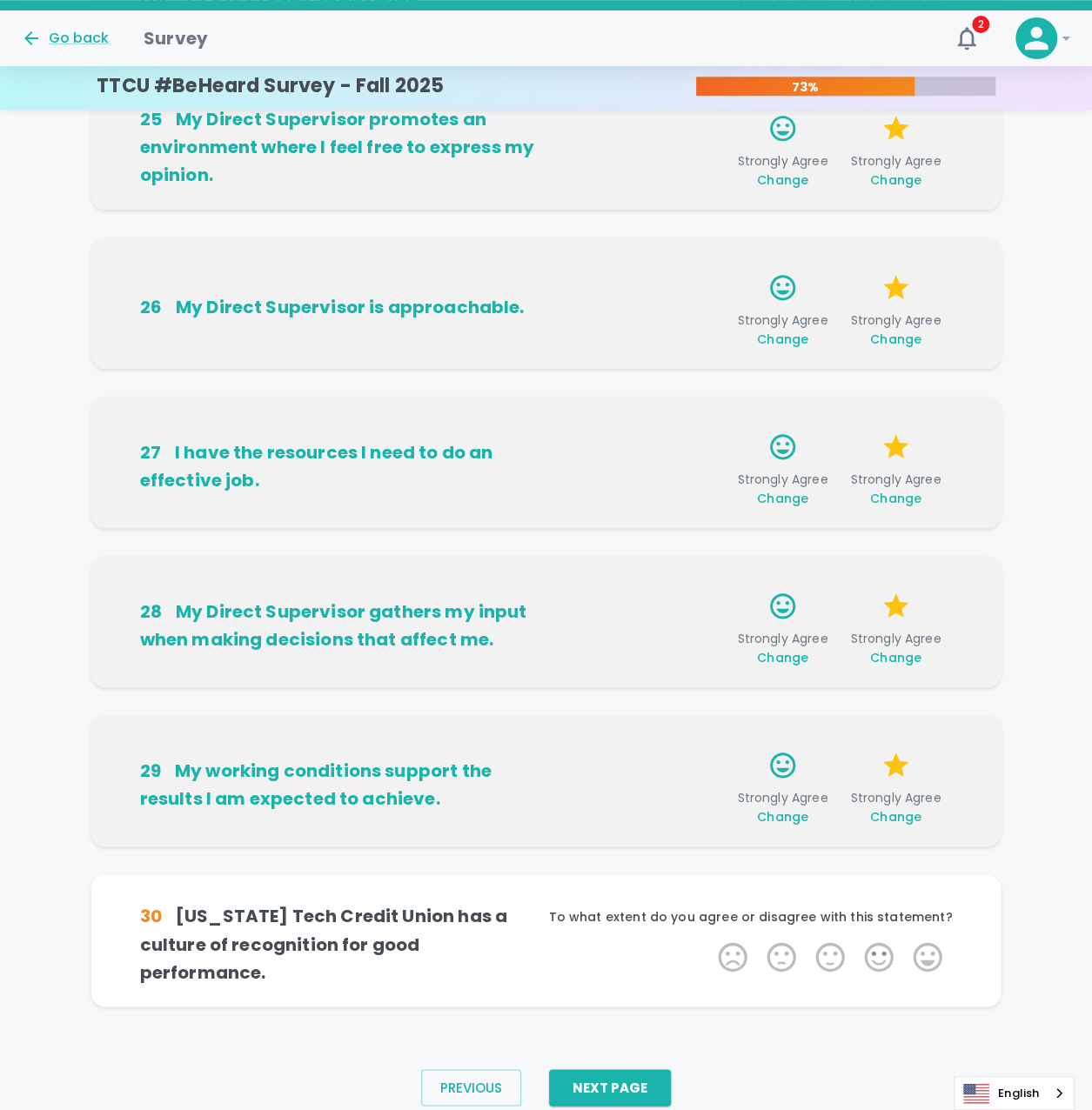
scroll to position [734, 0]
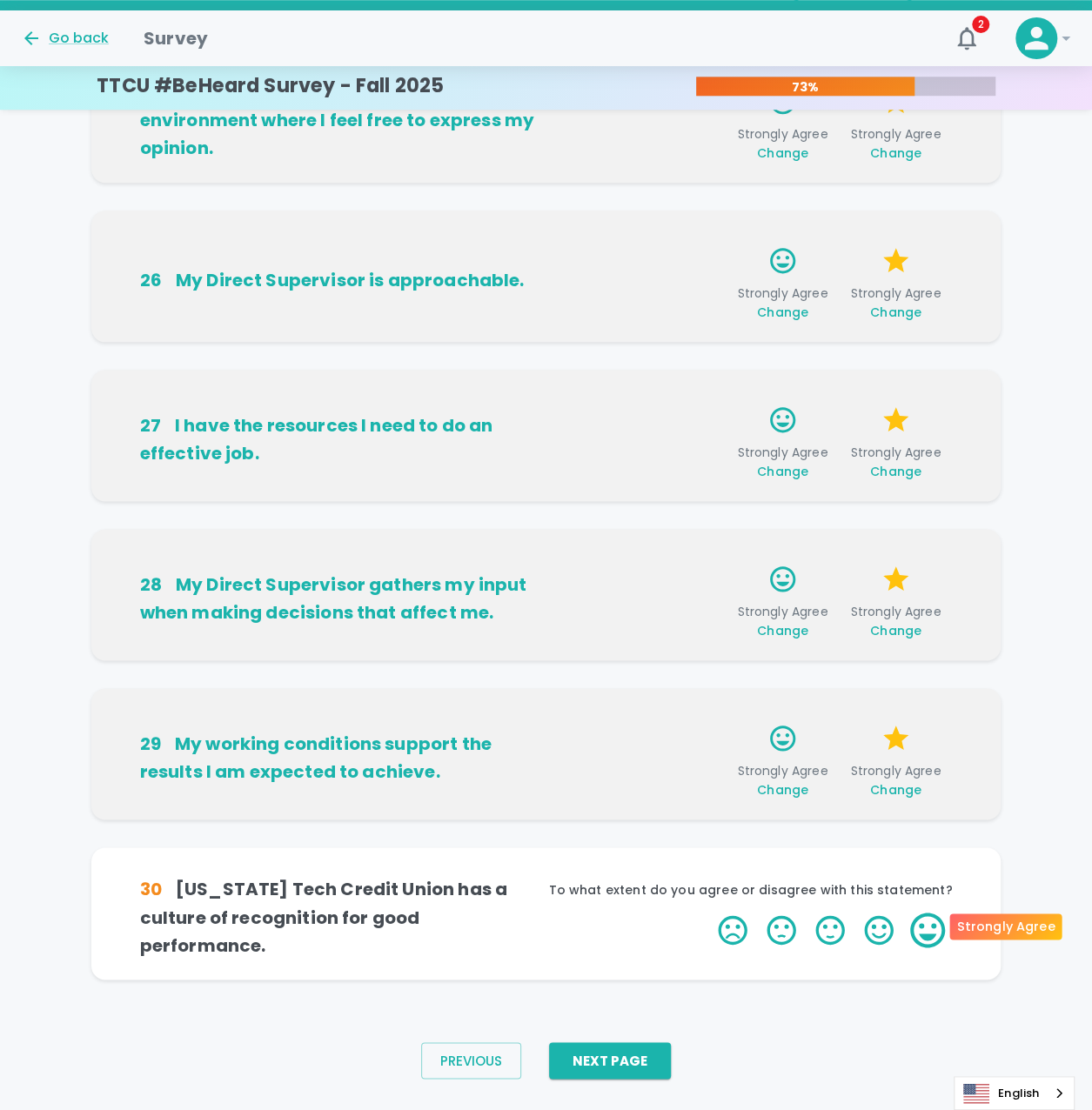
click at [932, 920] on label "5 Stars" at bounding box center [927, 929] width 49 height 35
click at [708, 912] on input "5 Stars" at bounding box center [707, 911] width 1 height 1
click at [932, 920] on label "5 Stars" at bounding box center [927, 929] width 49 height 35
click at [708, 912] on input "5 Stars" at bounding box center [707, 911] width 1 height 1
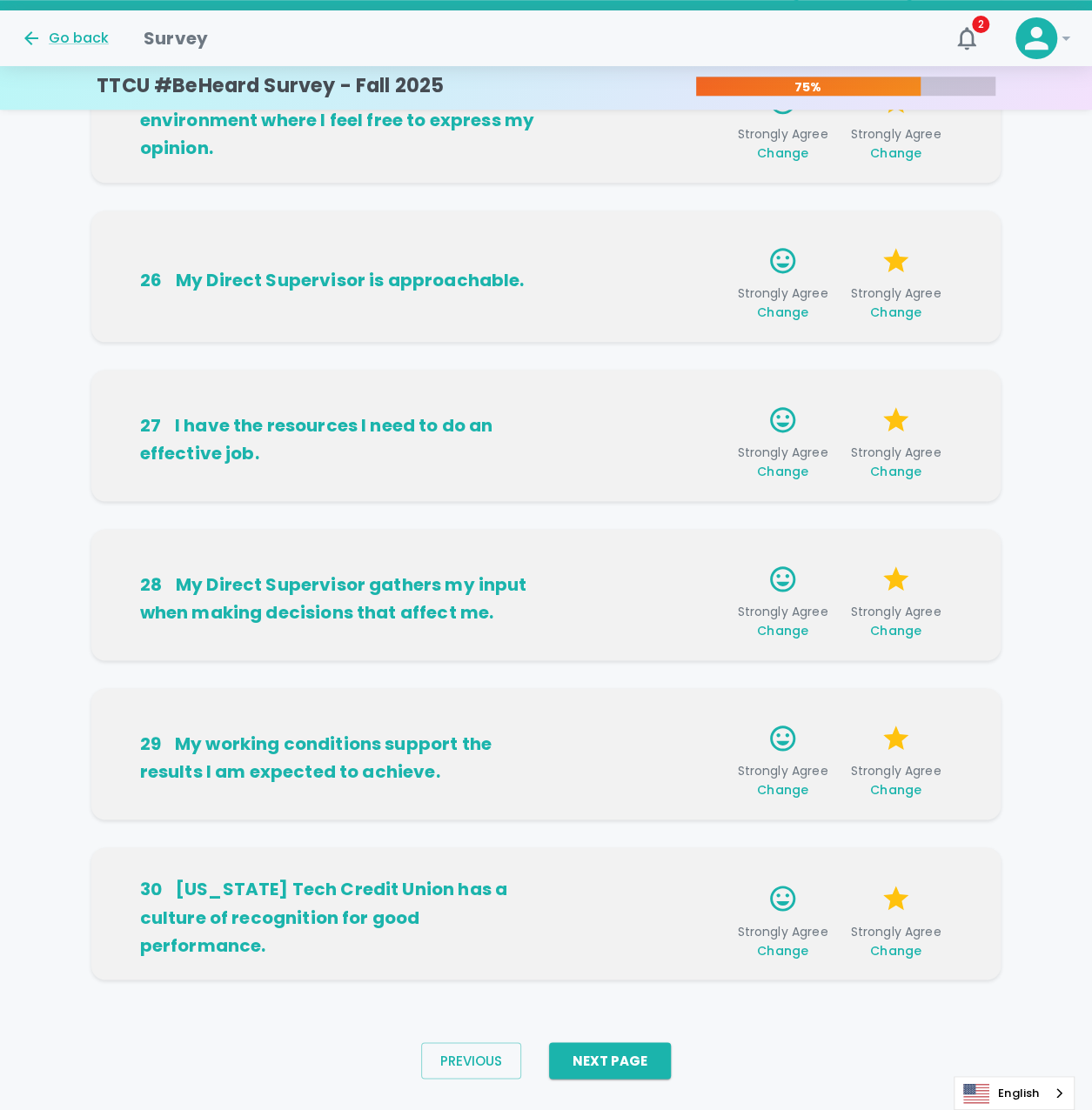
scroll to position [761, 0]
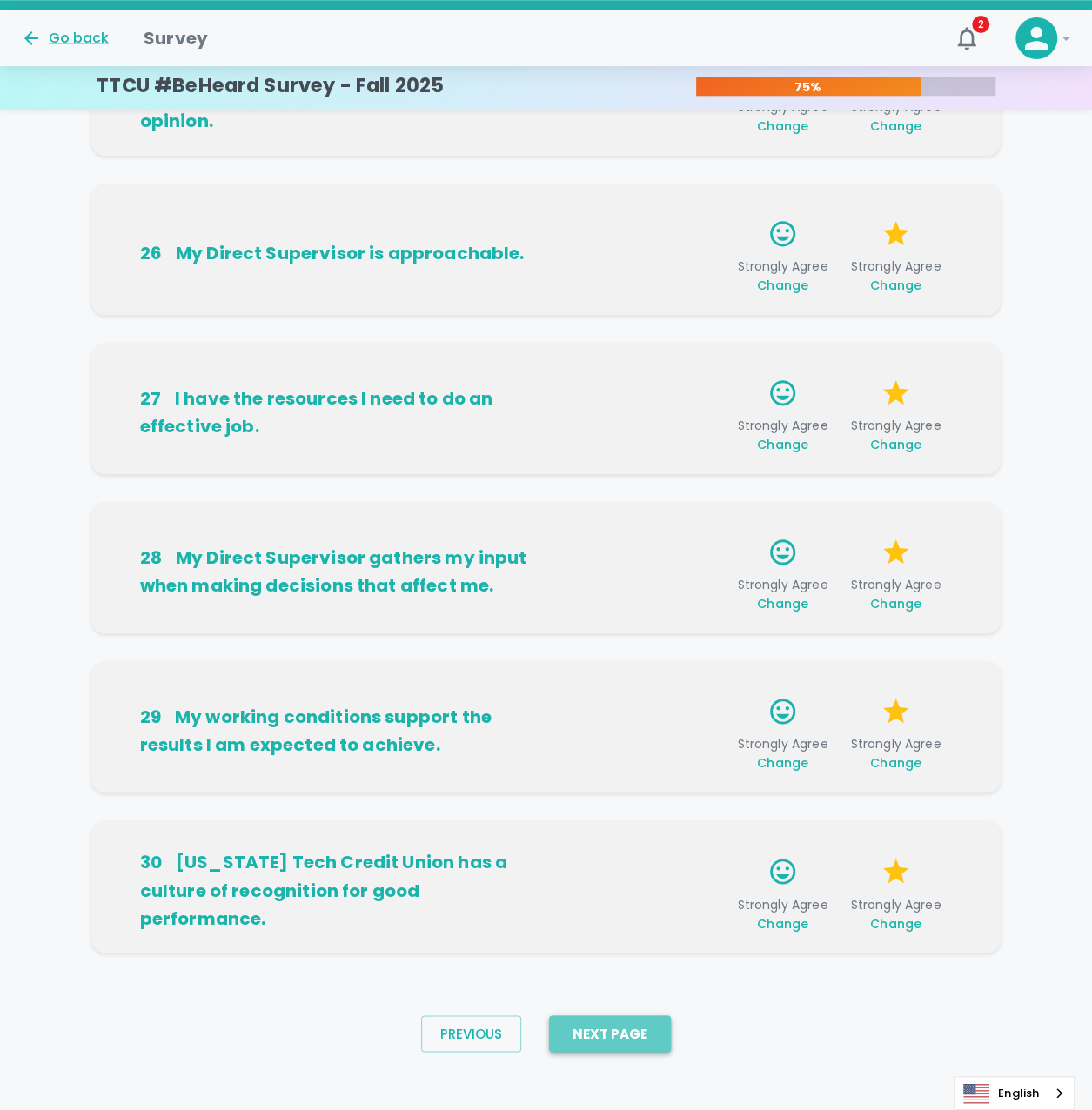
click at [607, 1043] on button "Next Page" at bounding box center [610, 1033] width 122 height 37
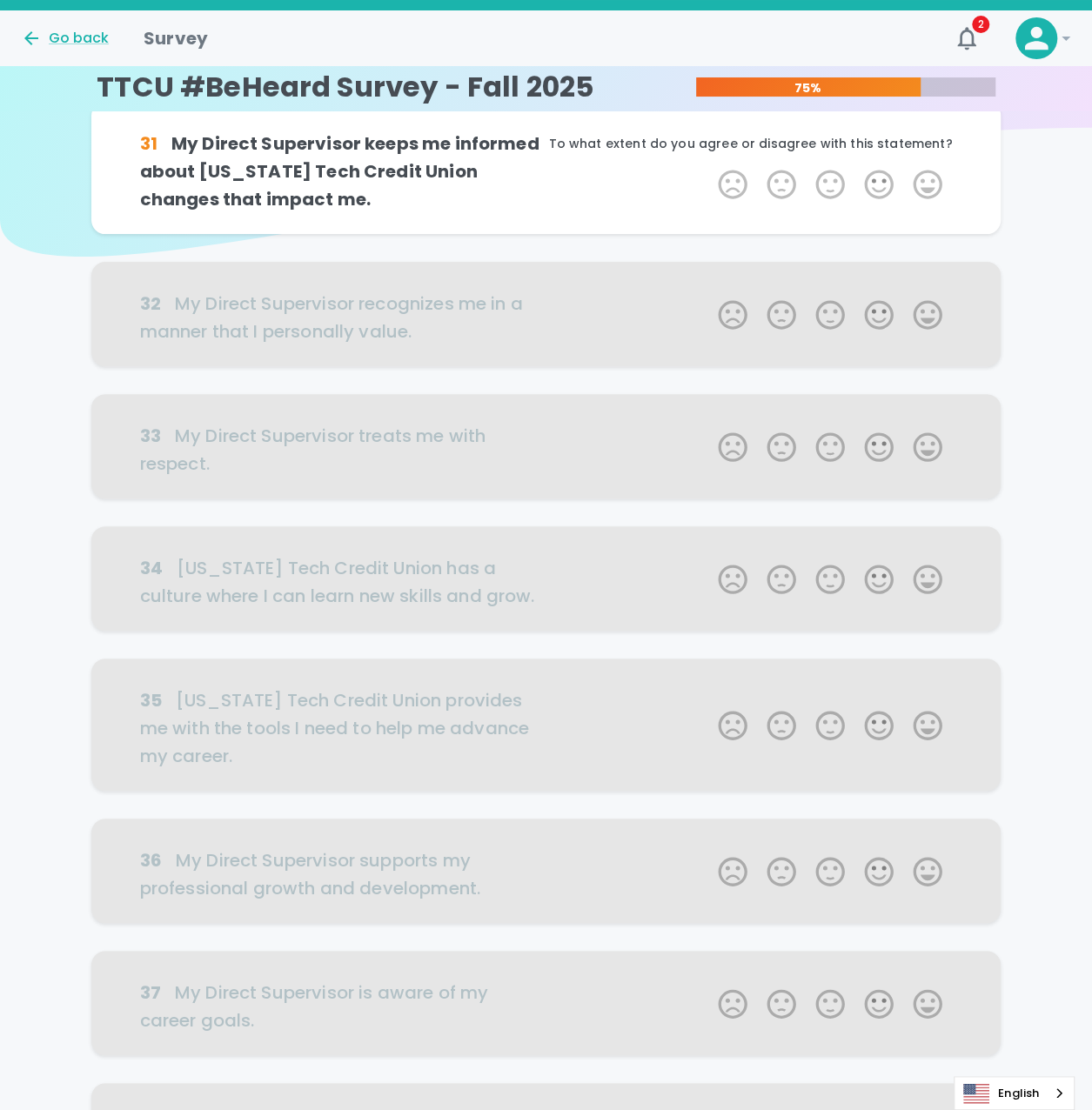
scroll to position [0, 0]
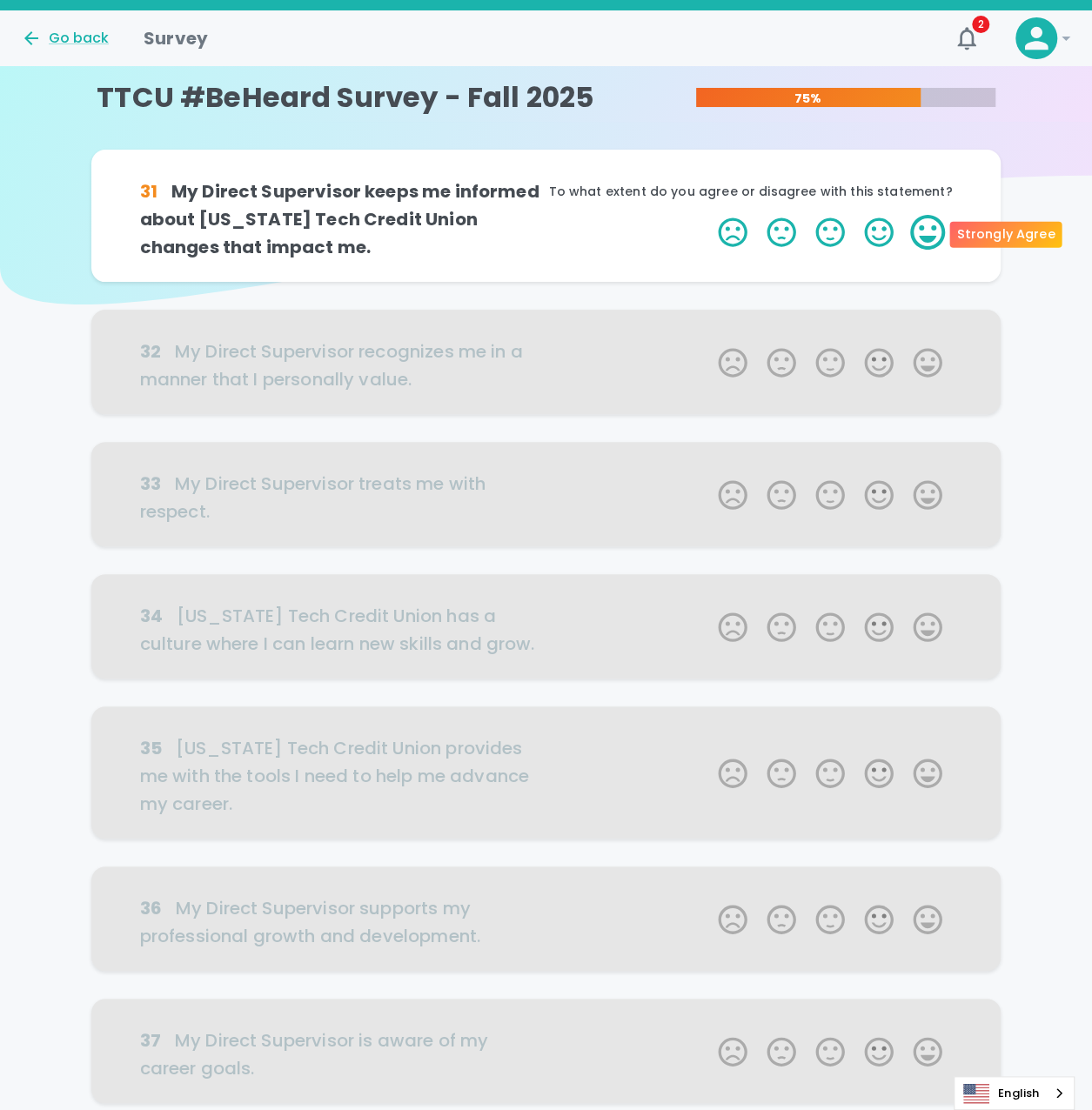
click at [929, 224] on label "5 Stars" at bounding box center [927, 232] width 49 height 35
click at [708, 215] on input "5 Stars" at bounding box center [707, 214] width 1 height 1
click at [925, 231] on label "5 Stars" at bounding box center [927, 232] width 49 height 35
click at [708, 215] on input "5 Stars" at bounding box center [707, 214] width 1 height 1
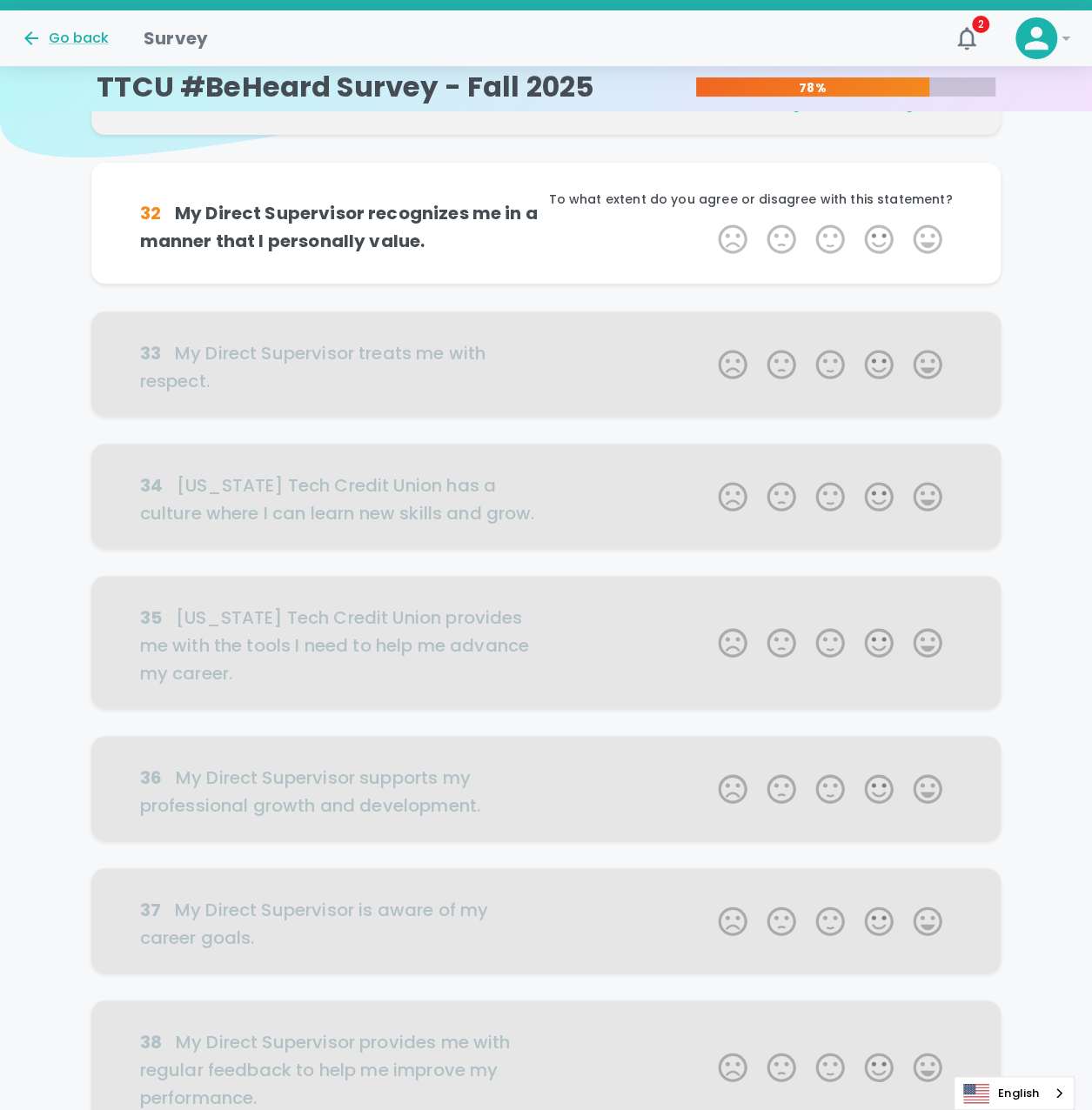
scroll to position [153, 0]
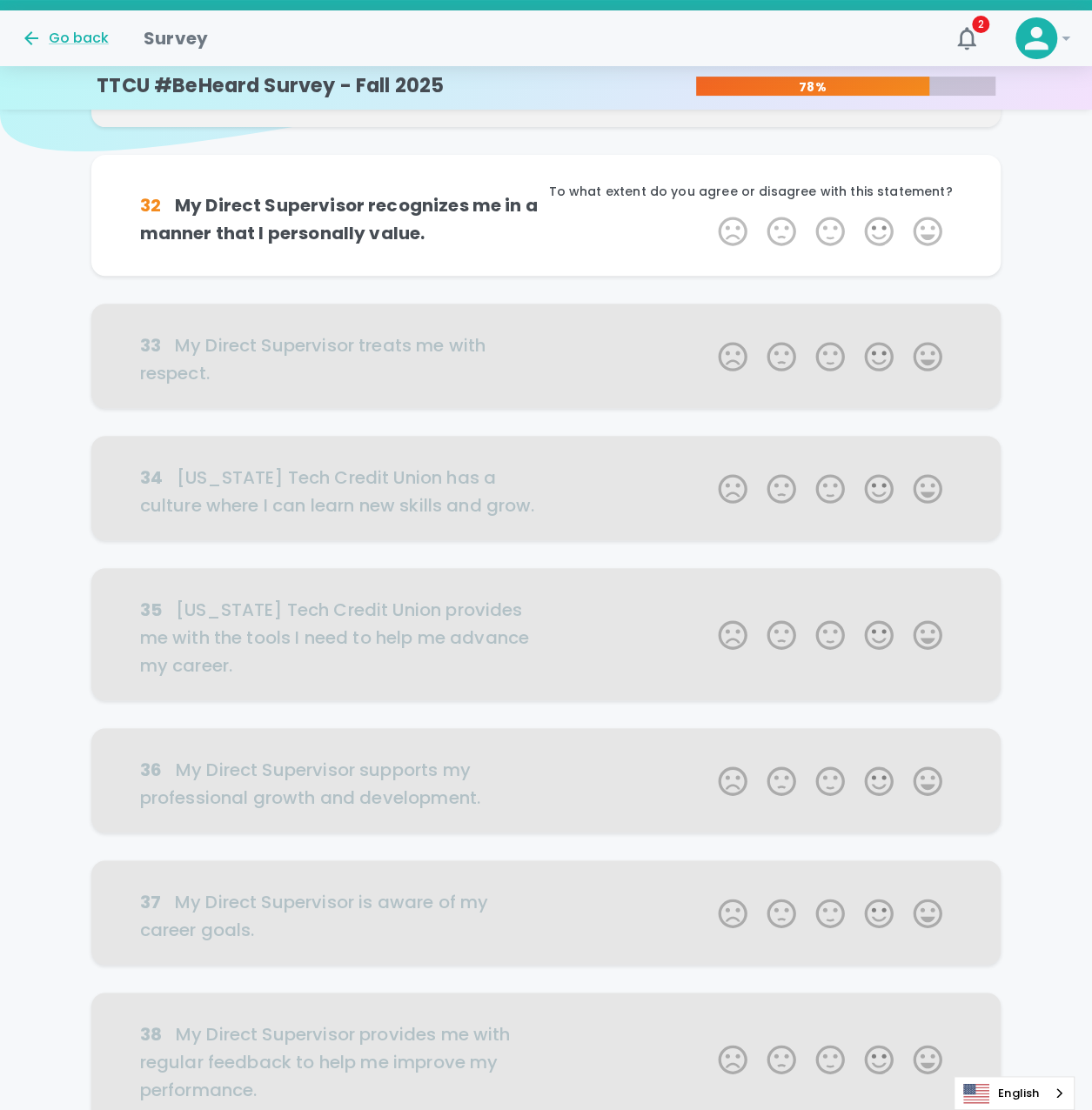
click at [925, 231] on label "5 Stars" at bounding box center [927, 231] width 49 height 35
click at [708, 214] on input "5 Stars" at bounding box center [707, 213] width 1 height 1
click at [925, 231] on label "5 Stars" at bounding box center [927, 231] width 49 height 35
click at [708, 214] on input "5 Stars" at bounding box center [707, 213] width 1 height 1
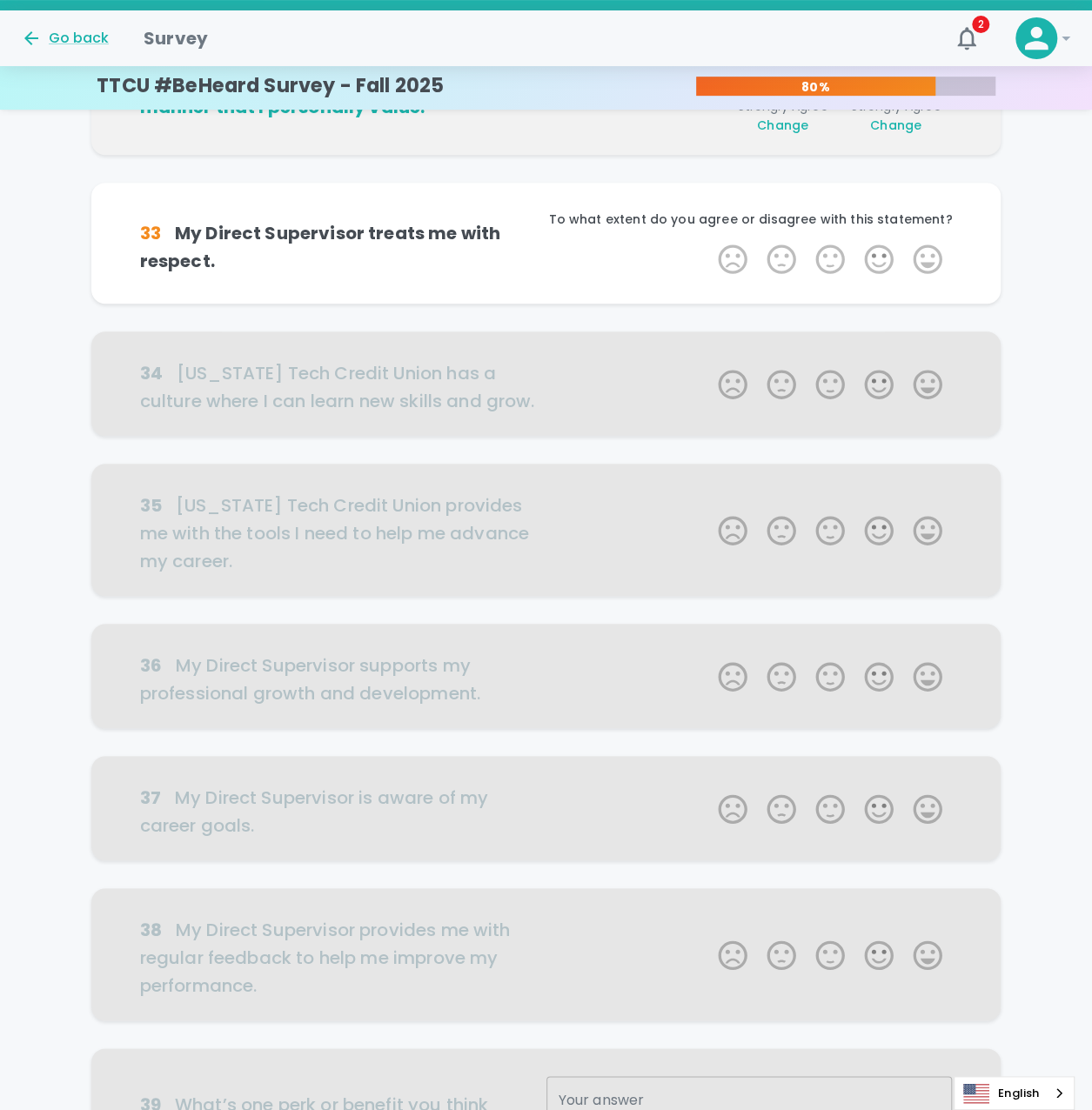
scroll to position [306, 0]
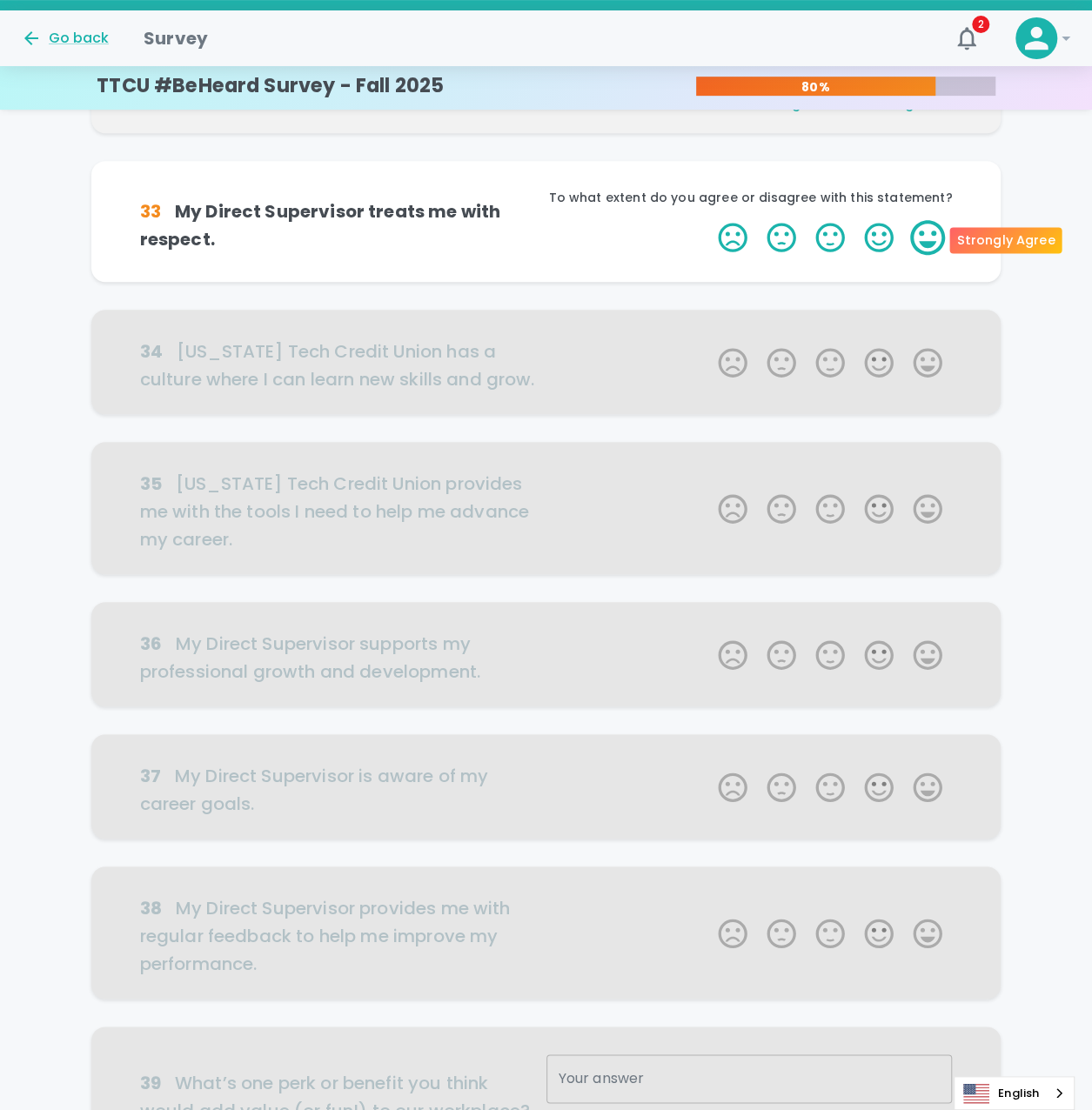
click at [925, 233] on label "5 Stars" at bounding box center [927, 237] width 49 height 35
click at [708, 220] on input "5 Stars" at bounding box center [707, 219] width 1 height 1
click at [925, 233] on label "5 Stars" at bounding box center [927, 237] width 49 height 35
click at [708, 220] on input "5 Stars" at bounding box center [707, 219] width 1 height 1
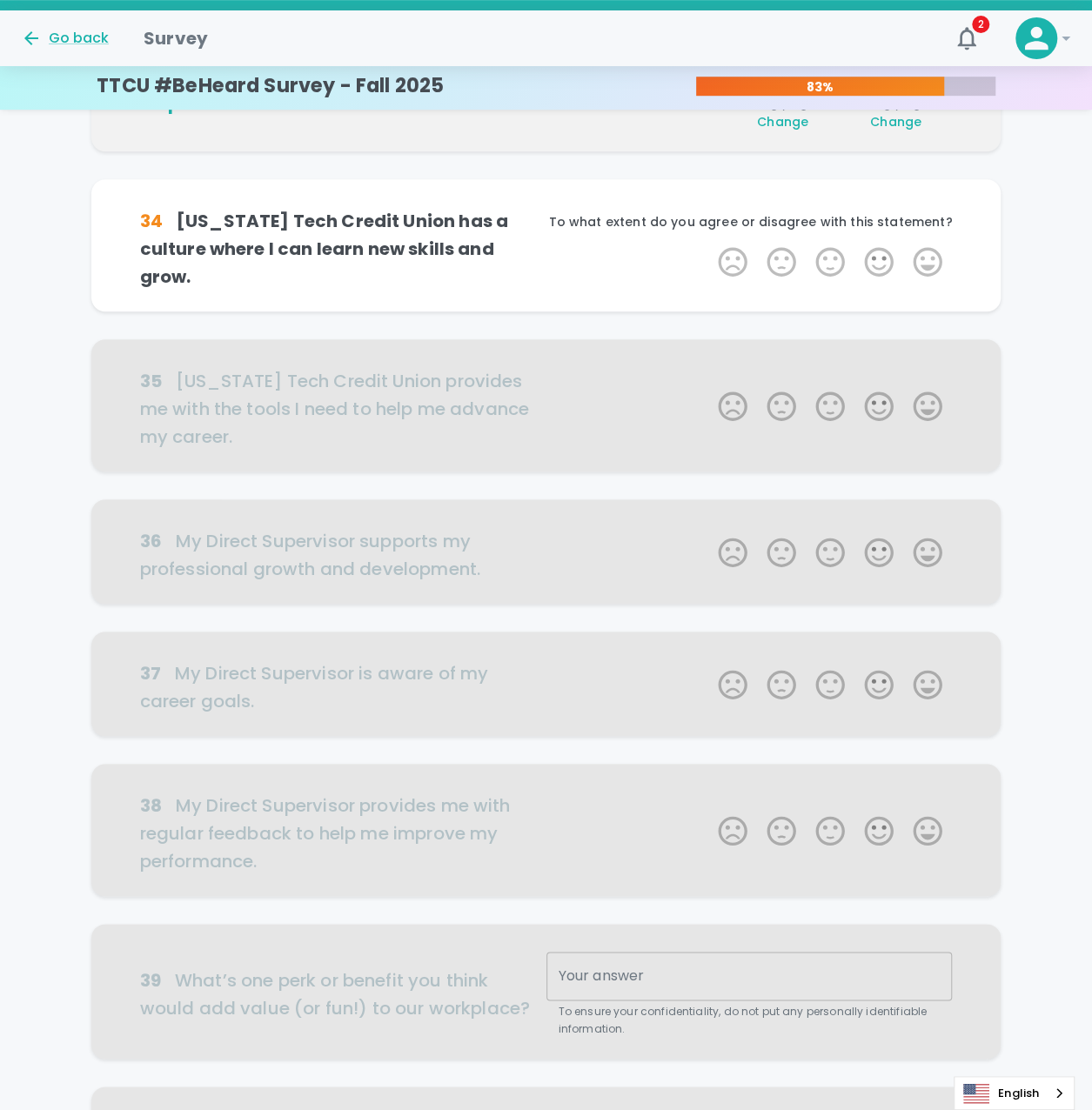
scroll to position [459, 0]
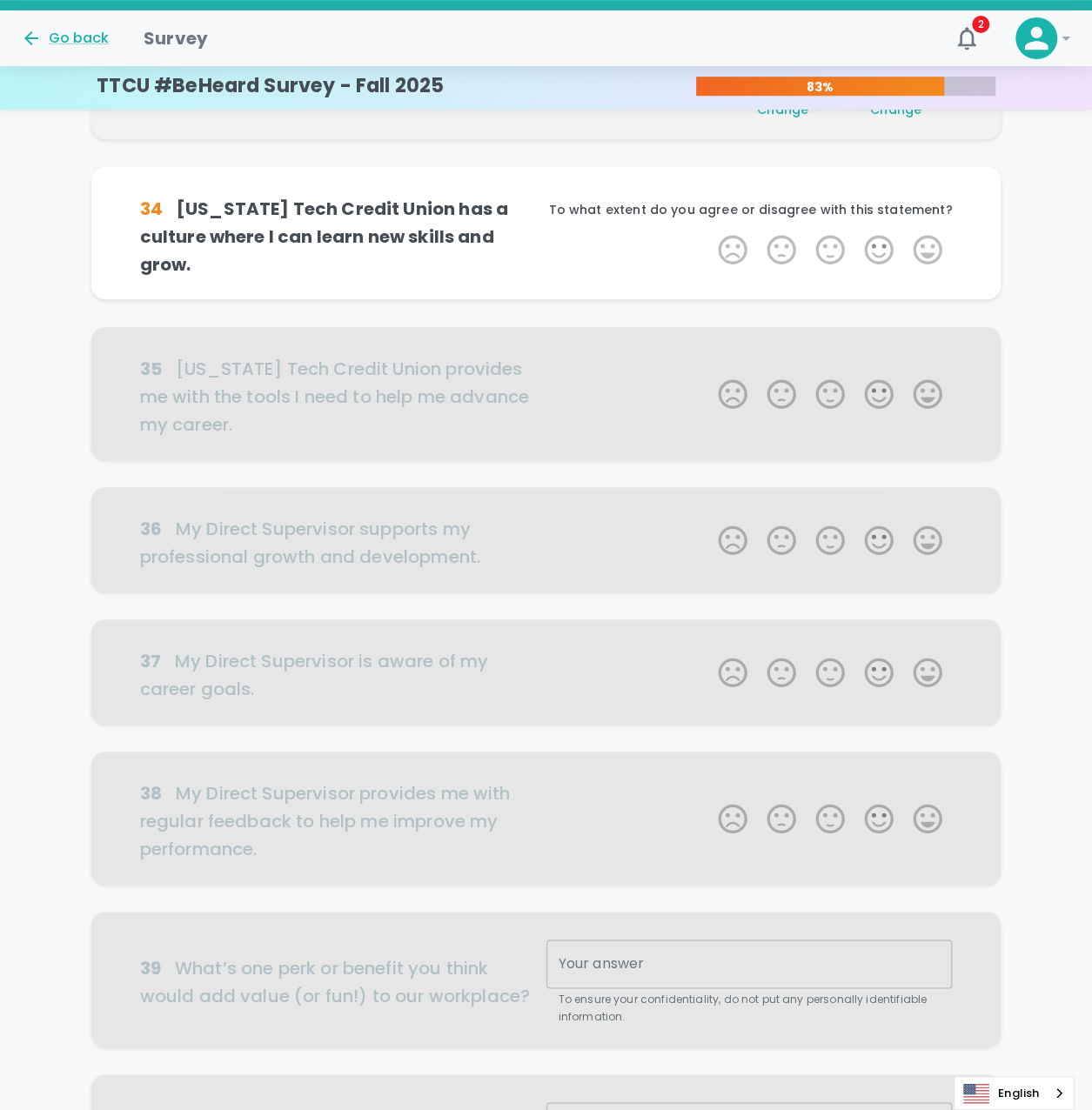
click at [925, 233] on label "5 Stars" at bounding box center [927, 250] width 49 height 35
click at [708, 232] on input "5 Stars" at bounding box center [707, 231] width 1 height 1
click at [925, 238] on label "5 Stars" at bounding box center [927, 250] width 49 height 35
click at [708, 232] on input "5 Stars" at bounding box center [707, 231] width 1 height 1
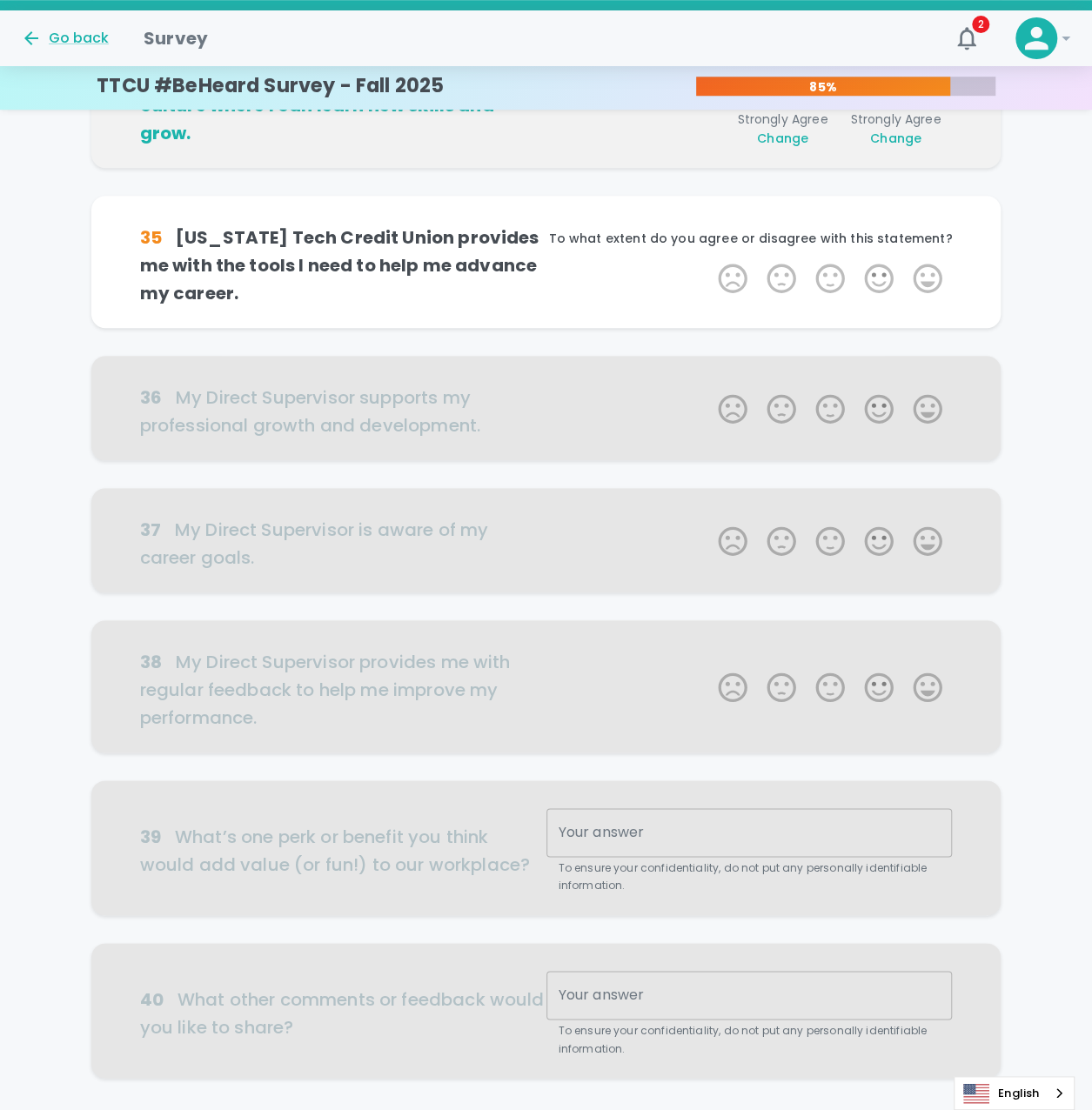
scroll to position [613, 0]
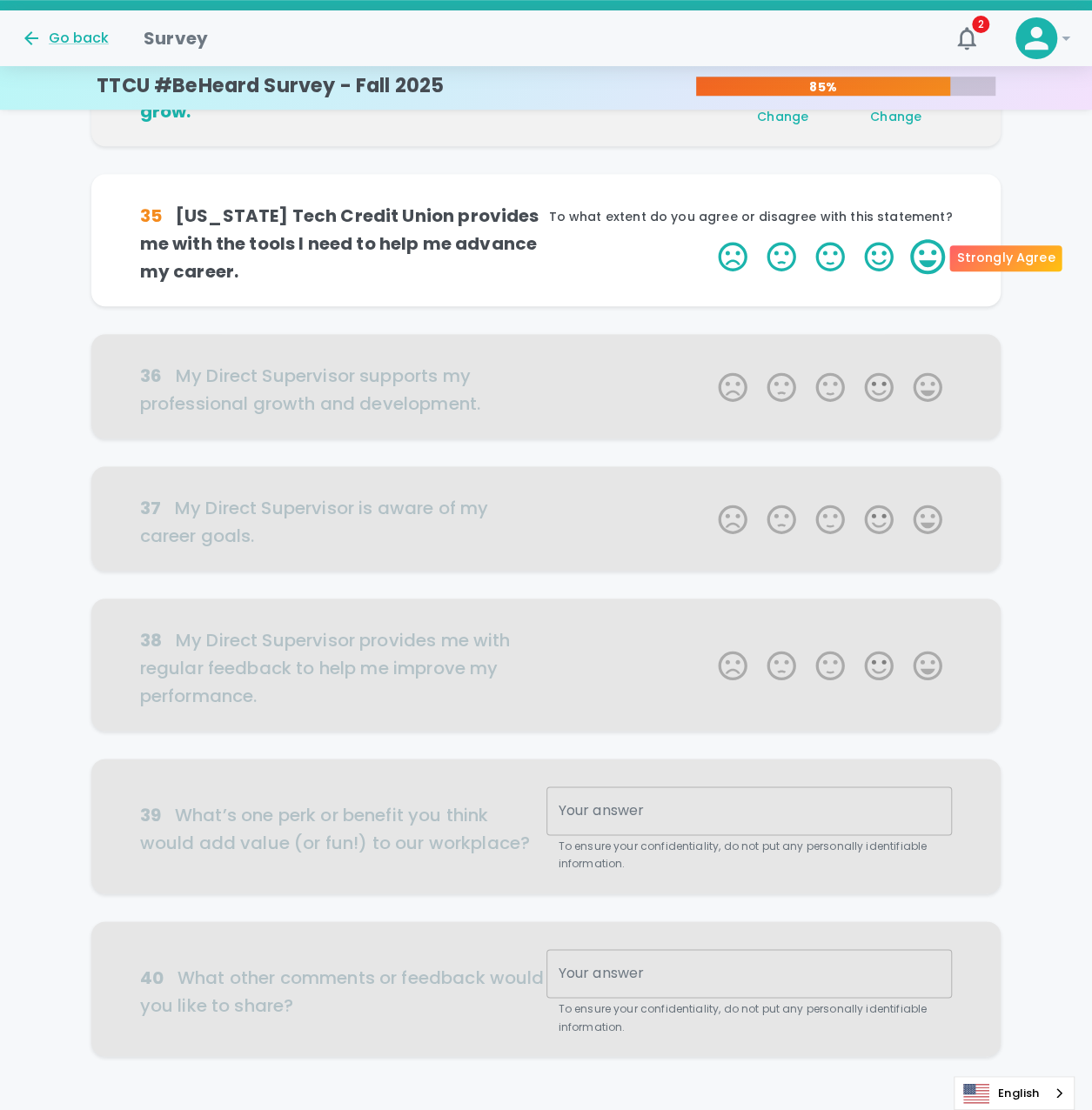
click at [924, 253] on label "5 Stars" at bounding box center [927, 257] width 49 height 35
click at [708, 239] on input "5 Stars" at bounding box center [707, 238] width 1 height 1
click at [924, 253] on label "5 Stars" at bounding box center [927, 257] width 49 height 35
click at [708, 239] on input "5 Stars" at bounding box center [707, 238] width 1 height 1
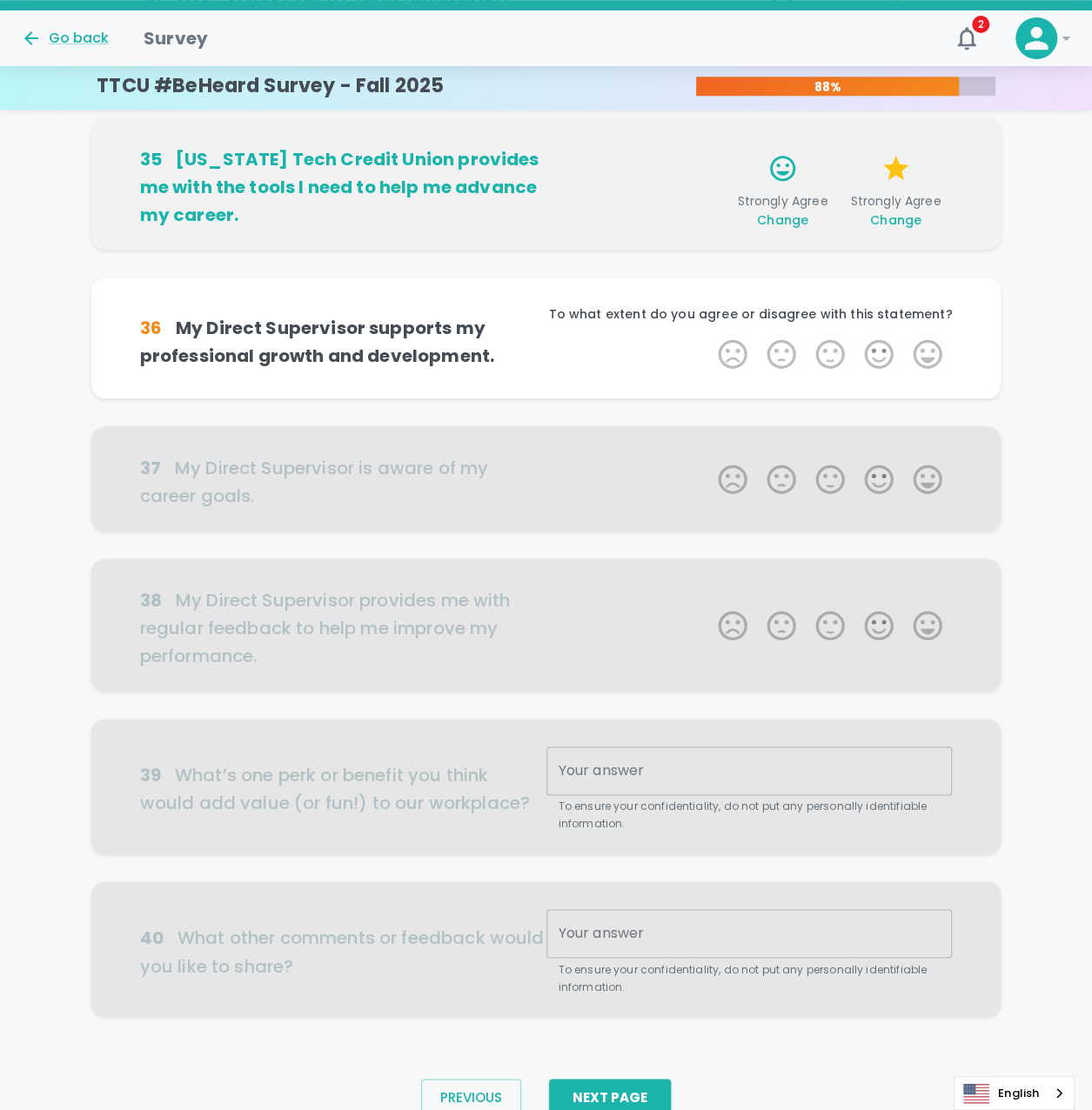
scroll to position [725, 0]
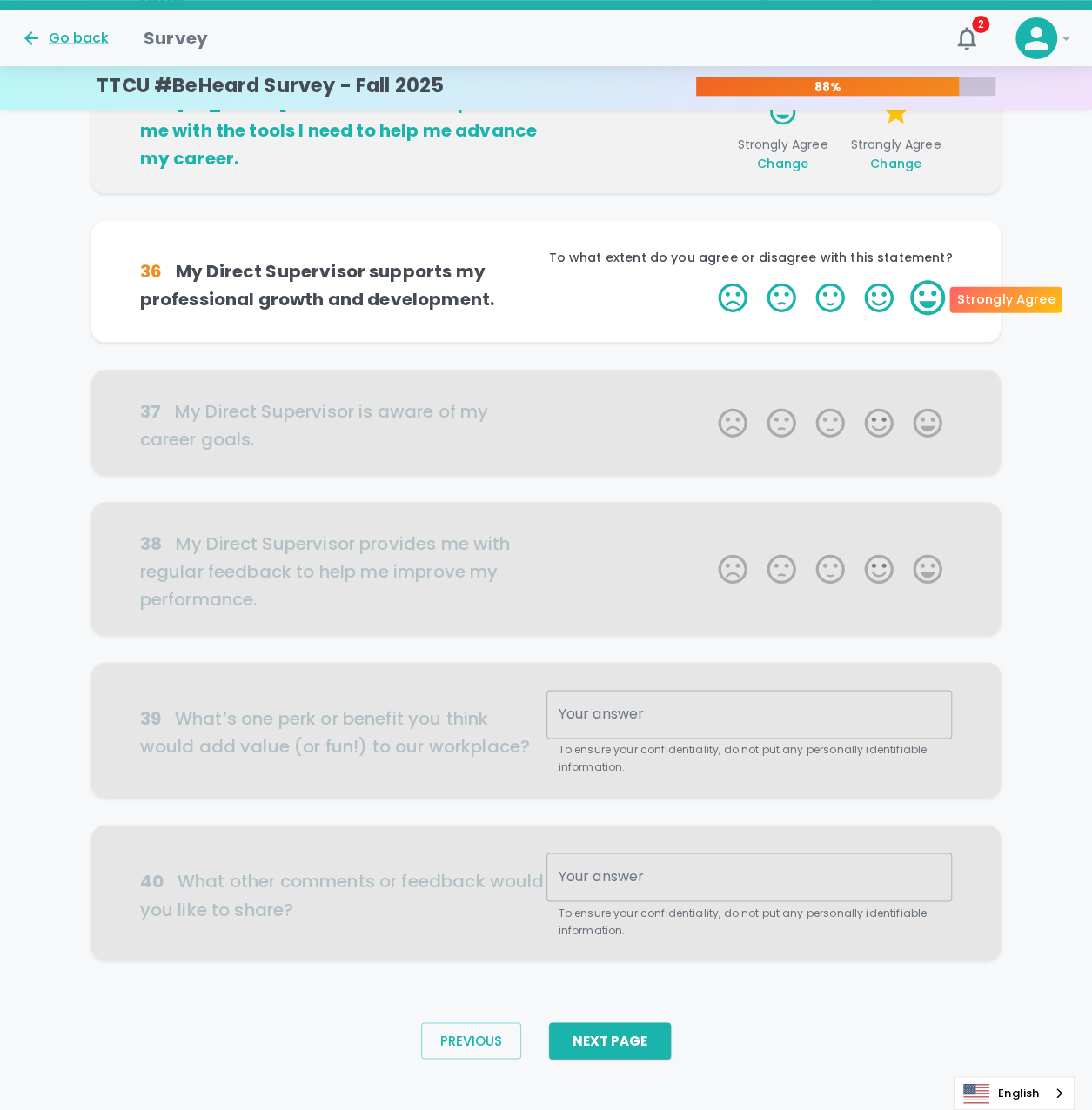
click at [925, 300] on label "5 Stars" at bounding box center [927, 298] width 49 height 35
click at [708, 280] on input "5 Stars" at bounding box center [707, 279] width 1 height 1
click at [925, 300] on label "5 Stars" at bounding box center [927, 298] width 49 height 35
click at [708, 280] on input "5 Stars" at bounding box center [707, 279] width 1 height 1
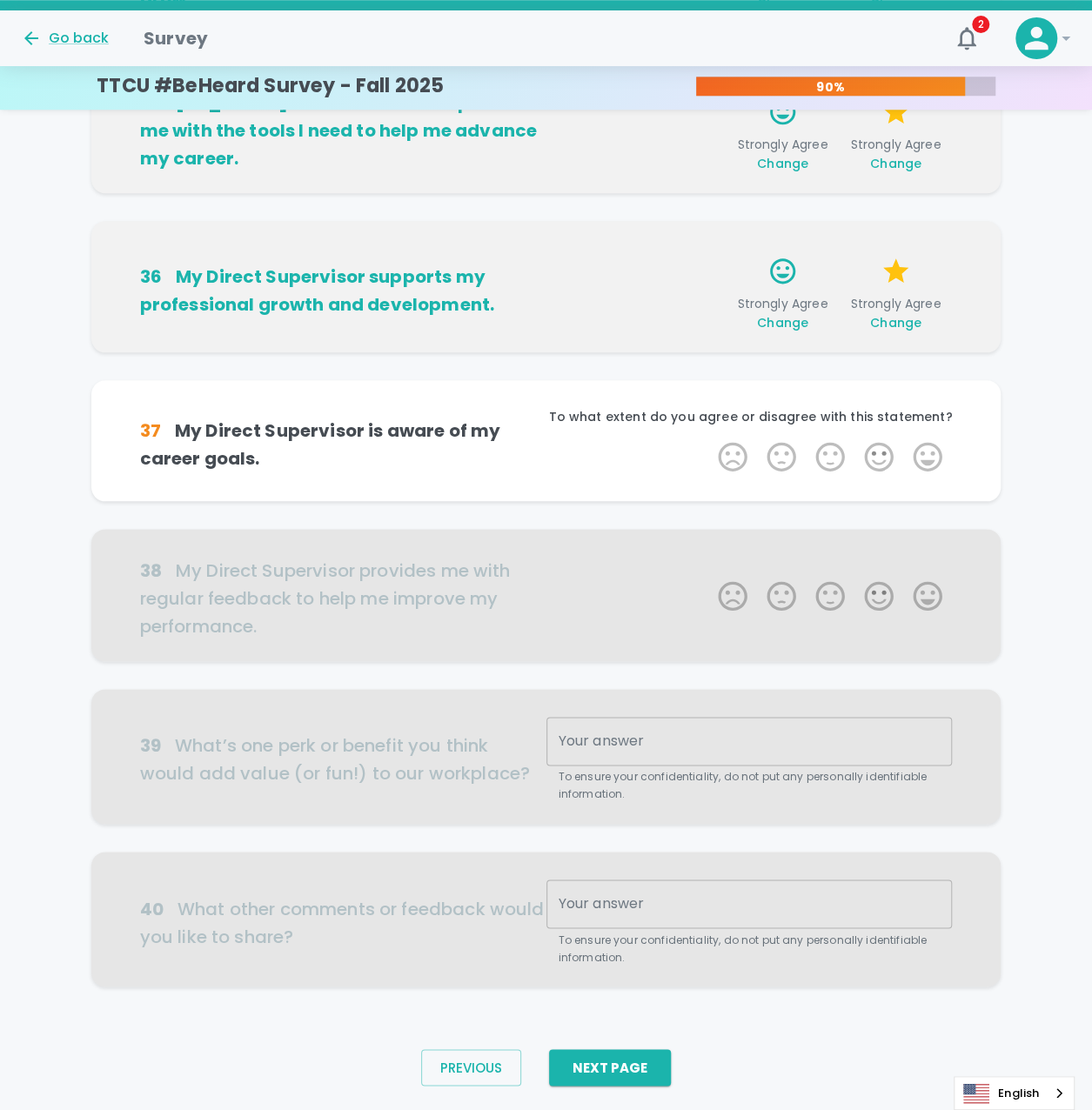
scroll to position [742, 0]
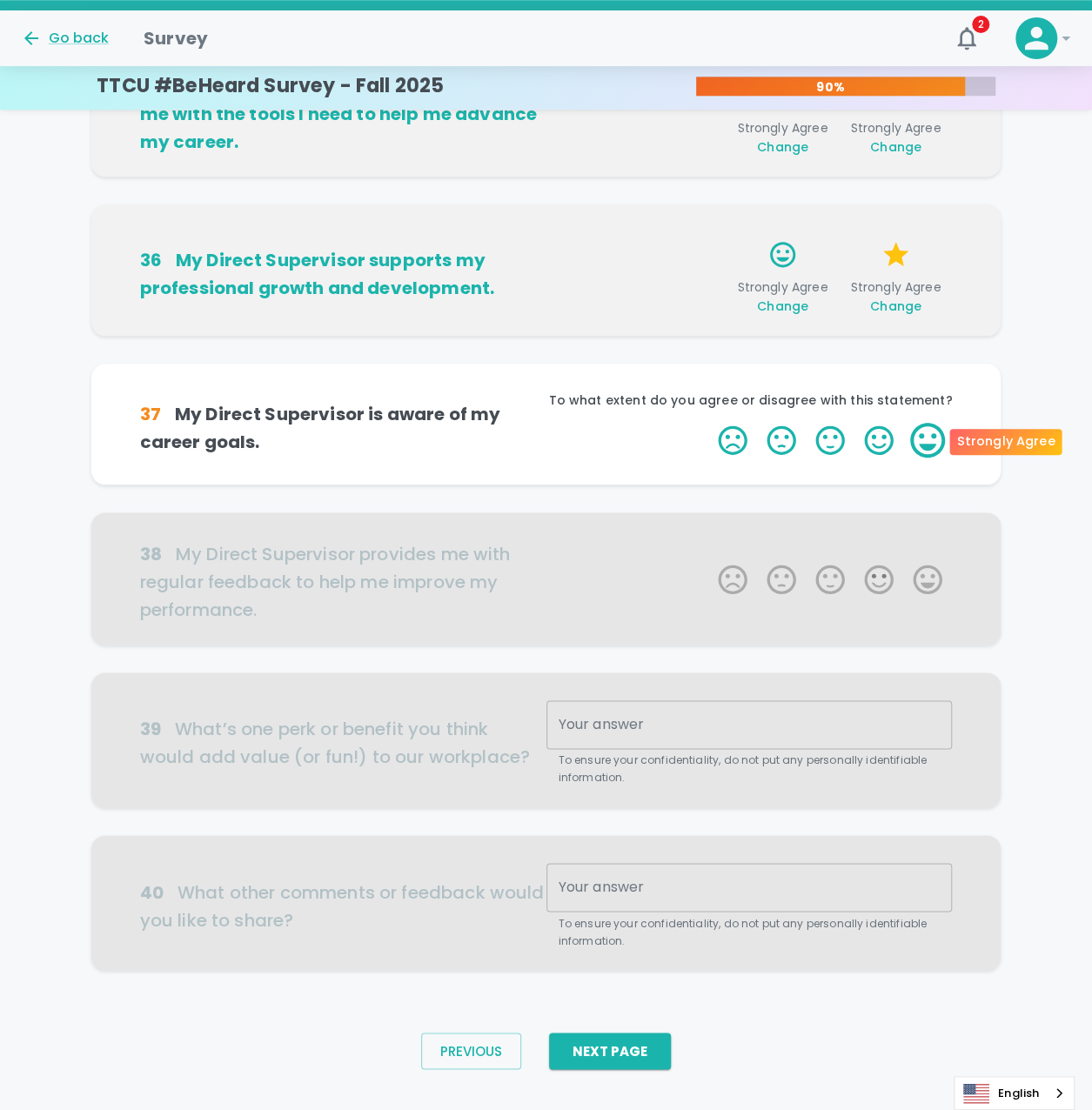
click at [911, 434] on label "5 Stars" at bounding box center [927, 440] width 49 height 35
click at [708, 422] on input "5 Stars" at bounding box center [707, 421] width 1 height 1
click at [911, 434] on label "5 Stars" at bounding box center [927, 440] width 49 height 35
click at [708, 422] on input "5 Stars" at bounding box center [707, 421] width 1 height 1
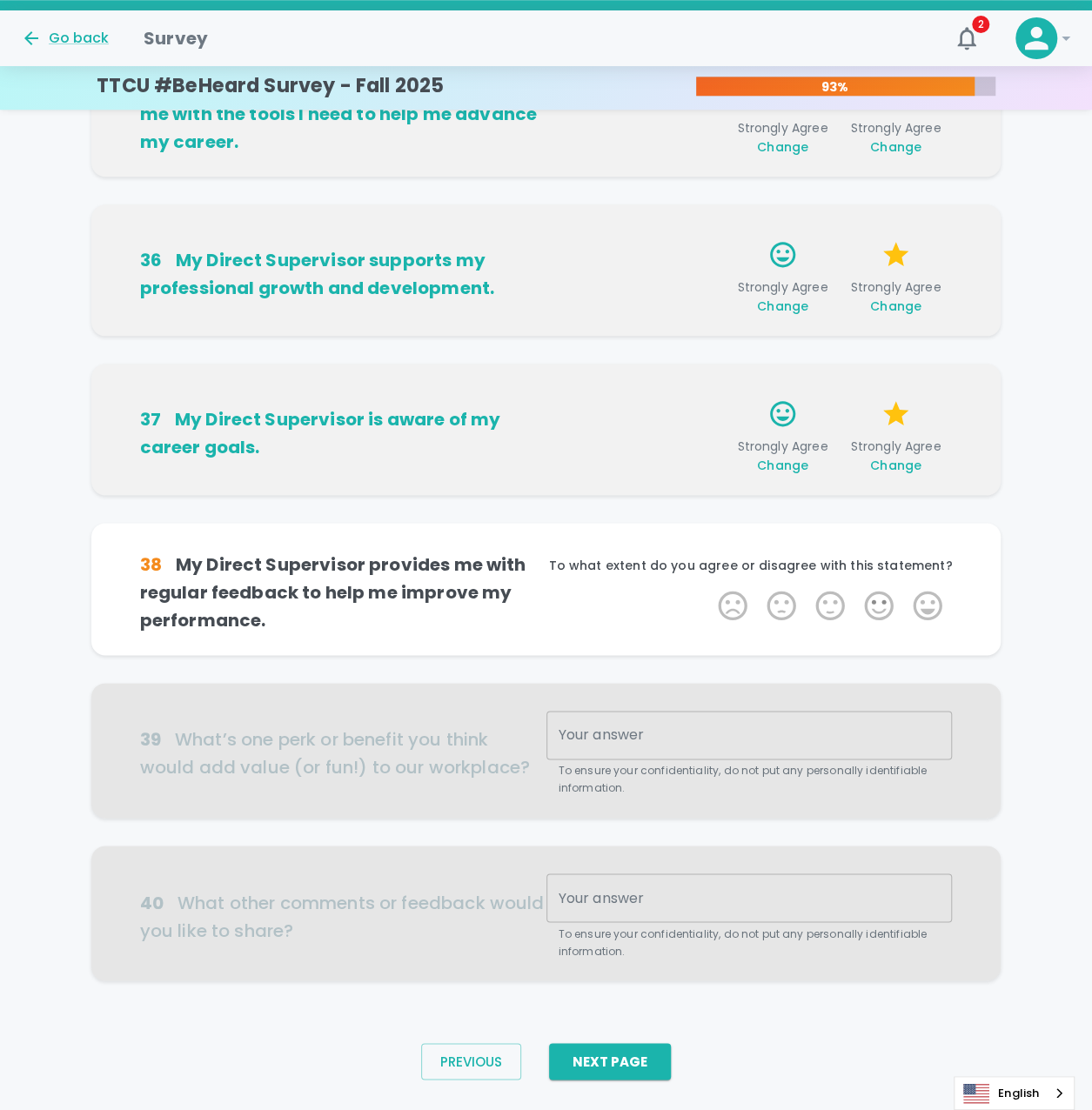
scroll to position [769, 0]
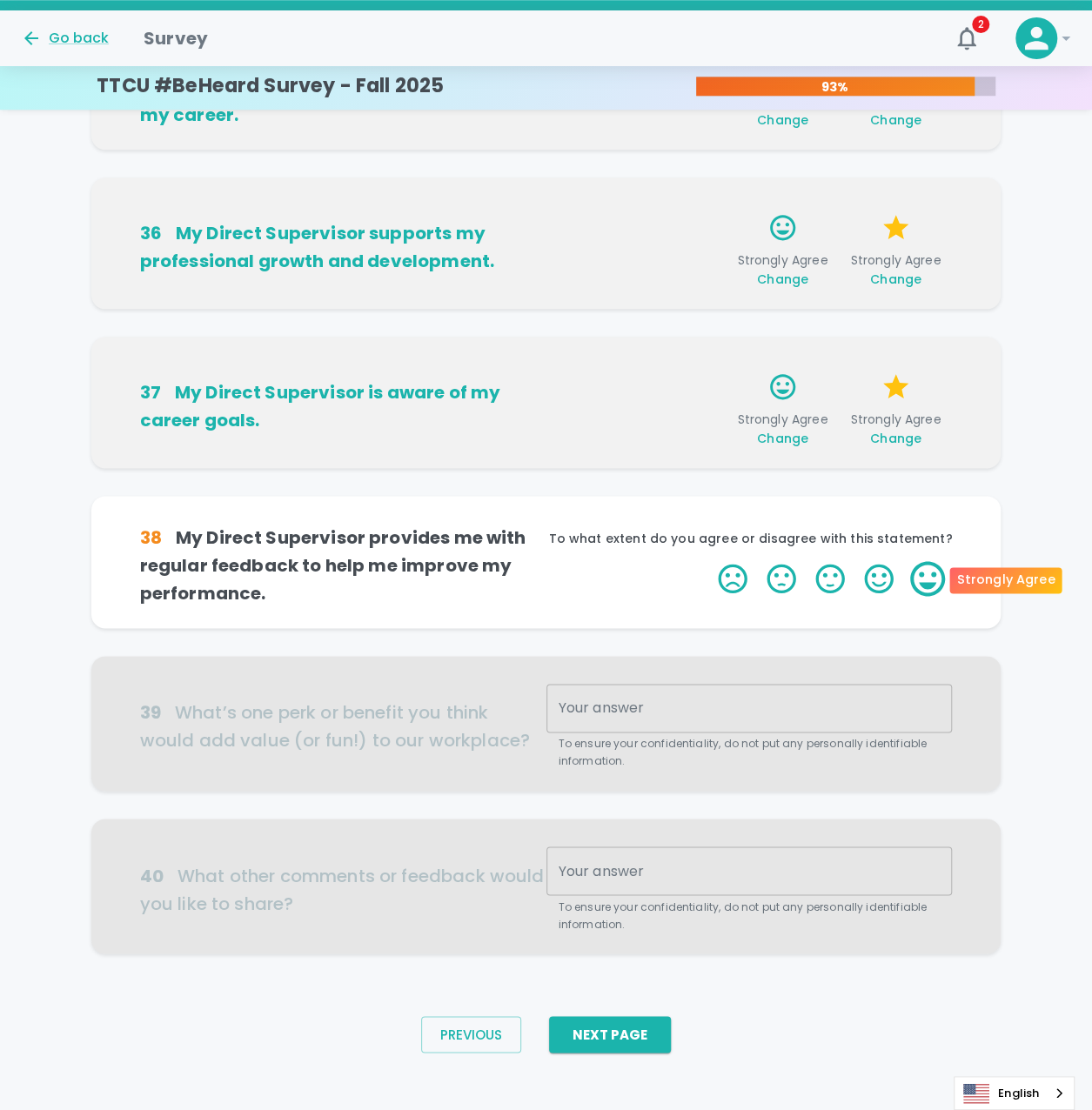
click at [940, 582] on label "5 Stars" at bounding box center [927, 579] width 49 height 35
click at [708, 561] on input "5 Stars" at bounding box center [707, 560] width 1 height 1
click at [941, 580] on label "5 Stars" at bounding box center [927, 579] width 49 height 35
click at [708, 561] on input "5 Stars" at bounding box center [707, 560] width 1 height 1
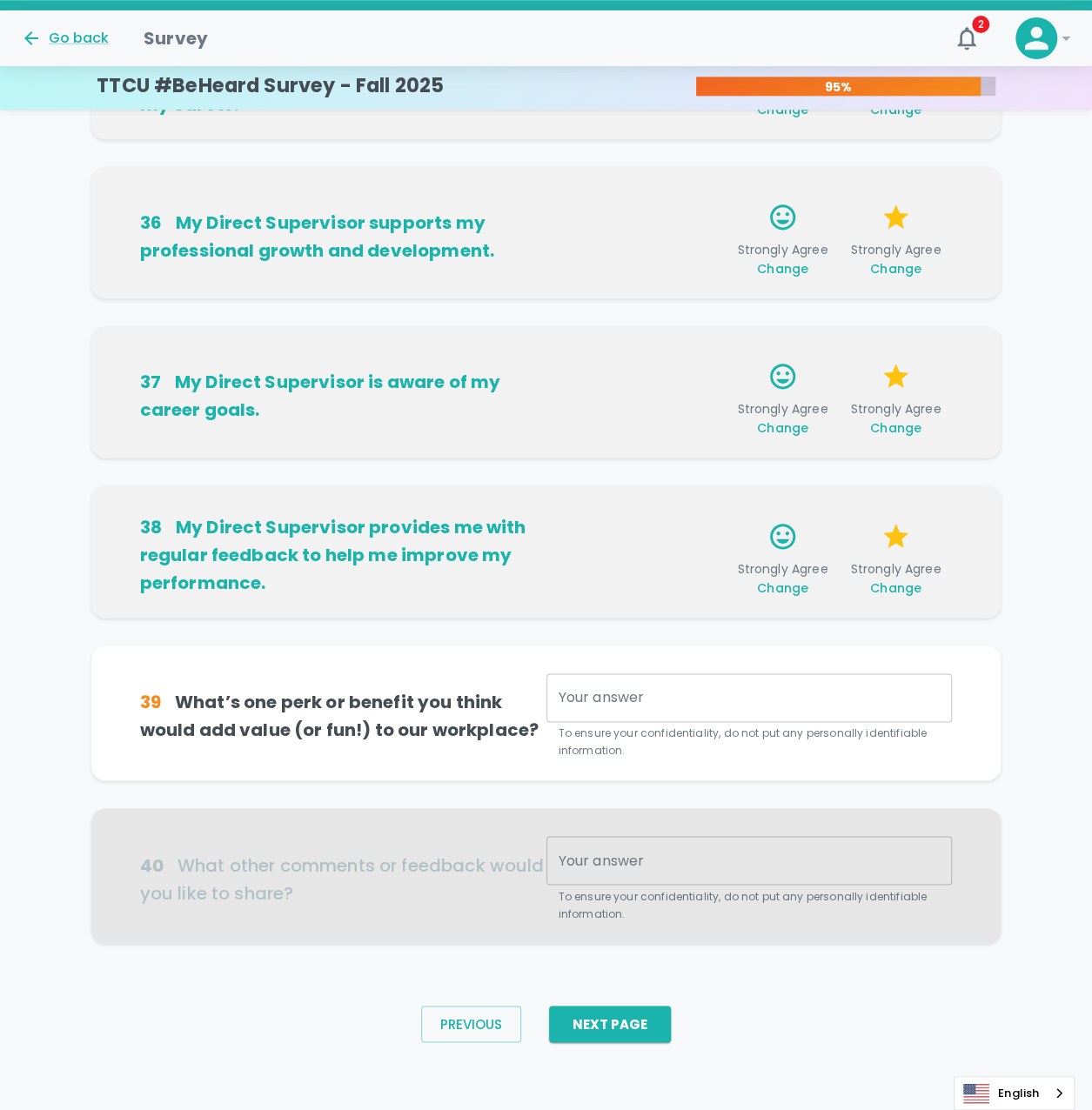
click at [725, 707] on div "x Your answer" at bounding box center [749, 697] width 406 height 49
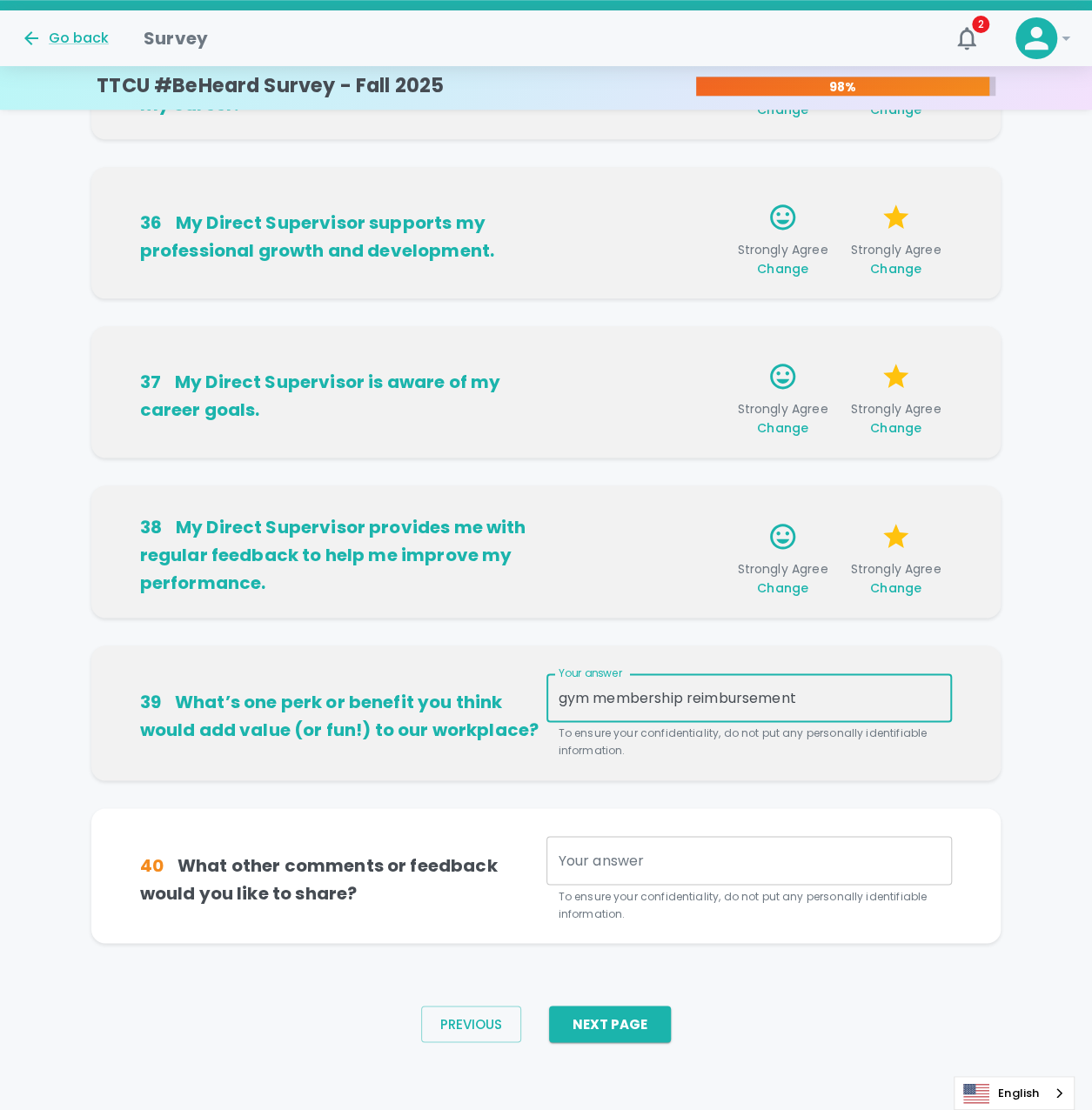
type textarea "gym membership reimbursement"
click at [643, 850] on textarea "Your answer" at bounding box center [750, 860] width 382 height 20
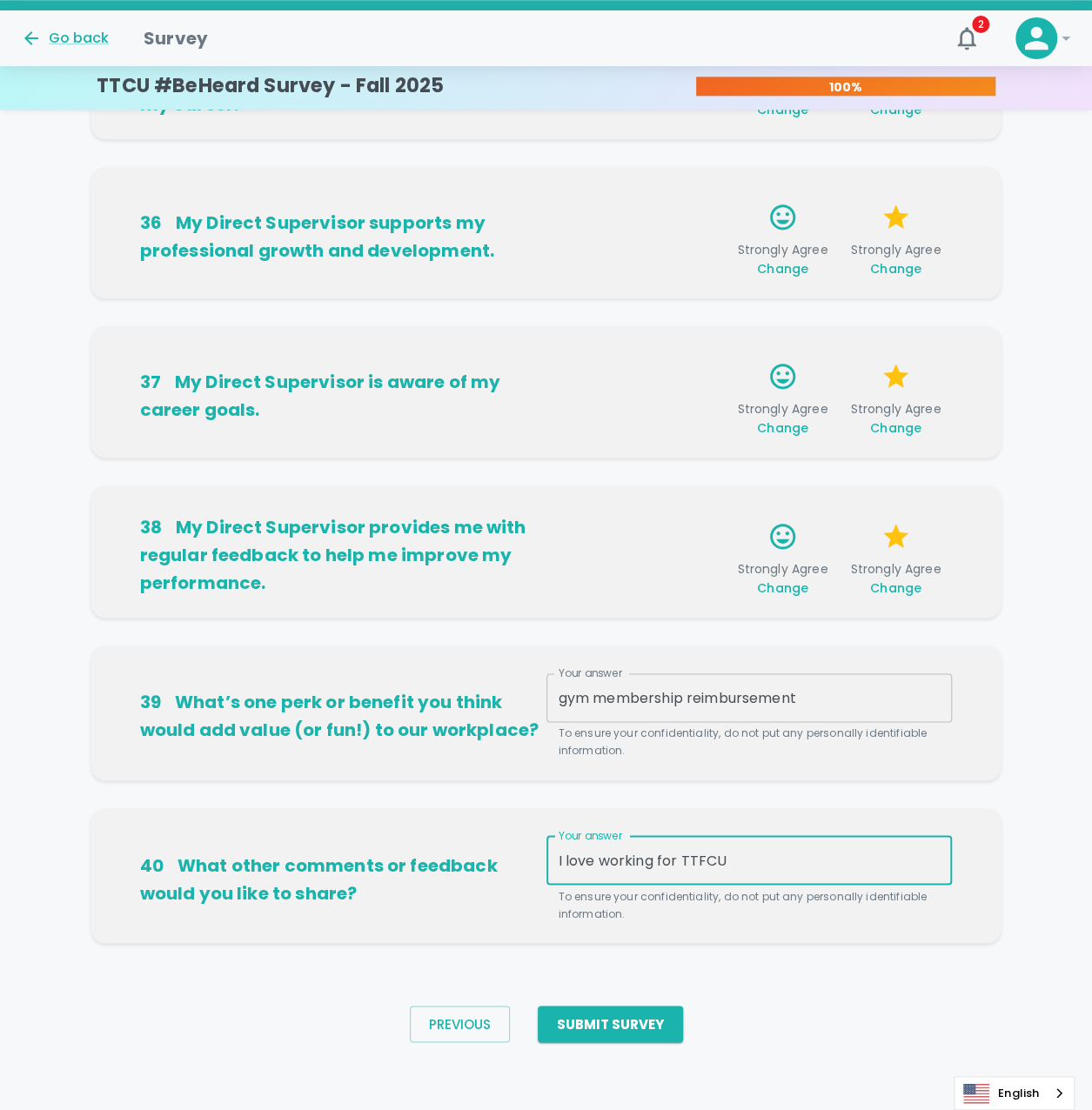
type textarea "I love working for TTFCU"
click at [592, 972] on div "Previous Submit Survey" at bounding box center [546, 1024] width 1092 height 106
drag, startPoint x: 682, startPoint y: 844, endPoint x: 480, endPoint y: 840, distance: 202.0
click at [480, 840] on div "40 What other comments or feedback would you like to share? Your answer I love …" at bounding box center [546, 879] width 813 height 86
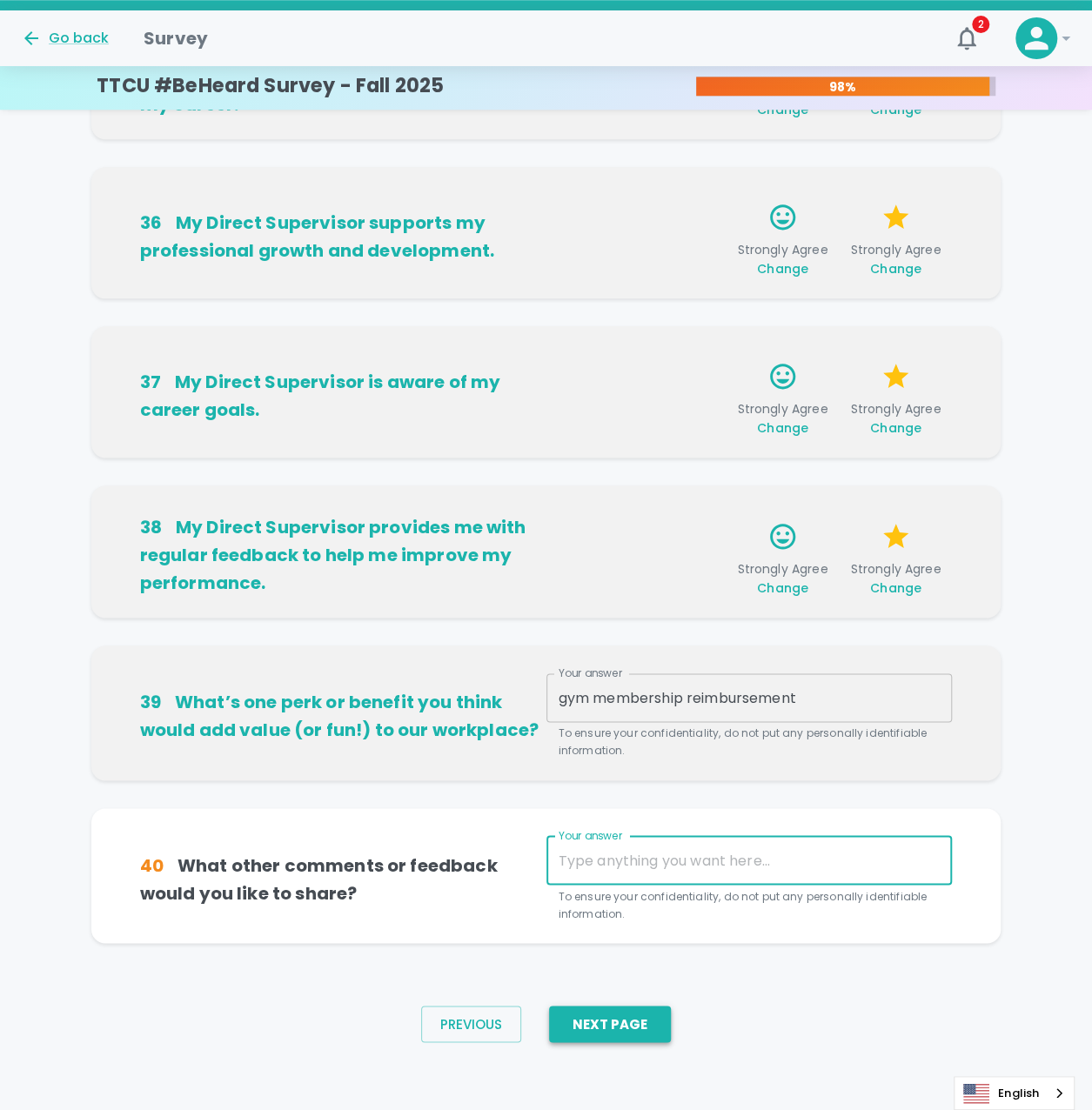
click at [648, 1023] on button "Next Page" at bounding box center [610, 1024] width 122 height 37
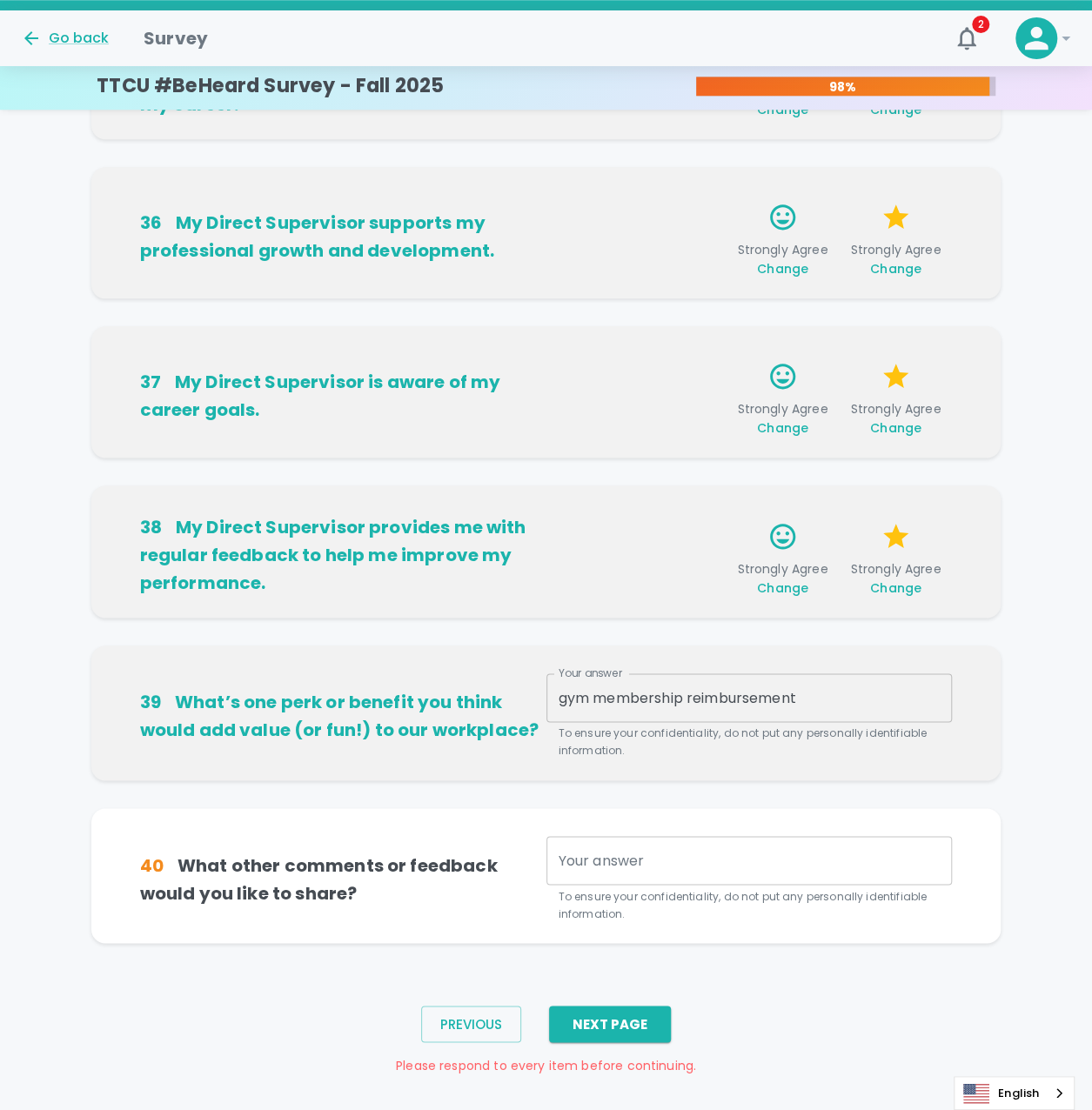
click at [618, 873] on div "x Your answer" at bounding box center [749, 860] width 406 height 49
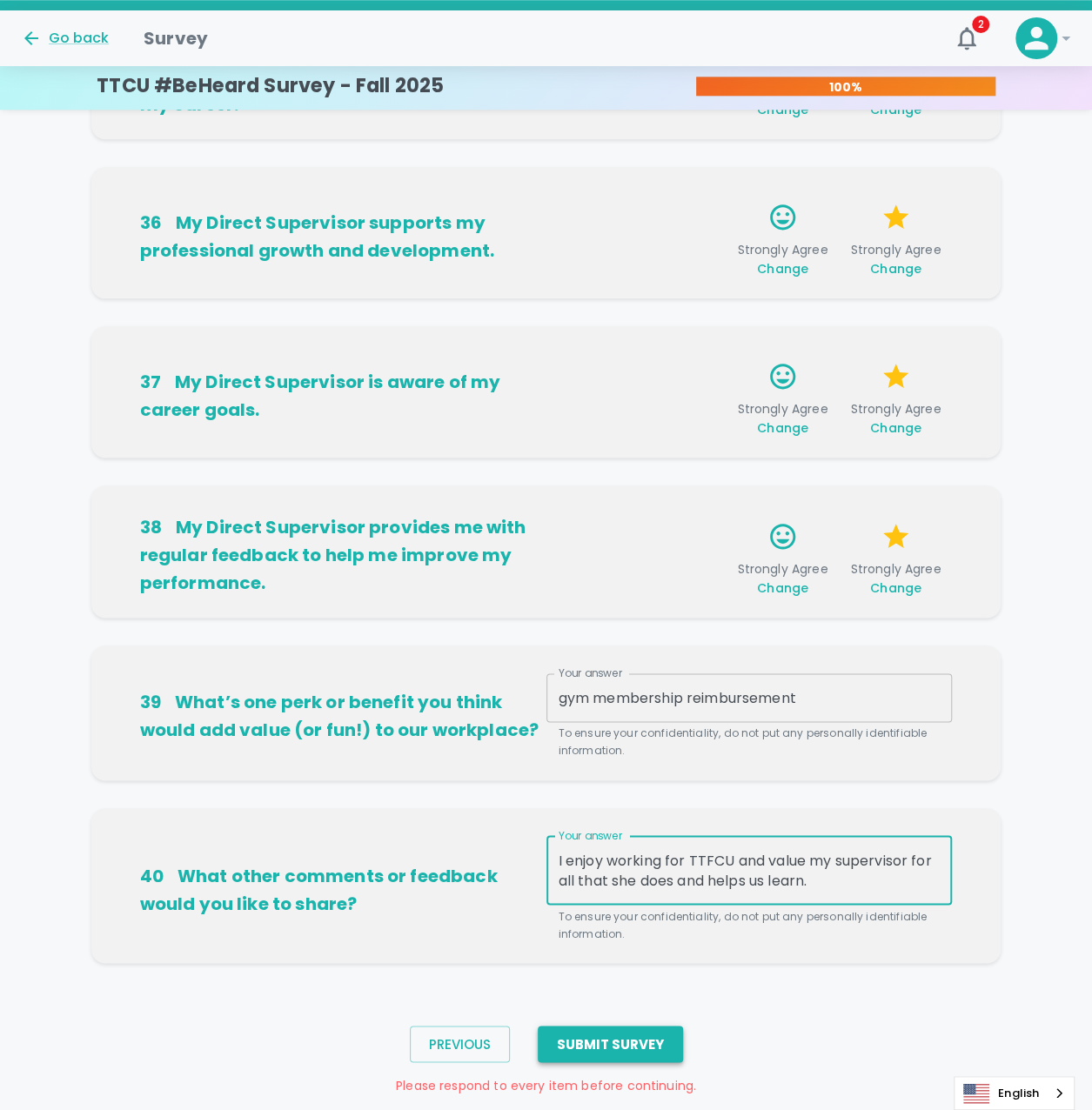
type textarea "I enjoy working for TTFCU and value my supervisor for all that she does and hel…"
click at [664, 1039] on button "Submit Survey" at bounding box center [610, 1044] width 145 height 37
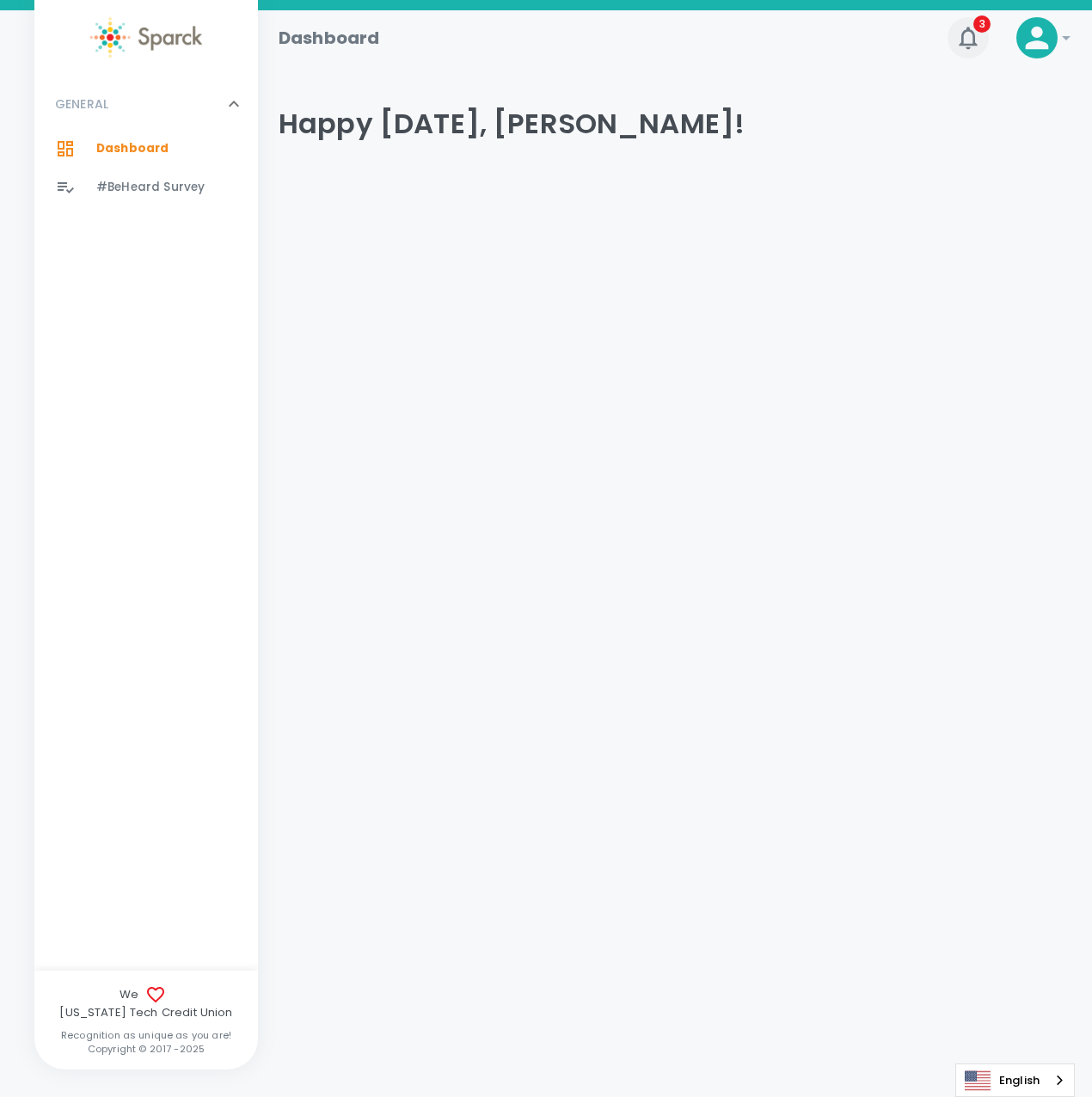
click at [969, 30] on icon "button" at bounding box center [967, 38] width 18 height 22
